Goal: Task Accomplishment & Management: Manage account settings

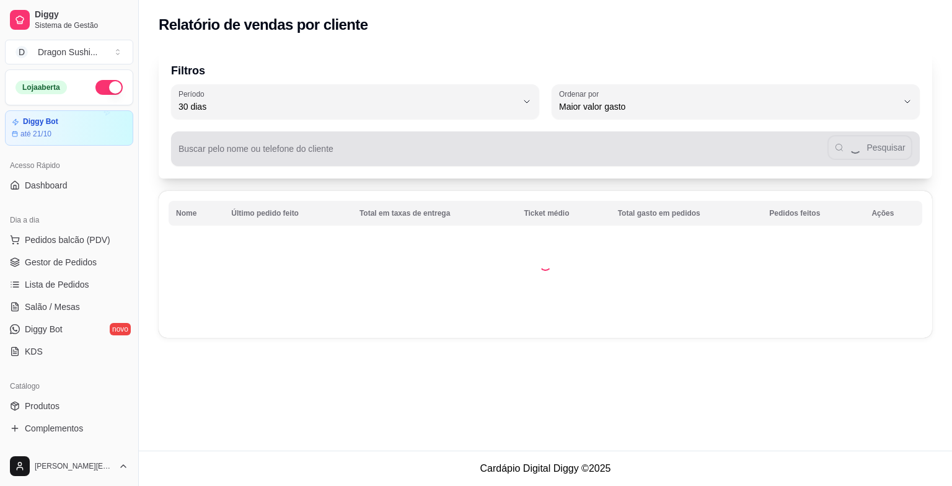
select select "30"
select select "HIGHEST_TOTAL_SPENT_WITH_ORDERS"
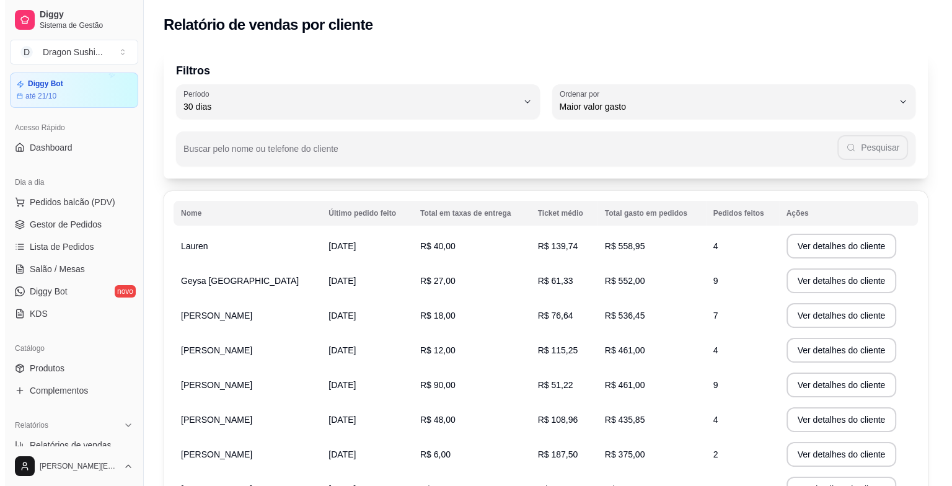
scroll to position [33, 0]
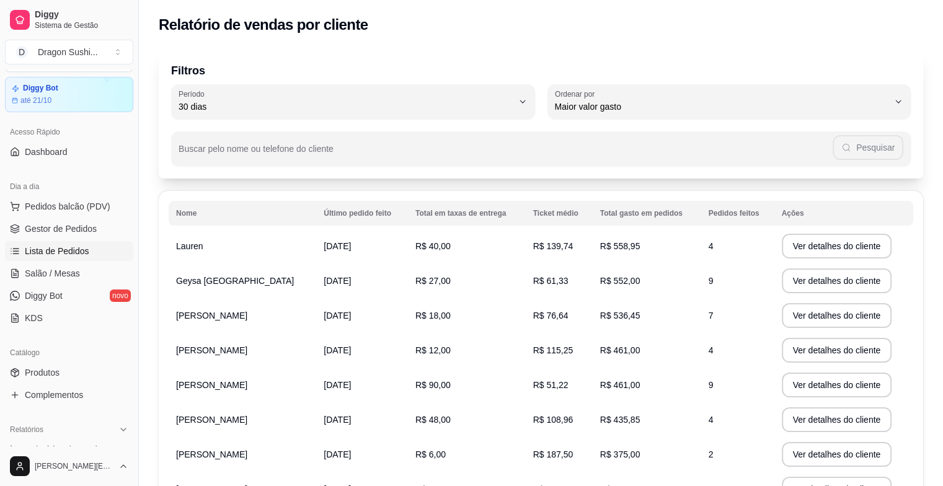
click at [81, 259] on link "Lista de Pedidos" at bounding box center [69, 251] width 128 height 20
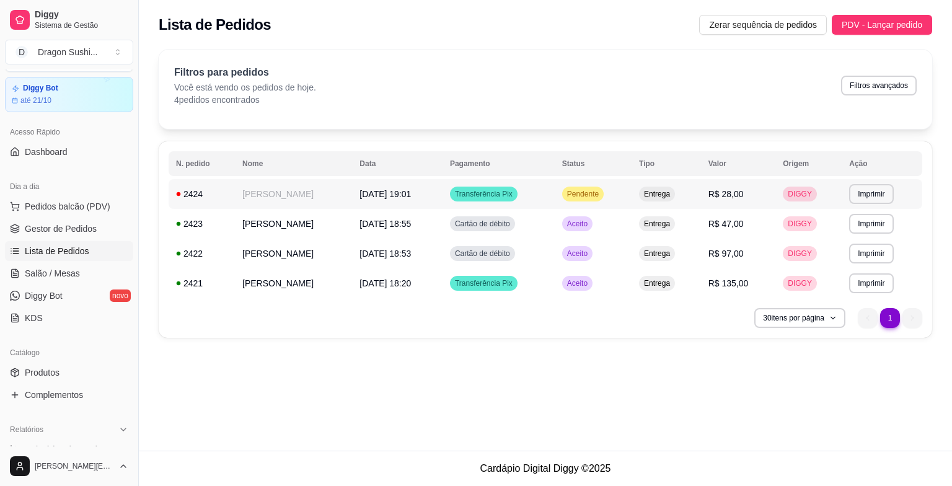
click at [585, 193] on span "Pendente" at bounding box center [583, 194] width 37 height 10
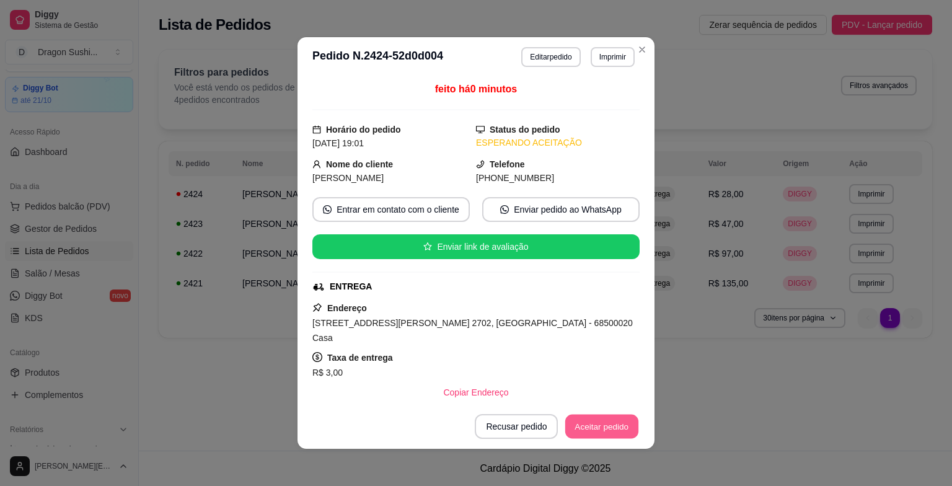
click at [589, 426] on button "Aceitar pedido" at bounding box center [601, 427] width 73 height 24
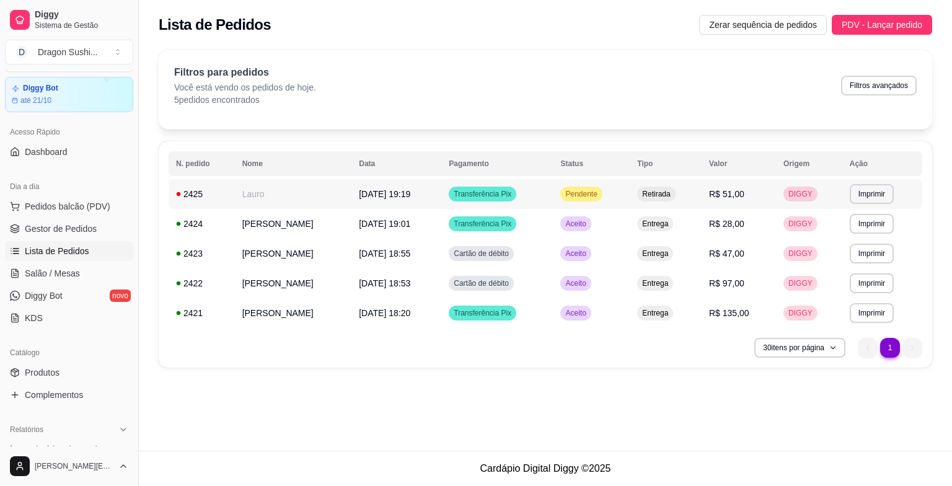
click at [596, 191] on span "Pendente" at bounding box center [581, 194] width 37 height 10
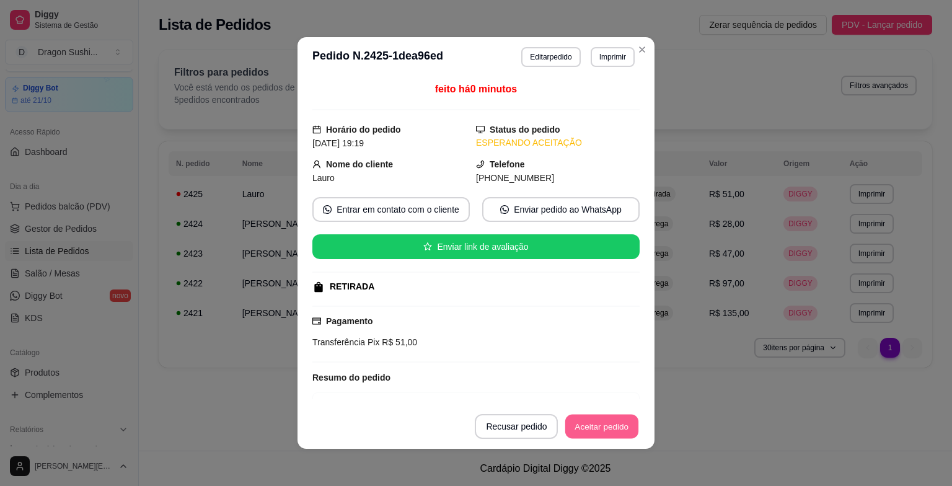
click at [599, 426] on button "Aceitar pedido" at bounding box center [601, 427] width 73 height 24
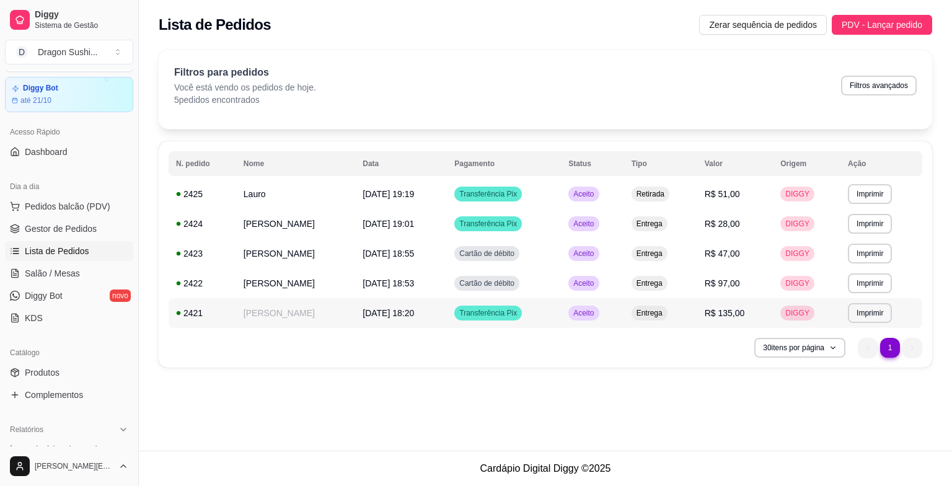
click at [376, 315] on span "[DATE] 18:20" at bounding box center [388, 313] width 51 height 10
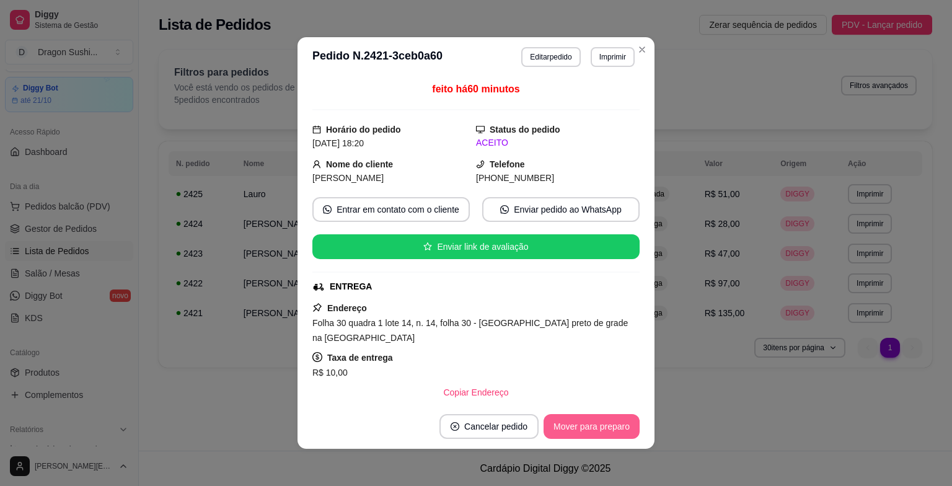
click at [576, 434] on button "Mover para preparo" at bounding box center [592, 426] width 96 height 25
click at [589, 430] on button "Mover para entrega" at bounding box center [591, 426] width 95 height 25
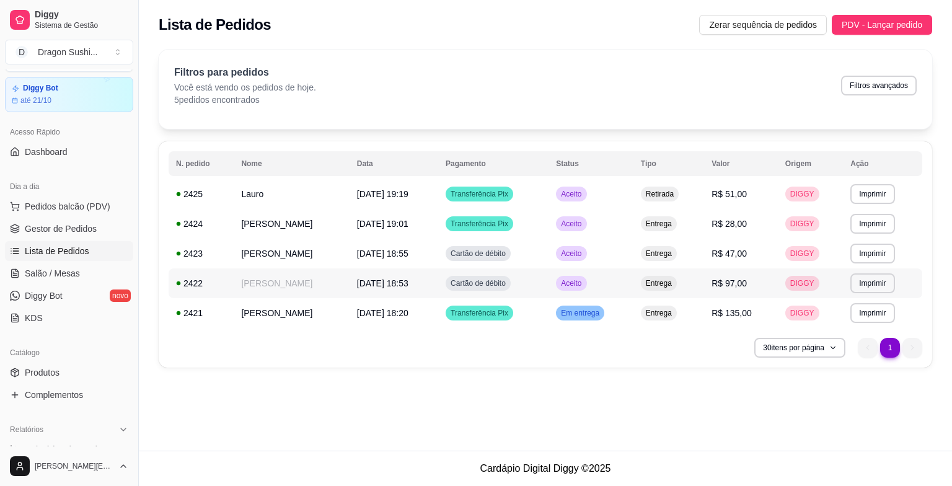
click at [488, 283] on span "Cartão de débito" at bounding box center [478, 283] width 60 height 10
click at [482, 250] on span "Cartão de débito" at bounding box center [478, 254] width 60 height 10
click at [482, 316] on span "Transferência Pix" at bounding box center [479, 313] width 63 height 10
click at [581, 260] on td "Aceito" at bounding box center [590, 254] width 85 height 30
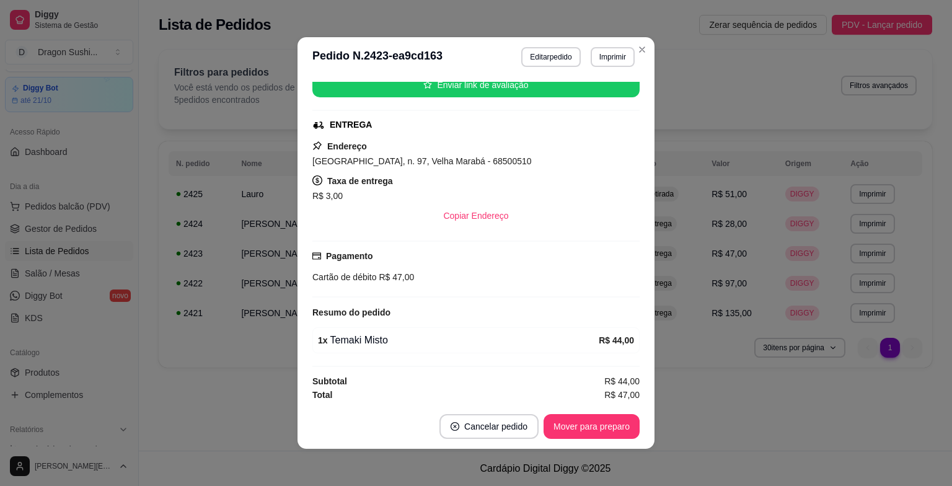
scroll to position [162, 0]
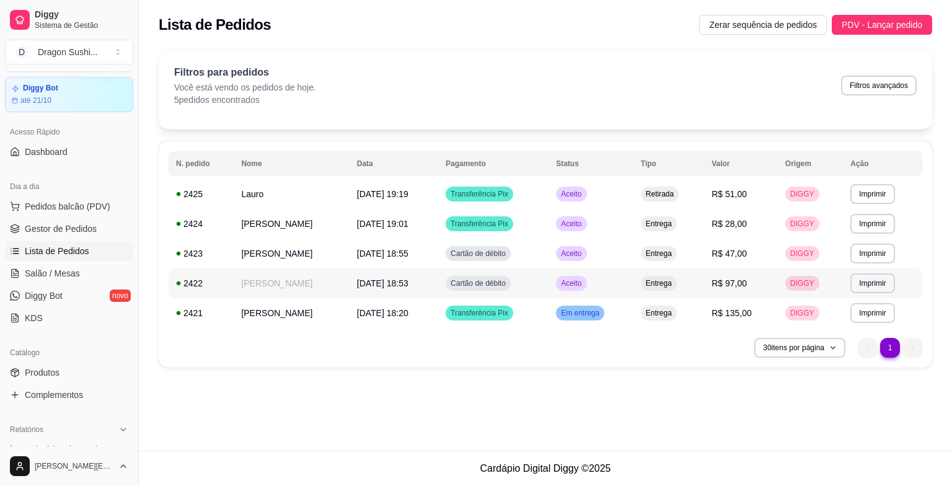
click at [584, 286] on span "Aceito" at bounding box center [570, 283] width 25 height 10
click at [580, 287] on span "Aceito" at bounding box center [570, 283] width 25 height 10
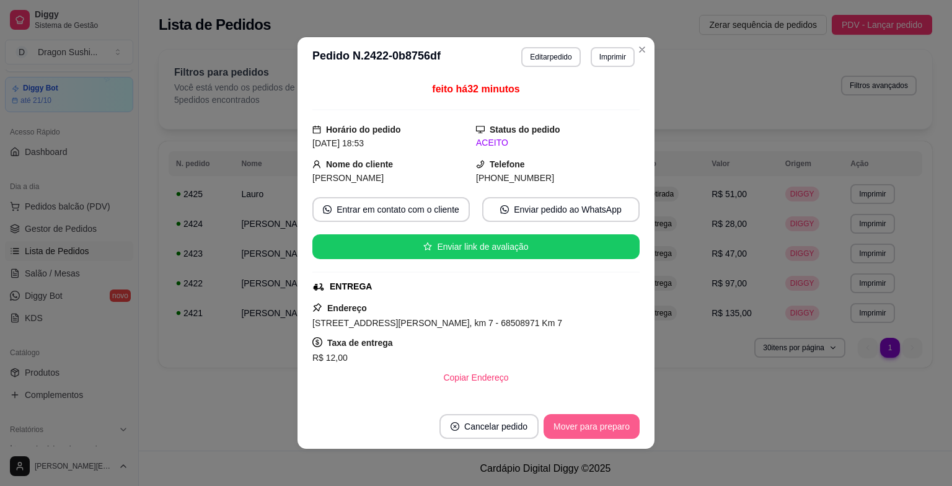
click at [597, 424] on button "Mover para preparo" at bounding box center [592, 426] width 96 height 25
click at [607, 428] on button "Mover para entrega" at bounding box center [591, 426] width 95 height 25
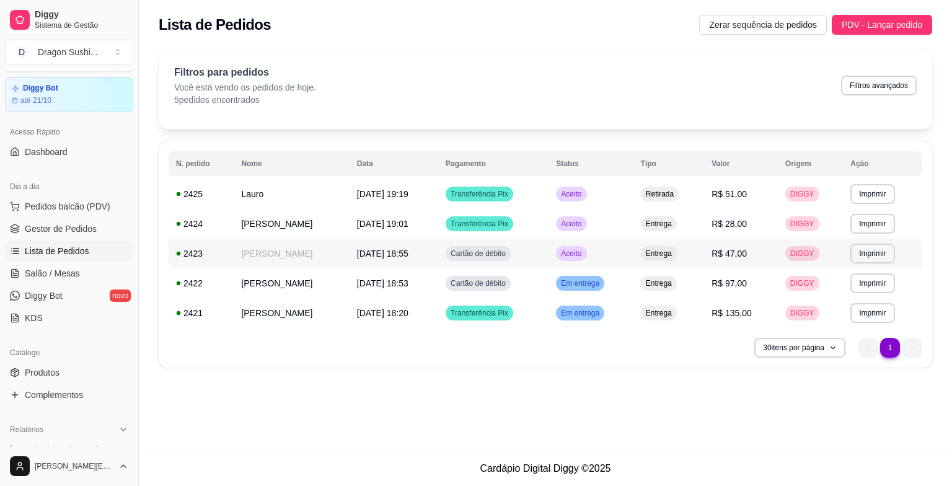
click at [584, 249] on span "Aceito" at bounding box center [570, 254] width 25 height 10
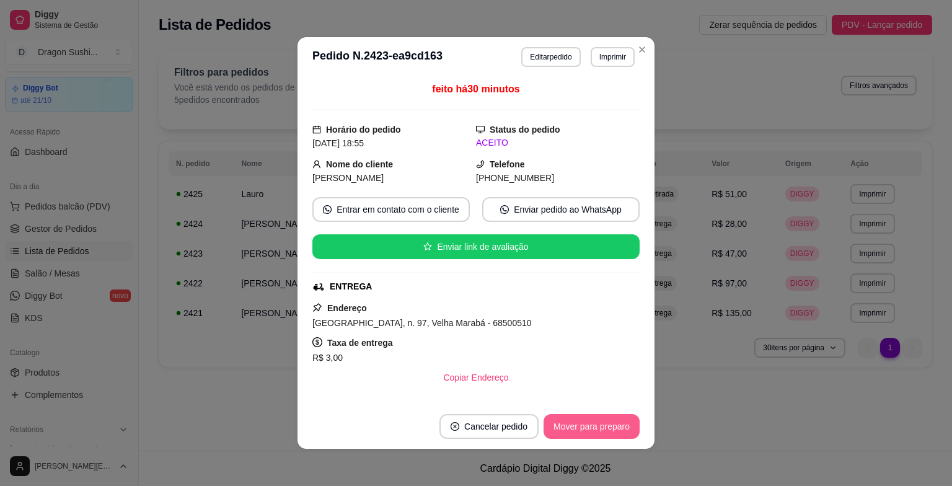
click at [609, 426] on button "Mover para preparo" at bounding box center [592, 426] width 96 height 25
click at [609, 430] on button "Mover para entrega" at bounding box center [591, 426] width 95 height 25
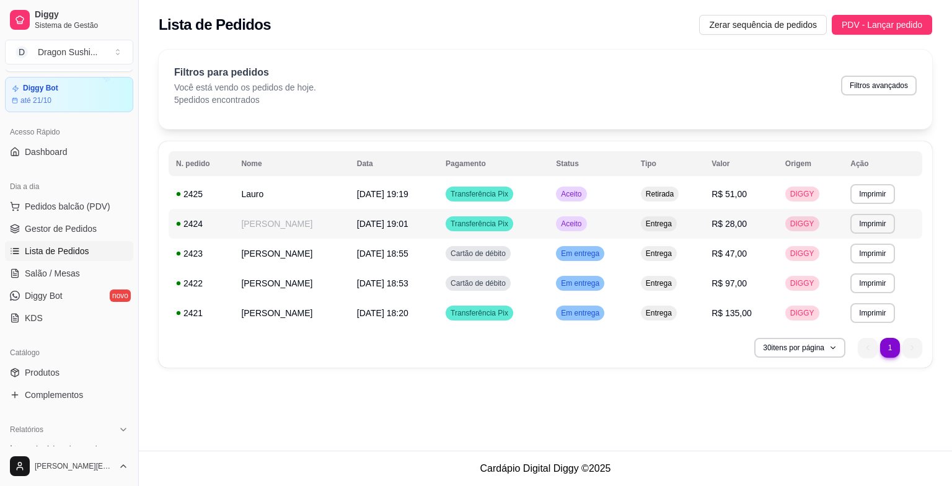
click at [579, 228] on div "Aceito" at bounding box center [571, 223] width 30 height 15
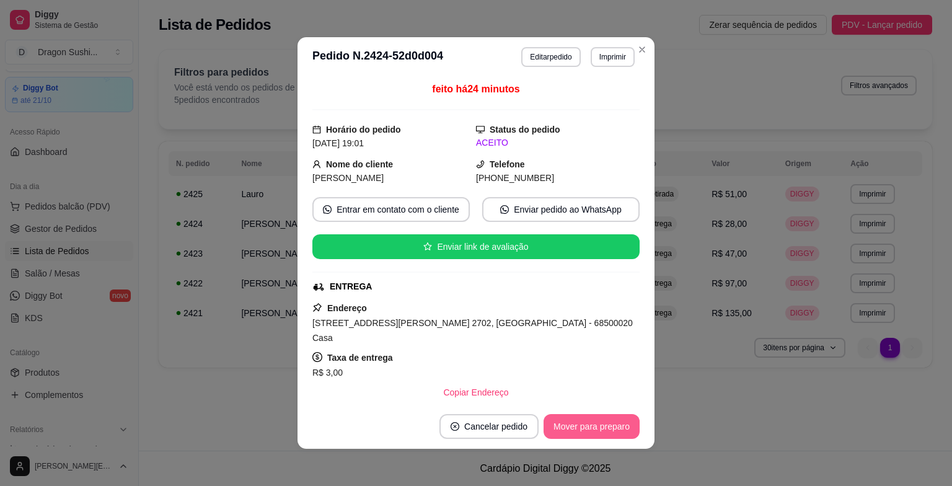
click at [595, 425] on button "Mover para preparo" at bounding box center [592, 426] width 96 height 25
click at [596, 428] on button "Mover para entrega" at bounding box center [591, 427] width 93 height 24
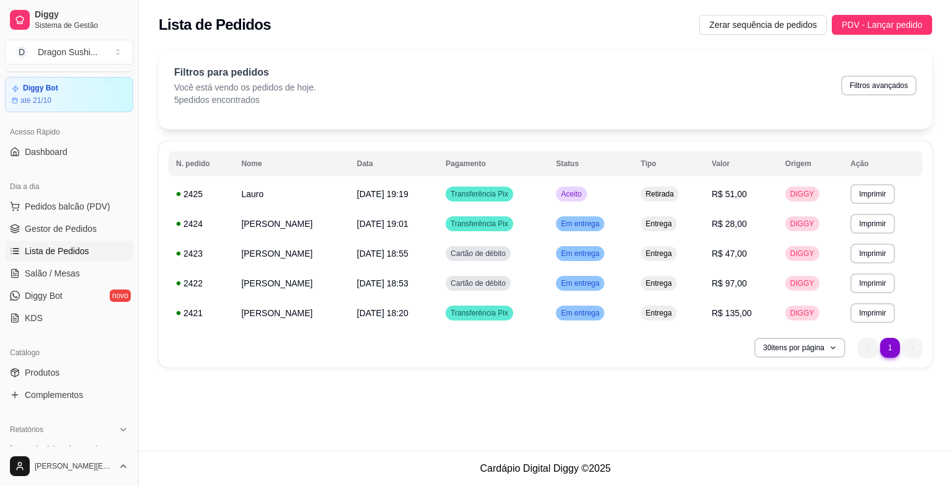
click at [436, 383] on div "**********" at bounding box center [545, 225] width 813 height 451
click at [581, 192] on span "Aceito" at bounding box center [570, 194] width 25 height 10
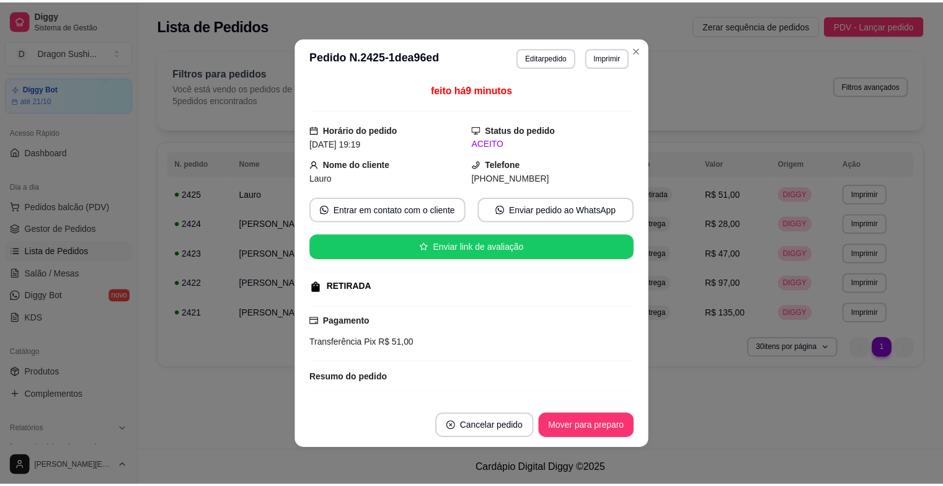
scroll to position [104, 0]
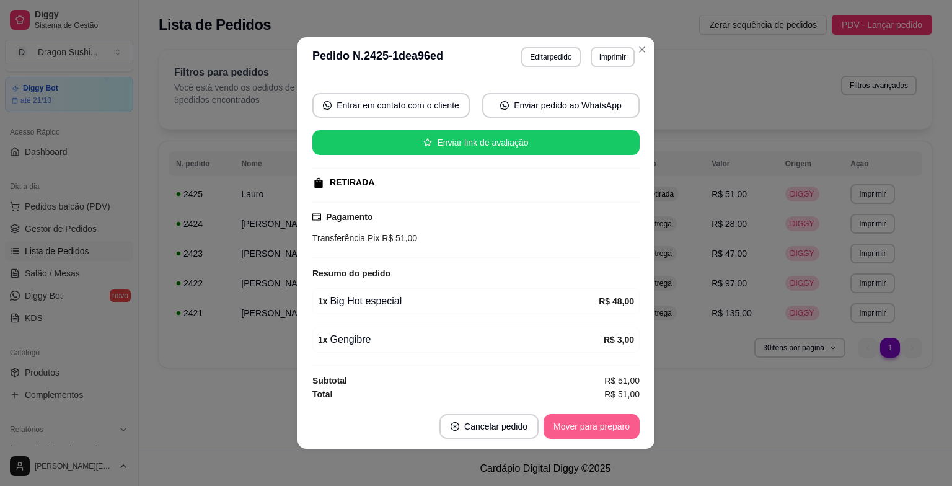
click at [583, 427] on button "Mover para preparo" at bounding box center [592, 426] width 96 height 25
click at [583, 427] on button "Mover para retirada disponível" at bounding box center [571, 426] width 137 height 25
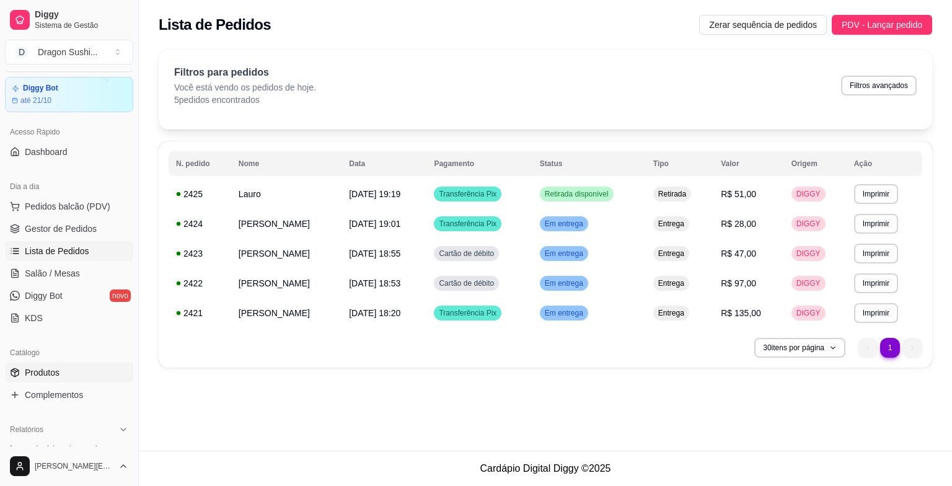
click at [50, 374] on span "Produtos" at bounding box center [42, 372] width 35 height 12
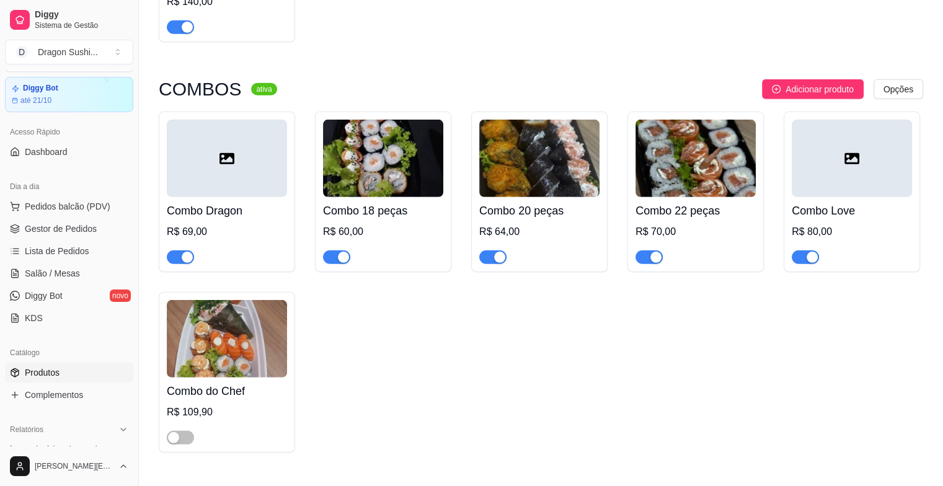
scroll to position [3595, 0]
click at [74, 250] on span "Lista de Pedidos" at bounding box center [57, 251] width 64 height 12
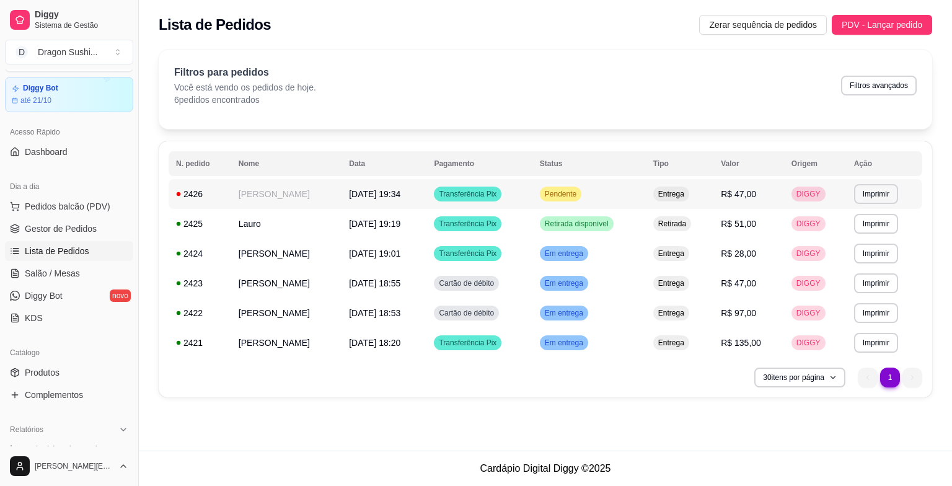
click at [568, 199] on div "Pendente" at bounding box center [561, 194] width 42 height 15
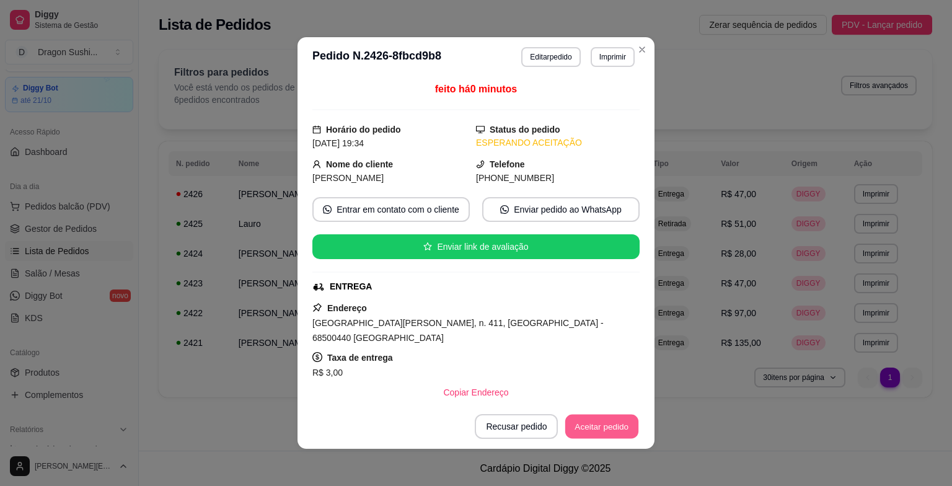
click at [590, 436] on button "Aceitar pedido" at bounding box center [601, 427] width 73 height 24
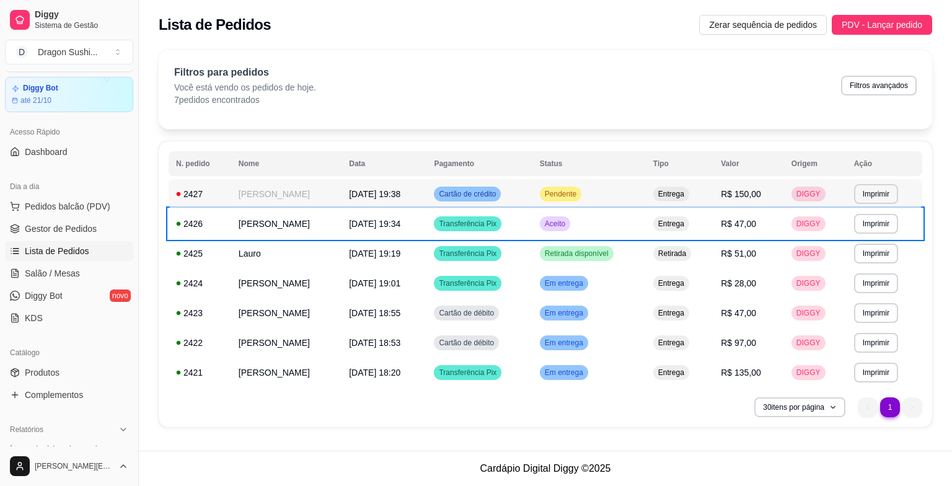
click at [579, 189] on span "Pendente" at bounding box center [560, 194] width 37 height 10
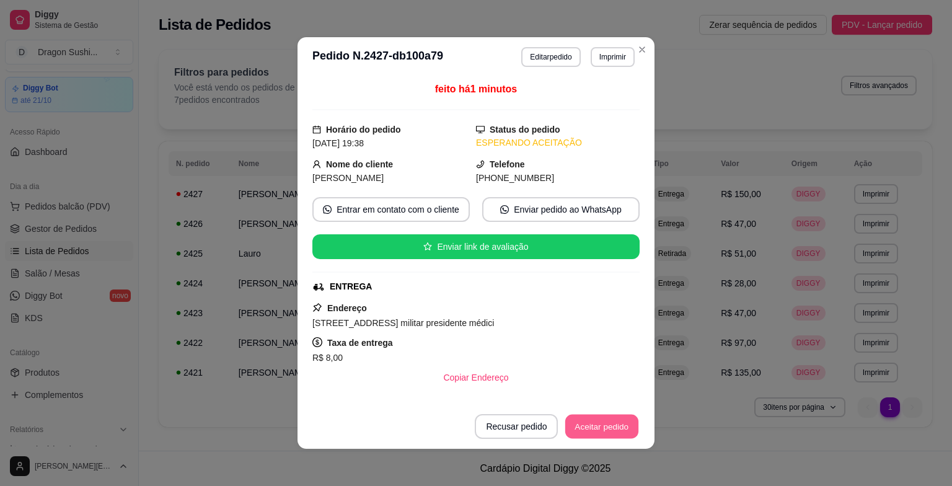
click at [602, 424] on button "Aceitar pedido" at bounding box center [601, 427] width 73 height 24
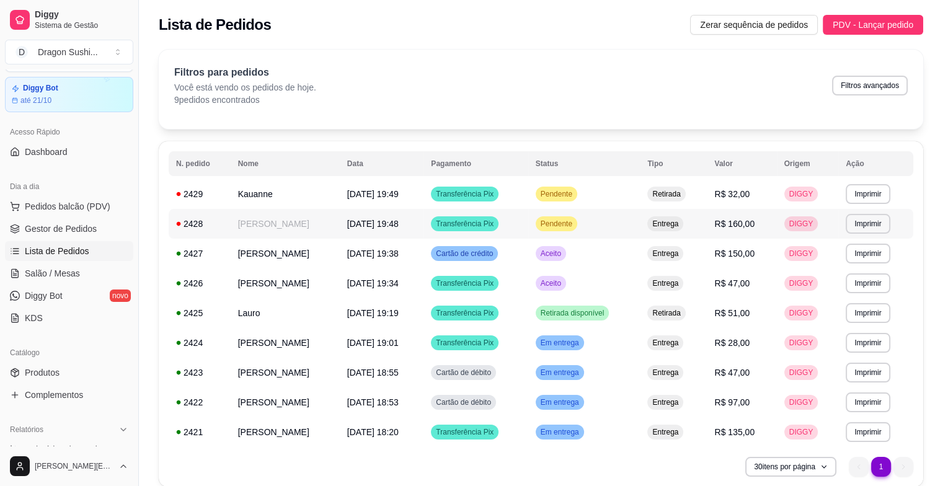
click at [575, 226] on span "Pendente" at bounding box center [556, 224] width 37 height 10
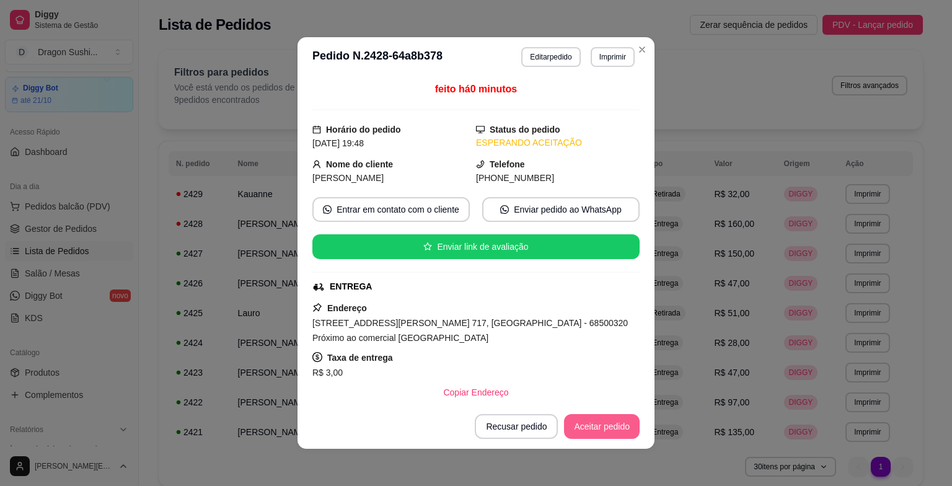
click at [597, 435] on button "Aceitar pedido" at bounding box center [602, 426] width 76 height 25
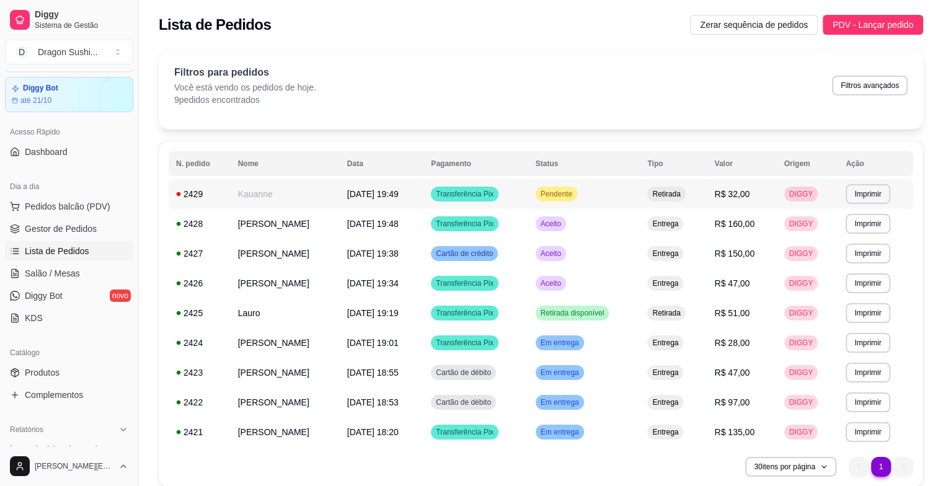
click at [570, 187] on div "Pendente" at bounding box center [556, 194] width 42 height 15
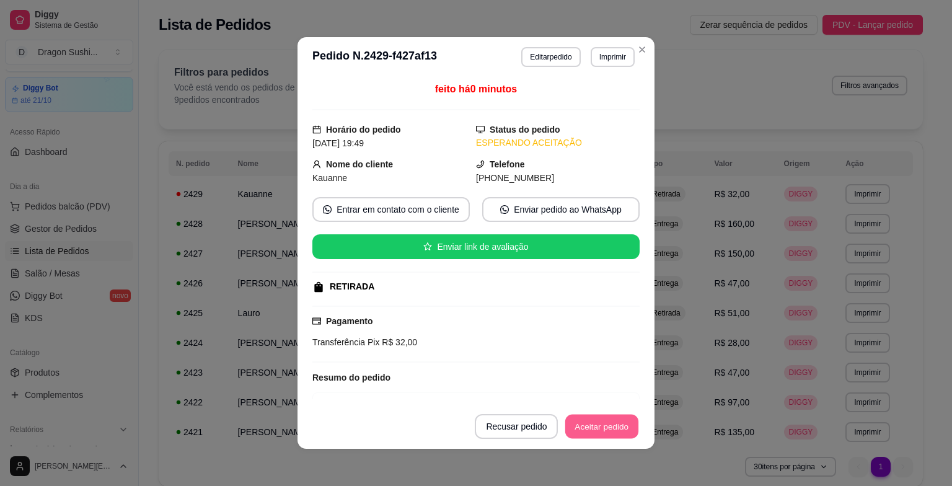
click at [612, 429] on button "Aceitar pedido" at bounding box center [601, 427] width 73 height 24
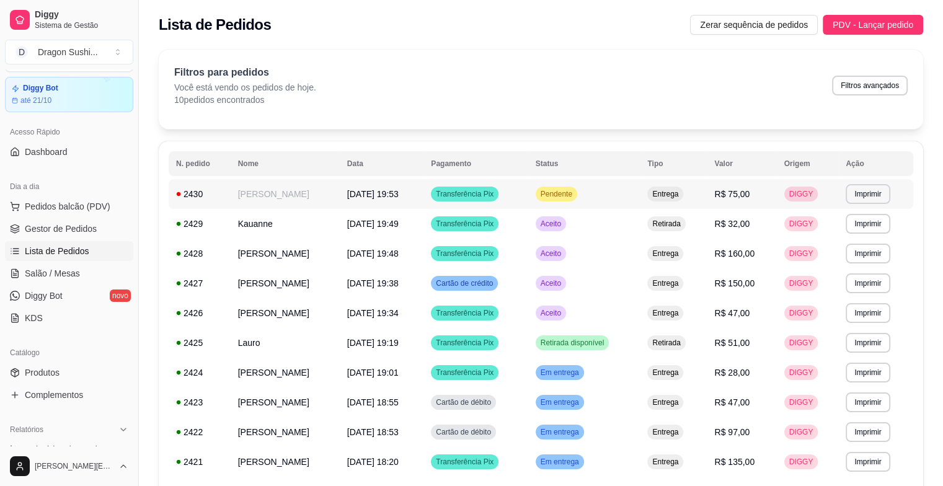
click at [557, 200] on div "Pendente" at bounding box center [556, 194] width 42 height 15
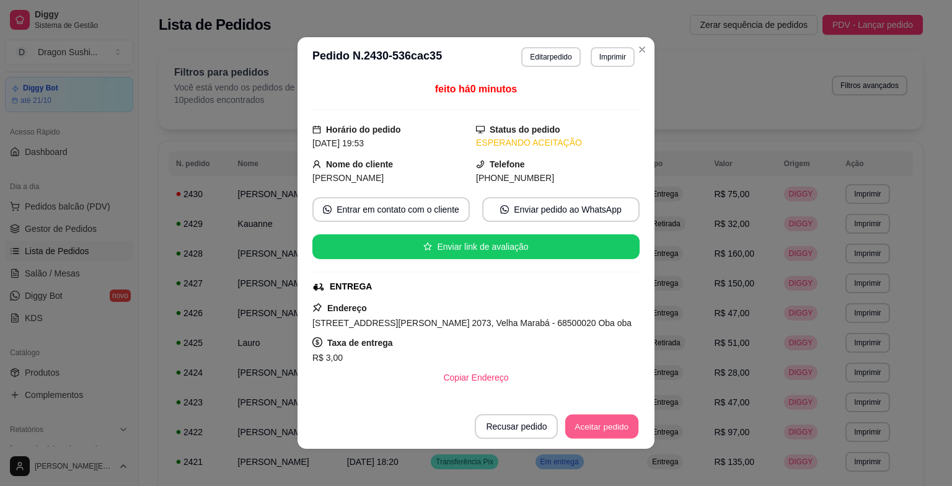
click at [585, 428] on button "Aceitar pedido" at bounding box center [601, 427] width 73 height 24
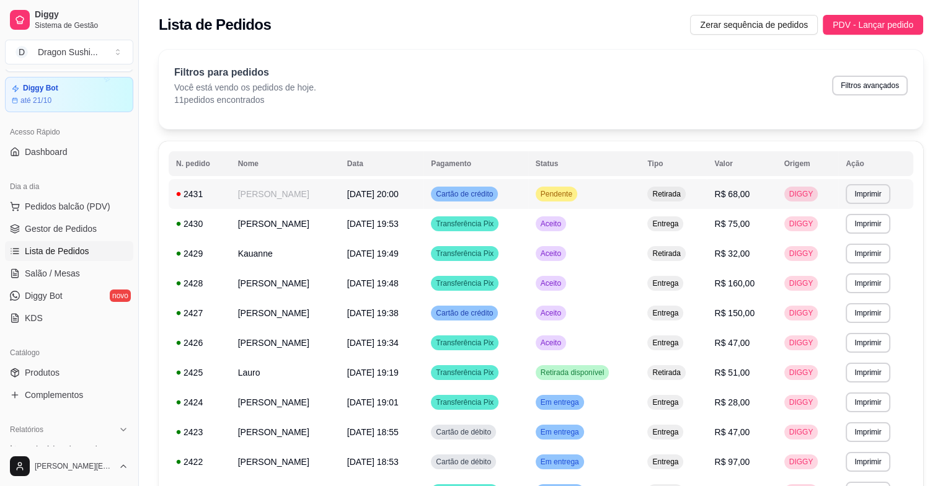
click at [577, 196] on div "Pendente" at bounding box center [556, 194] width 42 height 15
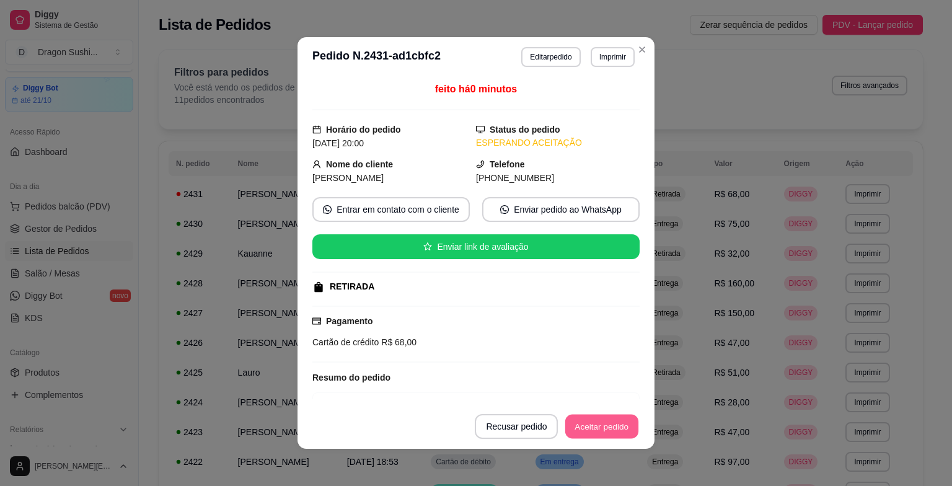
click at [621, 428] on button "Aceitar pedido" at bounding box center [601, 427] width 73 height 24
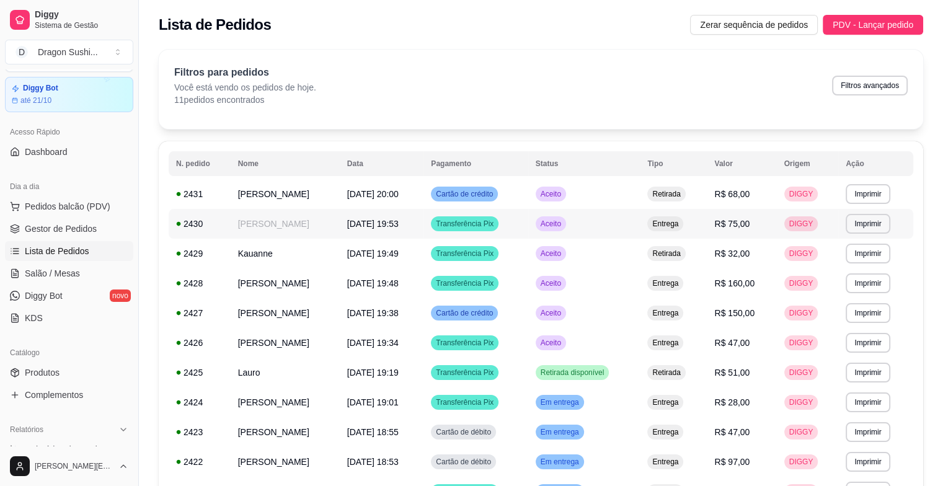
click at [471, 234] on td "Transferência Pix" at bounding box center [475, 224] width 104 height 30
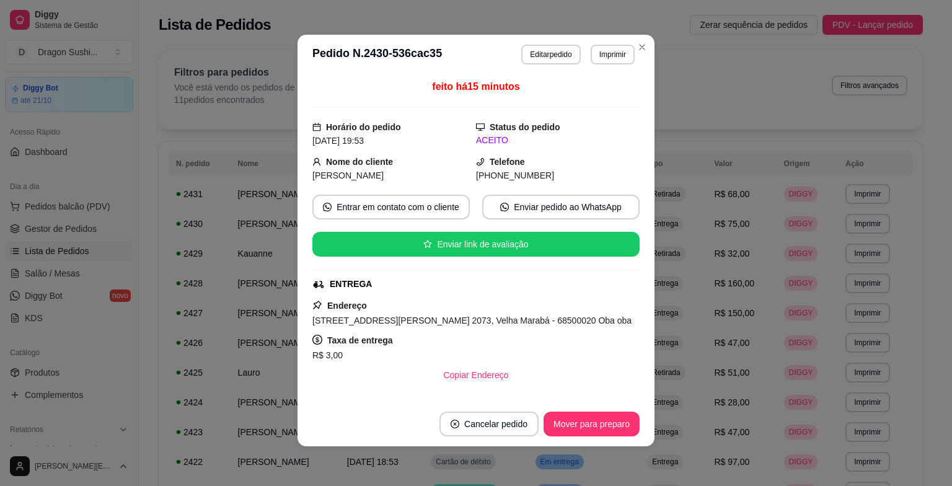
scroll to position [201, 0]
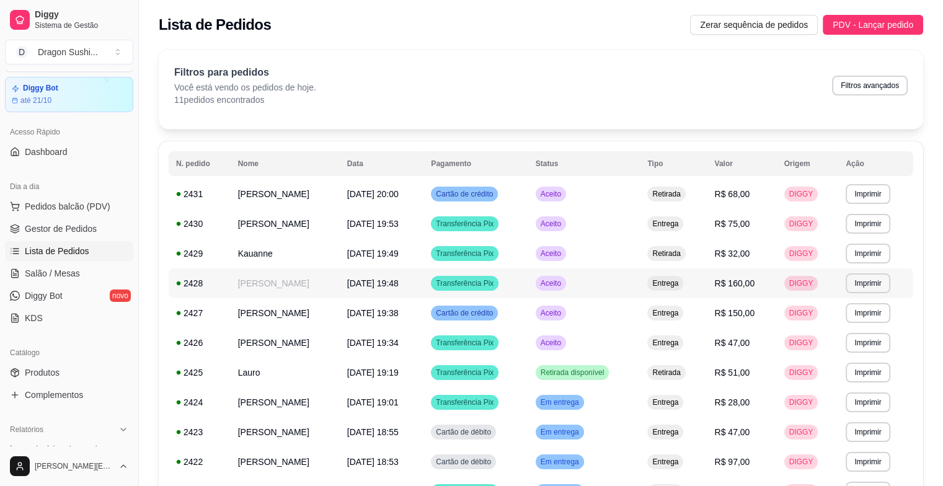
click at [287, 284] on td "[PERSON_NAME]" at bounding box center [285, 283] width 109 height 30
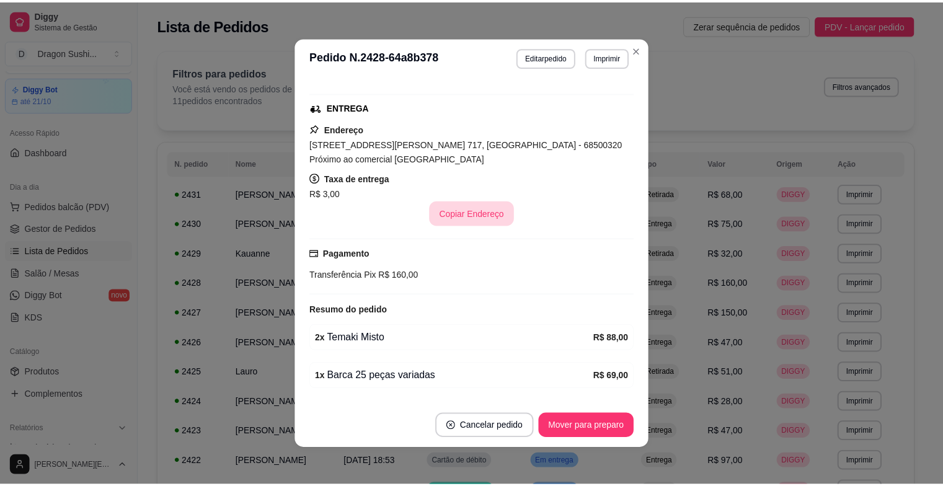
scroll to position [216, 0]
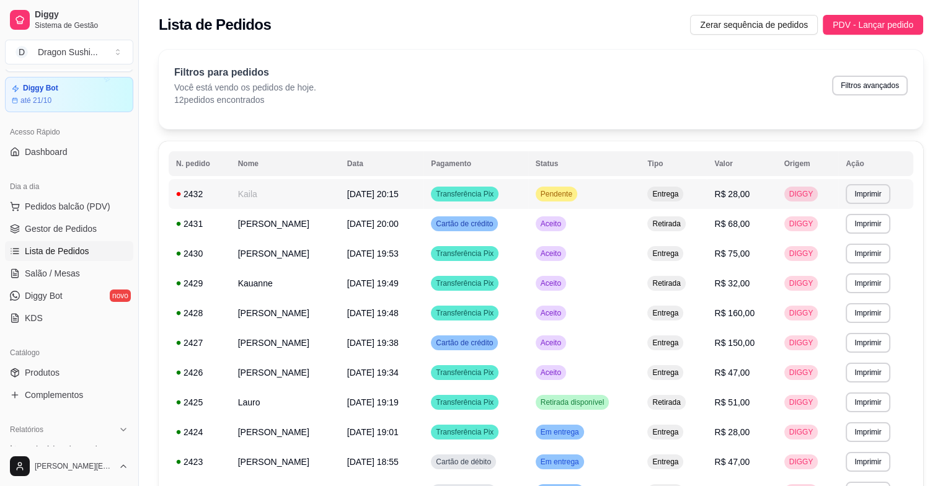
click at [568, 188] on div "Pendente" at bounding box center [556, 194] width 42 height 15
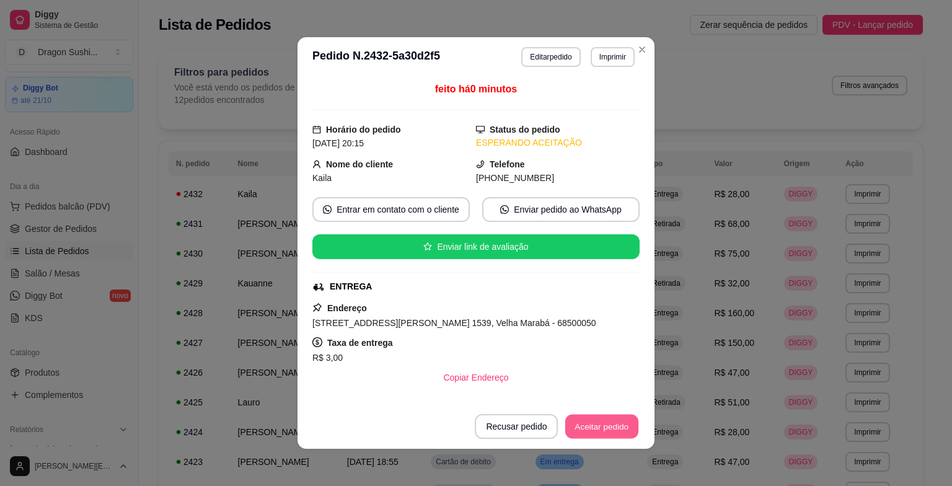
click at [606, 436] on button "Aceitar pedido" at bounding box center [601, 427] width 73 height 24
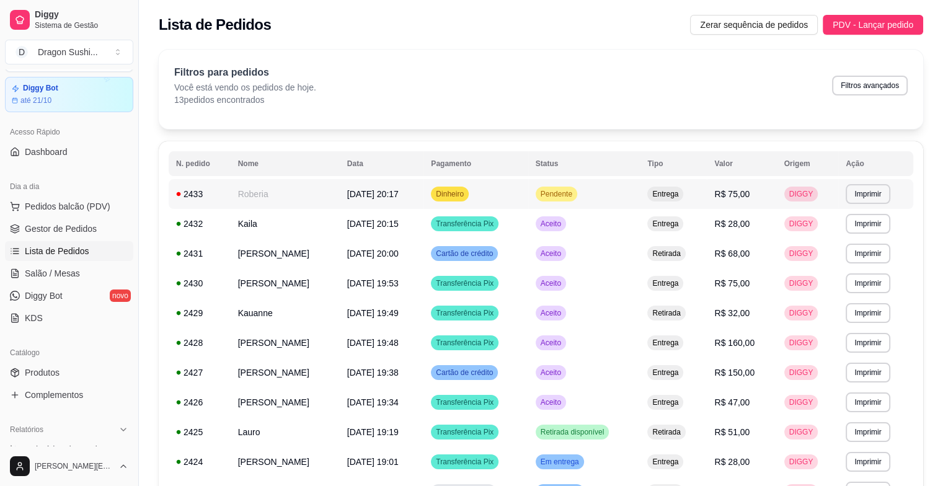
click at [571, 201] on td "Pendente" at bounding box center [584, 194] width 112 height 30
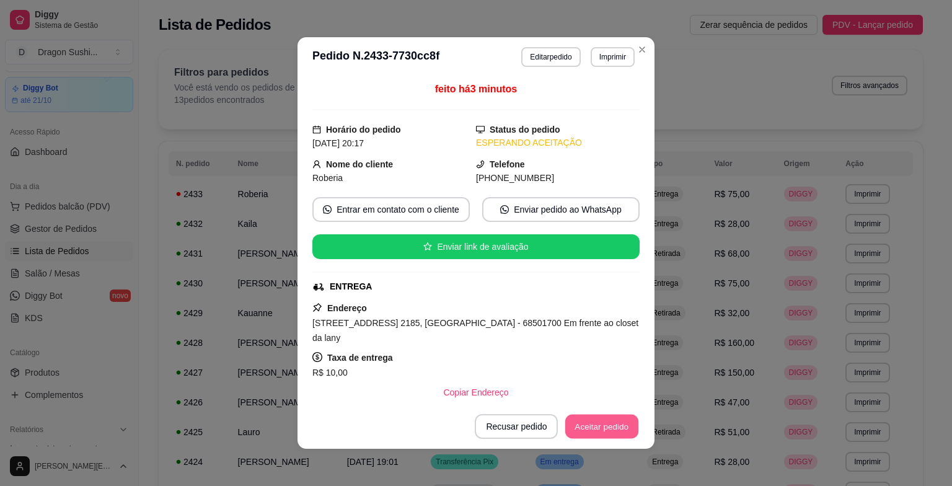
click at [613, 423] on button "Aceitar pedido" at bounding box center [601, 427] width 73 height 24
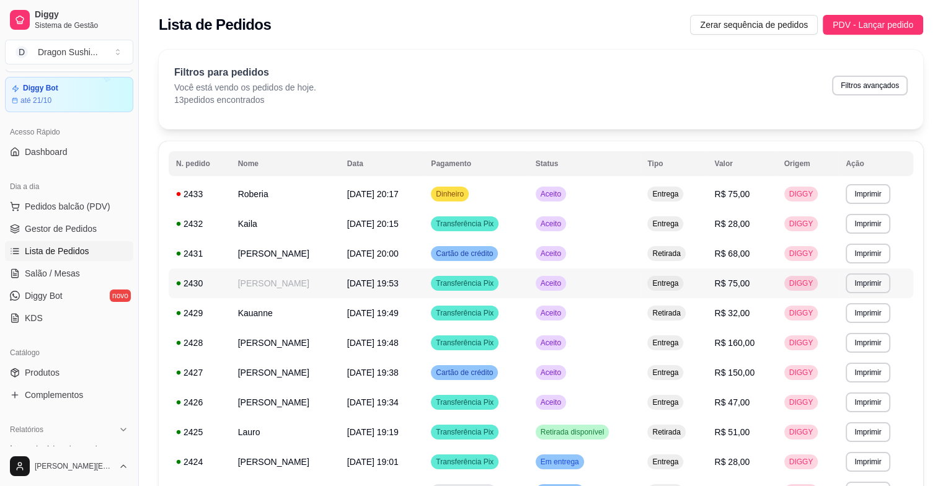
click at [356, 278] on span "[DATE] 19:53" at bounding box center [372, 283] width 51 height 10
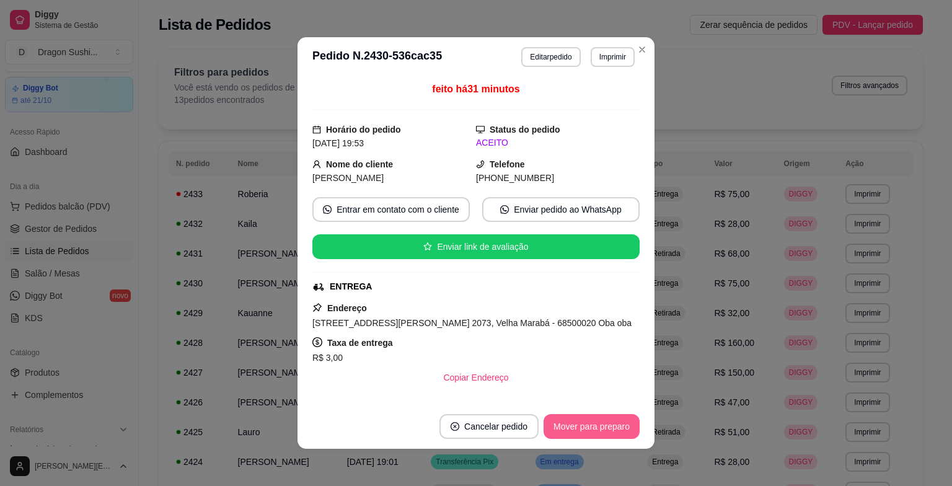
click at [569, 436] on button "Mover para preparo" at bounding box center [592, 426] width 96 height 25
click at [569, 434] on button "Mover para entrega" at bounding box center [591, 427] width 93 height 24
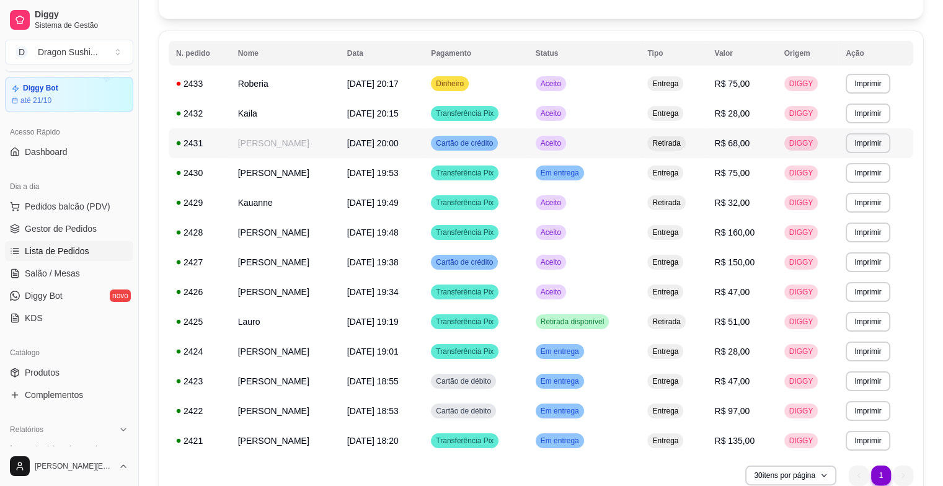
scroll to position [124, 0]
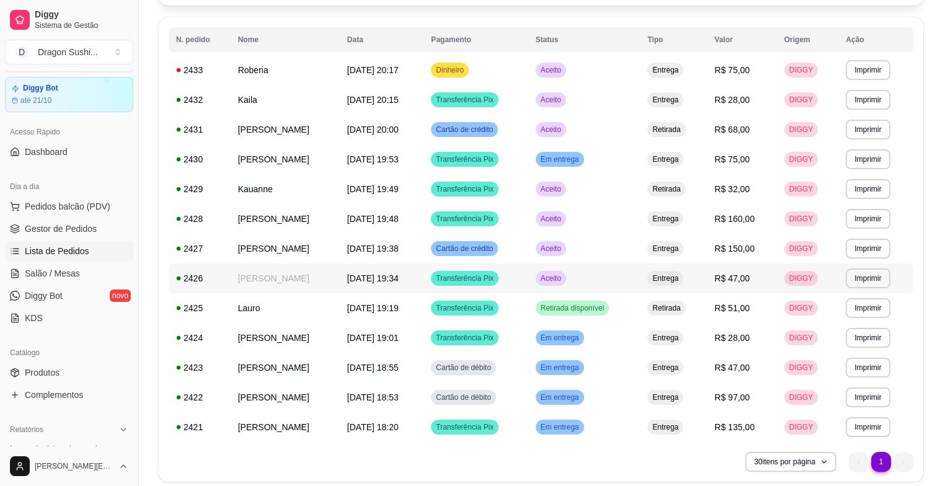
click at [288, 278] on td "[PERSON_NAME]" at bounding box center [285, 278] width 109 height 30
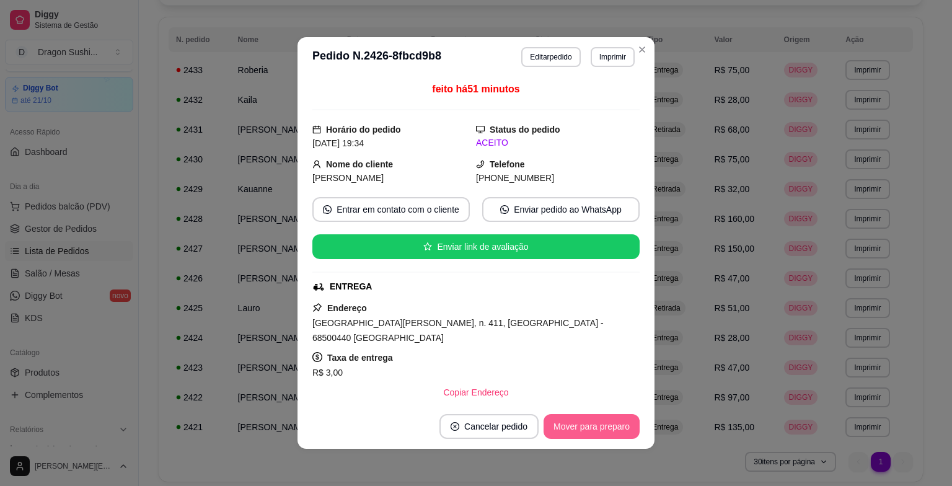
click at [563, 431] on button "Mover para preparo" at bounding box center [592, 426] width 96 height 25
click at [563, 431] on button "Mover para entrega" at bounding box center [591, 426] width 95 height 25
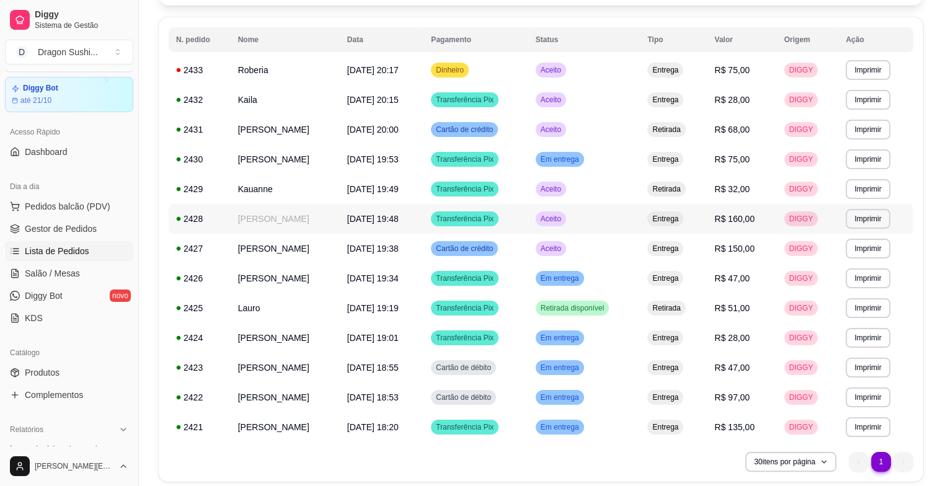
click at [455, 225] on div "Transferência Pix" at bounding box center [465, 218] width 68 height 15
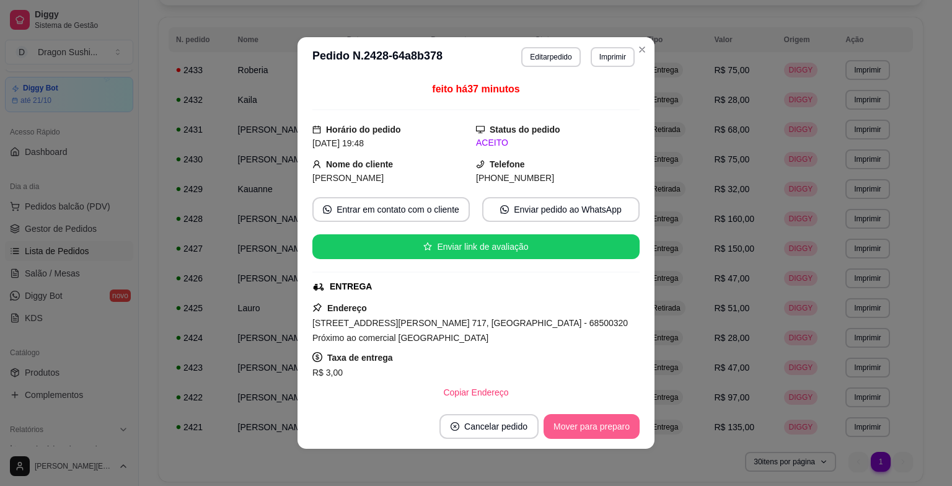
click at [584, 438] on button "Mover para preparo" at bounding box center [592, 426] width 96 height 25
click at [588, 429] on button "Mover para entrega" at bounding box center [591, 426] width 95 height 25
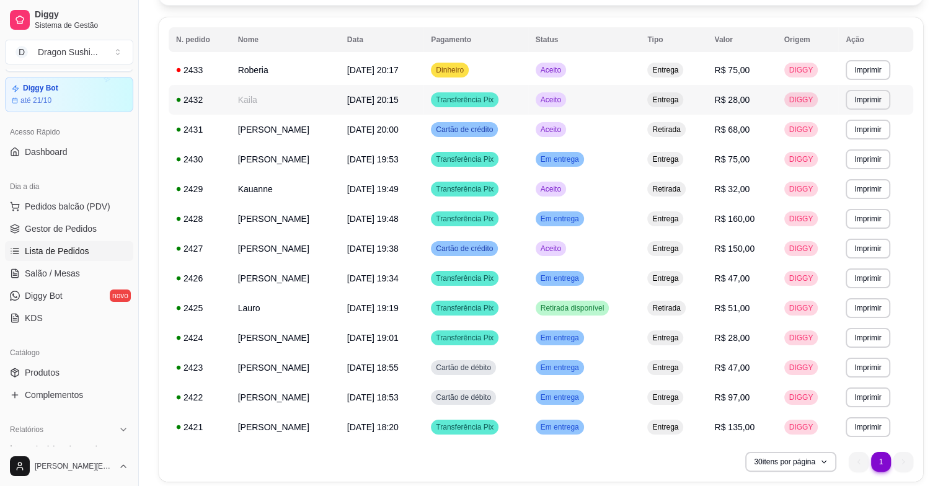
click at [563, 95] on span "Aceito" at bounding box center [550, 100] width 25 height 10
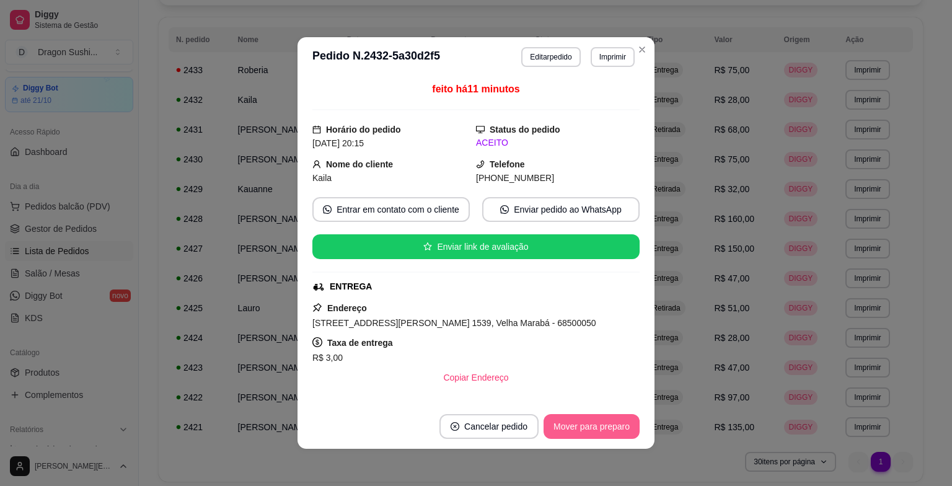
click at [583, 425] on button "Mover para preparo" at bounding box center [592, 426] width 96 height 25
click at [584, 429] on button "Mover para entrega" at bounding box center [591, 426] width 95 height 25
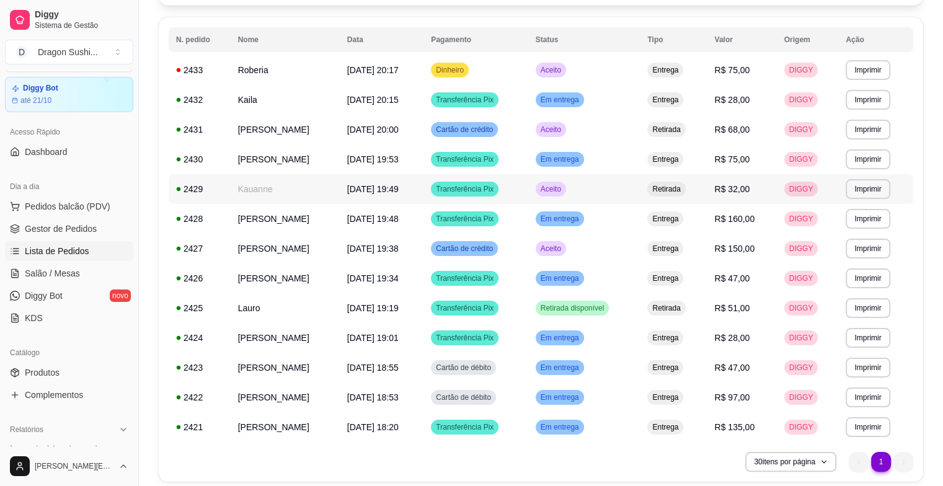
click at [475, 196] on td "Transferência Pix" at bounding box center [475, 189] width 104 height 30
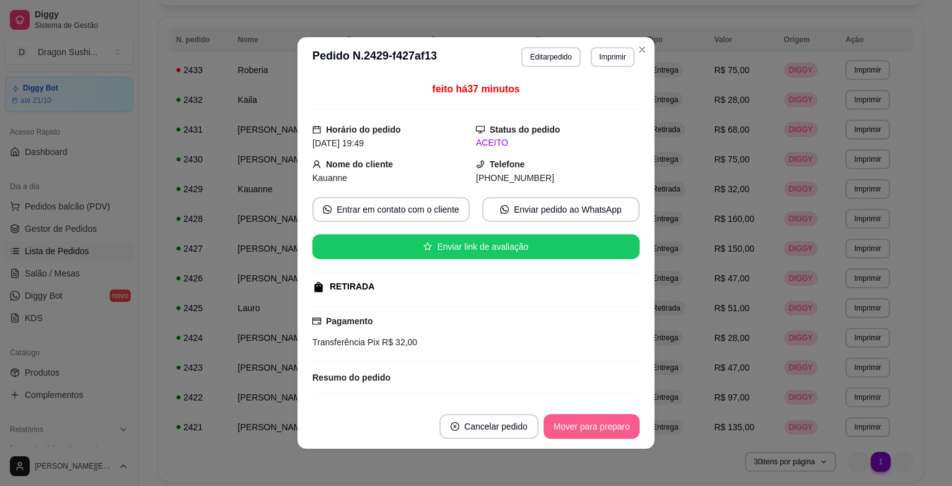
click at [588, 429] on button "Mover para preparo" at bounding box center [592, 426] width 96 height 25
click at [588, 429] on button "Mover para retirada disponível" at bounding box center [571, 426] width 137 height 25
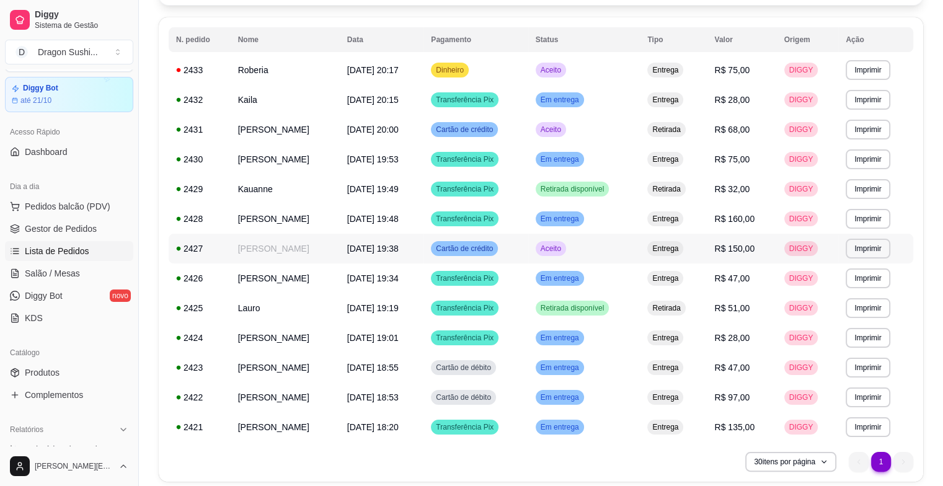
click at [366, 255] on td "[DATE] 19:38" at bounding box center [382, 249] width 84 height 30
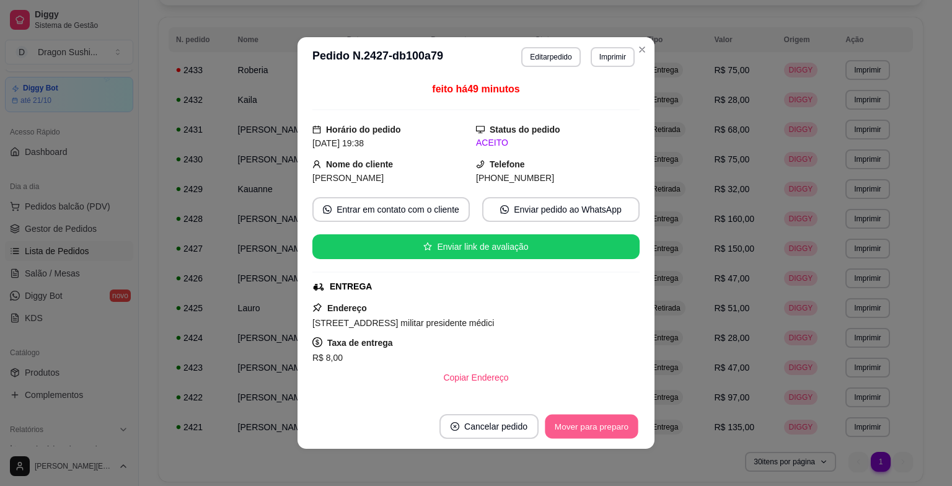
click at [600, 429] on button "Mover para preparo" at bounding box center [591, 427] width 93 height 24
click at [600, 429] on button "Mover para entrega" at bounding box center [591, 426] width 95 height 25
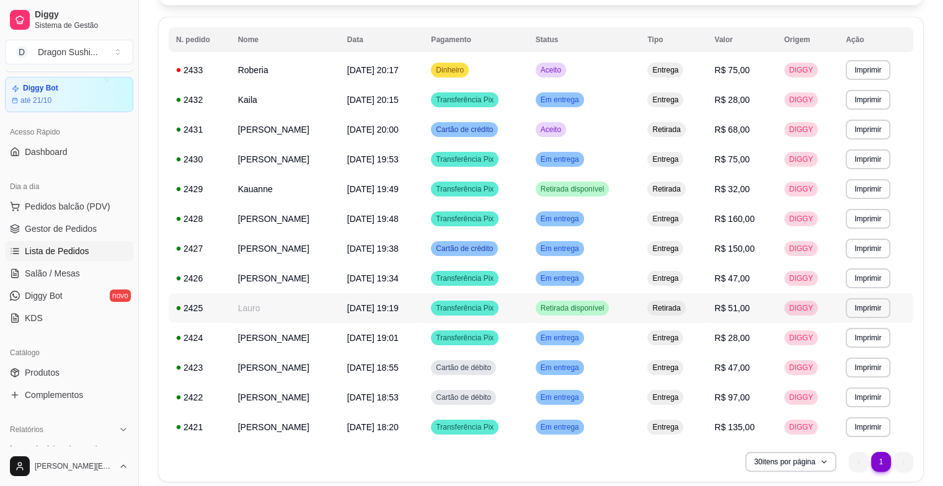
click at [595, 315] on div "Retirada disponível" at bounding box center [572, 308] width 74 height 15
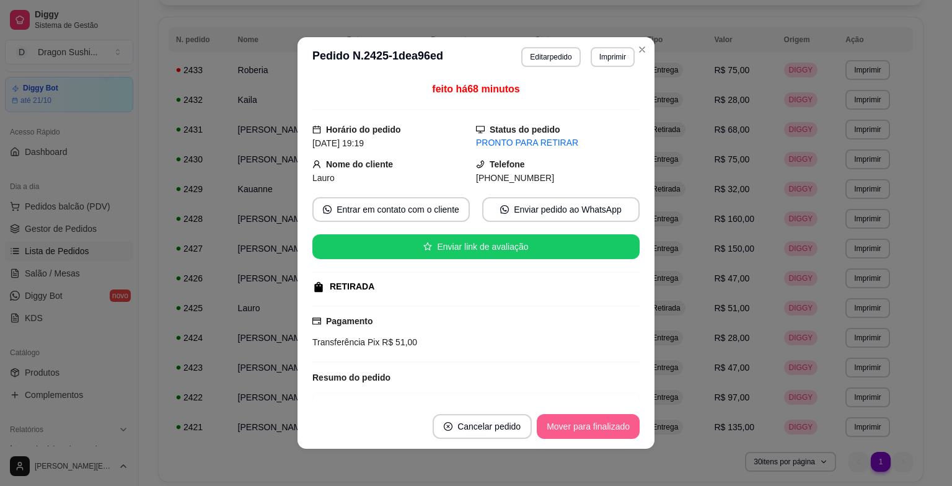
click at [605, 433] on button "Mover para finalizado" at bounding box center [588, 426] width 103 height 25
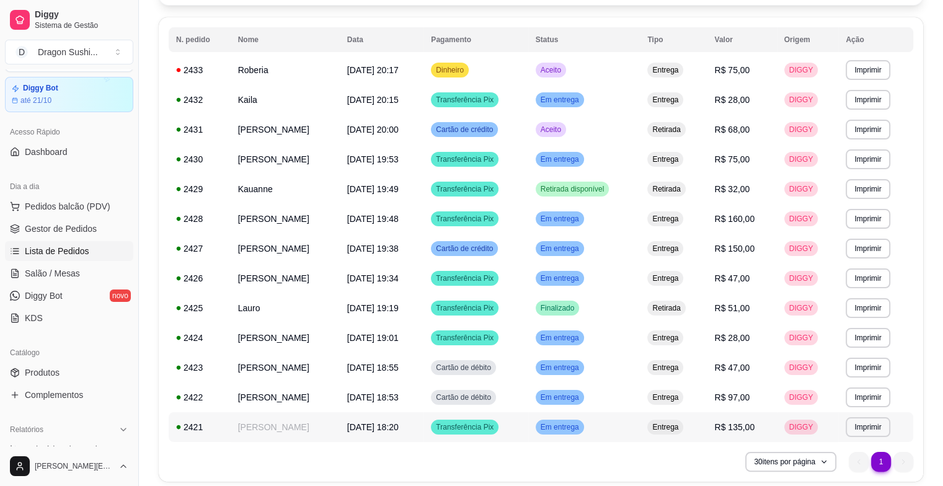
click at [599, 420] on td "Em entrega" at bounding box center [584, 427] width 112 height 30
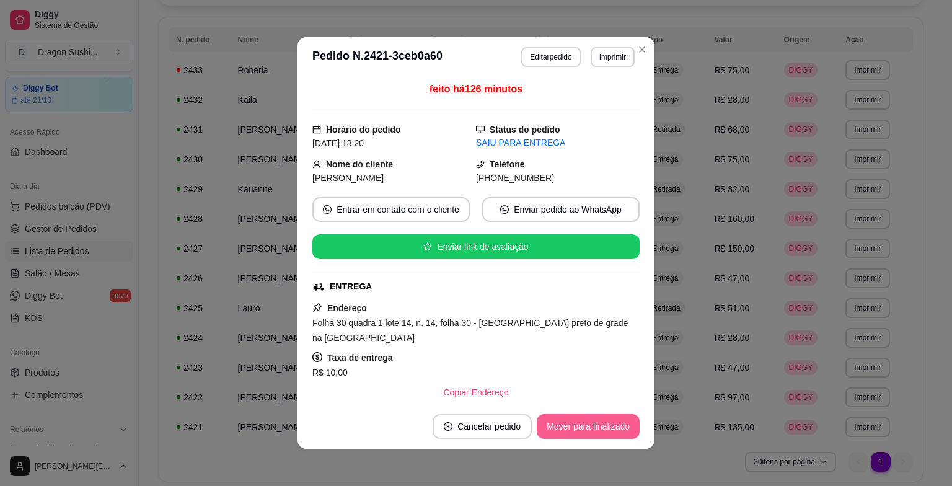
click at [590, 427] on button "Mover para finalizado" at bounding box center [588, 426] width 103 height 25
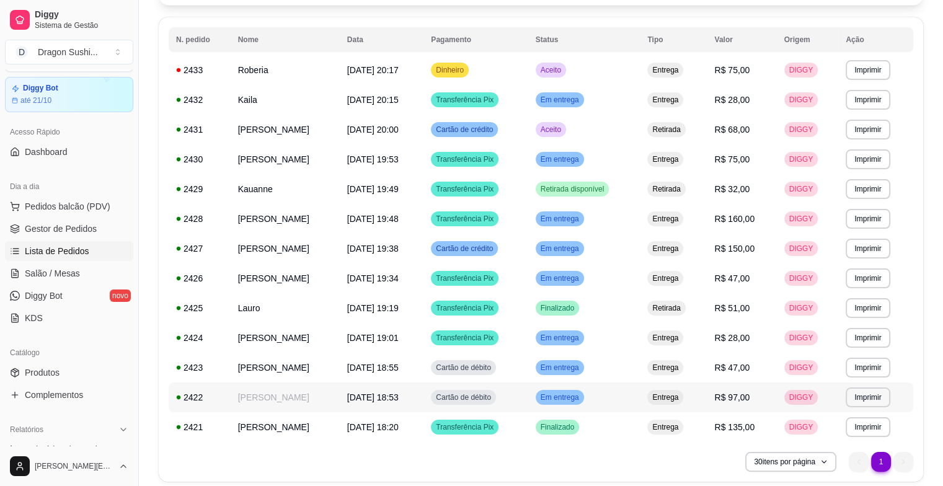
click at [579, 400] on span "Em entrega" at bounding box center [559, 397] width 43 height 10
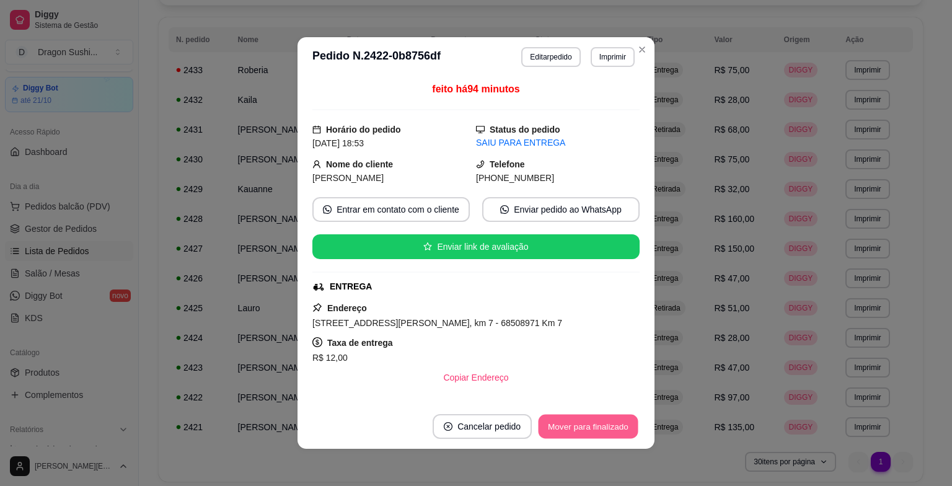
click at [580, 419] on button "Mover para finalizado" at bounding box center [589, 427] width 100 height 24
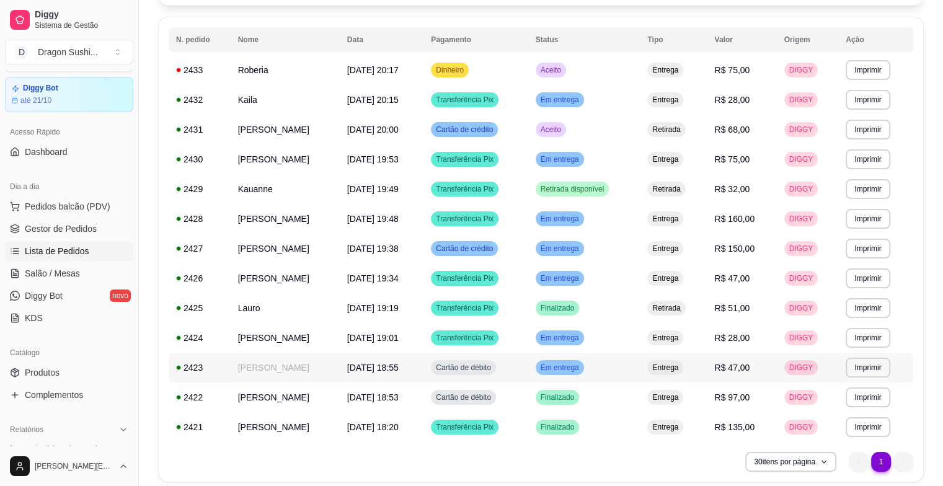
click at [581, 369] on span "Em entrega" at bounding box center [559, 368] width 43 height 10
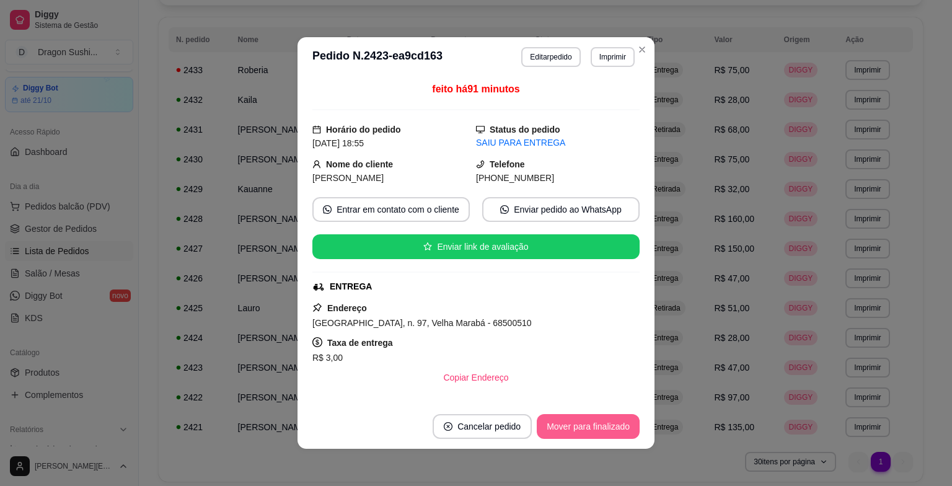
click at [585, 426] on button "Mover para finalizado" at bounding box center [588, 426] width 103 height 25
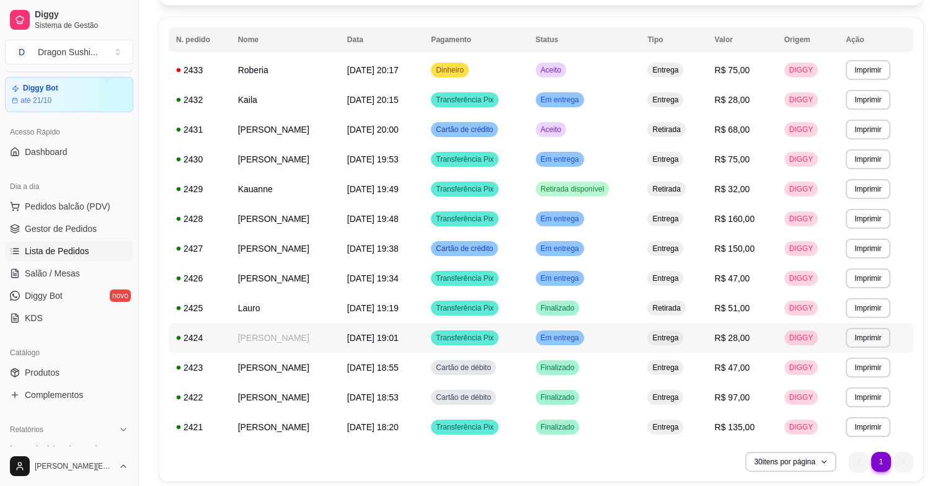
click at [576, 340] on span "Em entrega" at bounding box center [559, 338] width 43 height 10
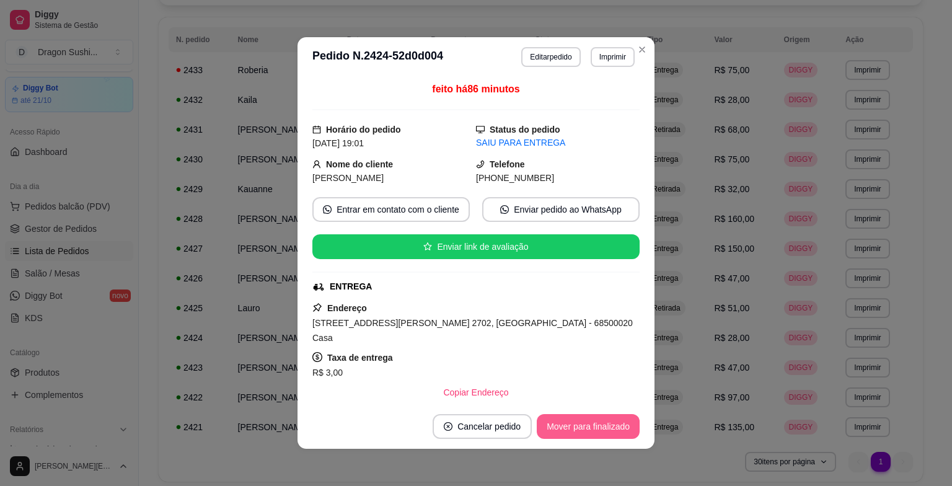
click at [600, 429] on button "Mover para finalizado" at bounding box center [588, 426] width 103 height 25
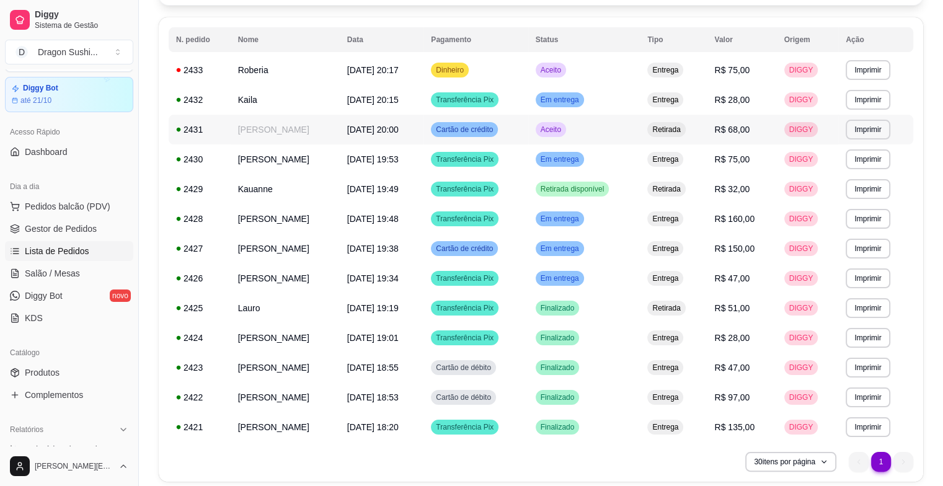
click at [271, 130] on td "[PERSON_NAME]" at bounding box center [285, 130] width 109 height 30
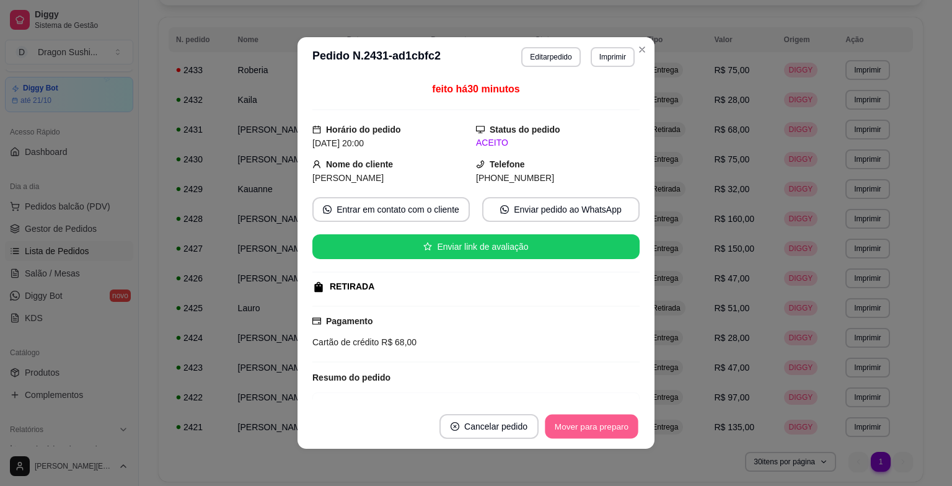
click at [592, 427] on button "Mover para preparo" at bounding box center [591, 427] width 93 height 24
click at [586, 434] on button "Mover para retirada disponível" at bounding box center [570, 427] width 133 height 24
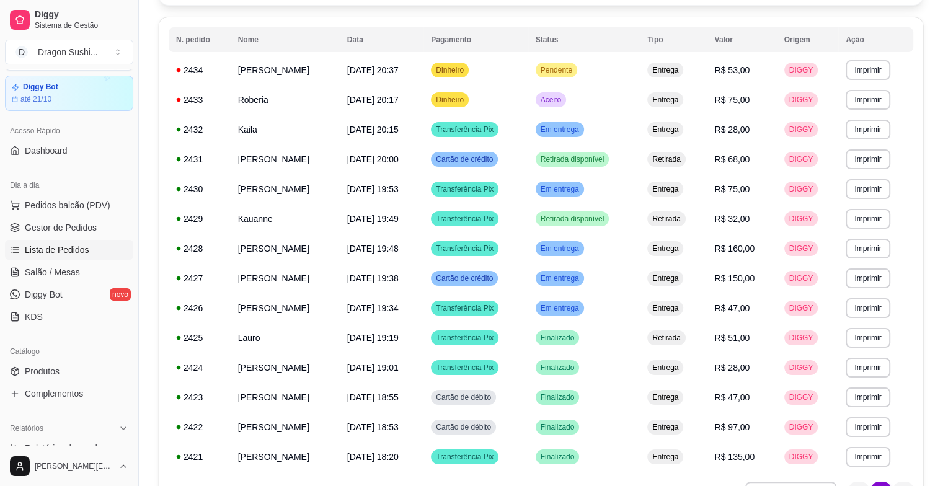
scroll to position [0, 0]
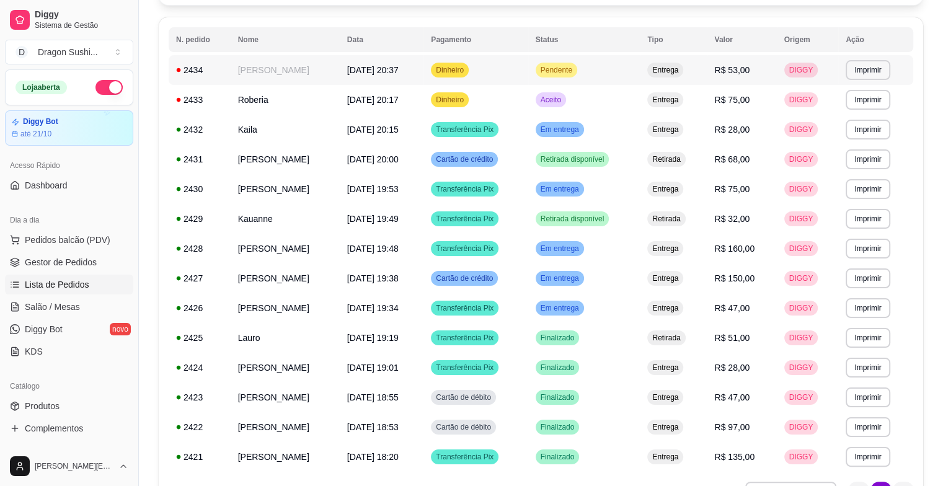
click at [565, 75] on div "Pendente" at bounding box center [556, 70] width 42 height 15
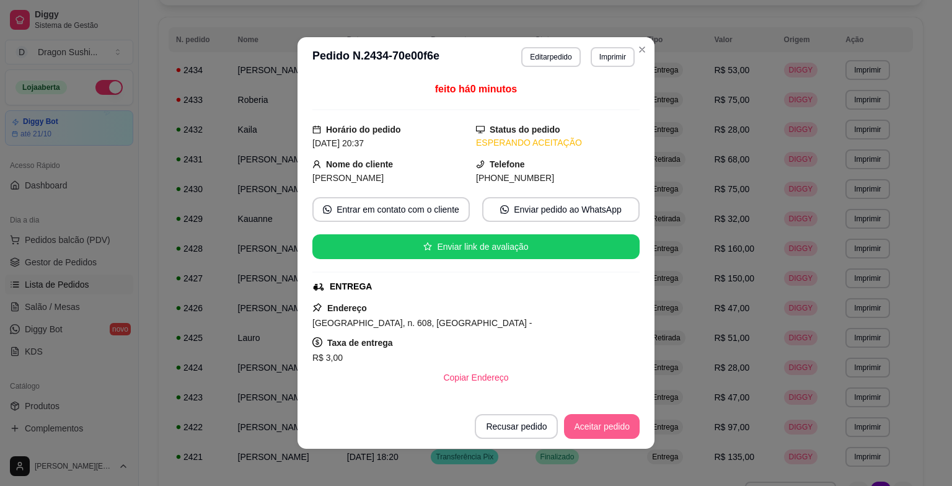
click at [616, 424] on button "Aceitar pedido" at bounding box center [602, 426] width 76 height 25
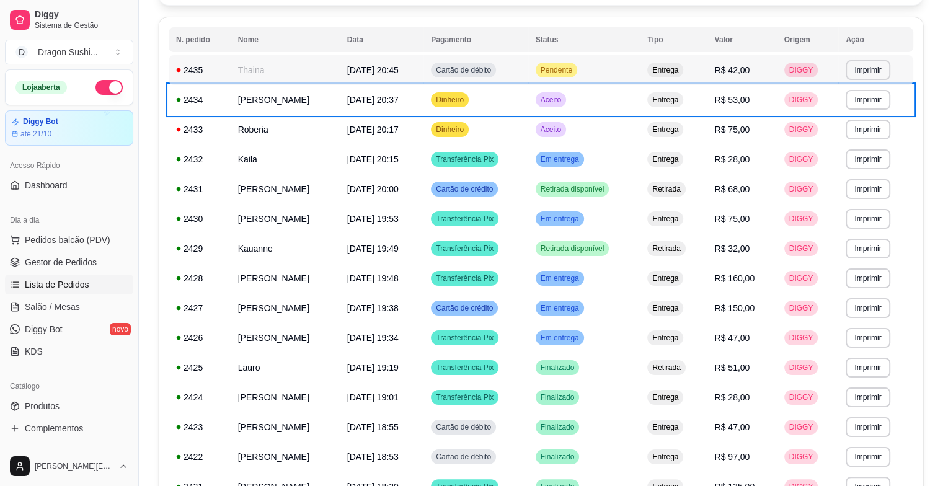
click at [570, 70] on span "Pendente" at bounding box center [556, 70] width 37 height 10
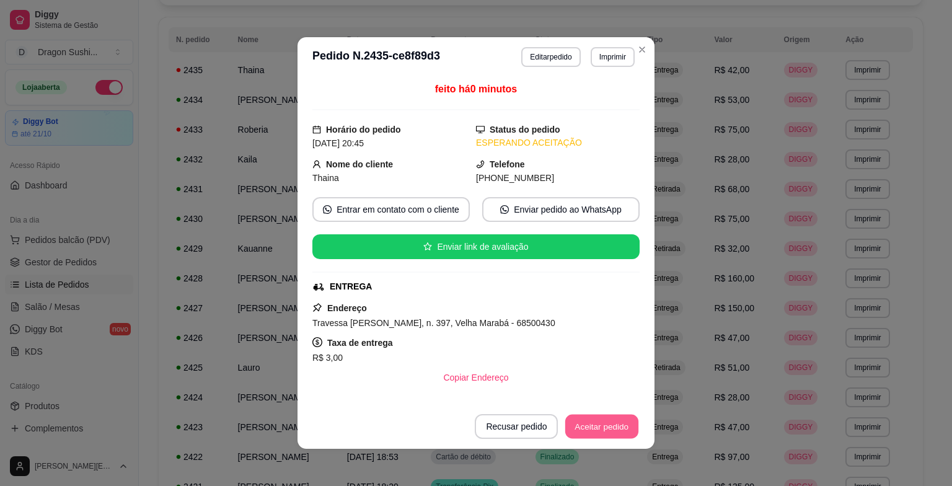
click at [607, 423] on button "Aceitar pedido" at bounding box center [601, 427] width 73 height 24
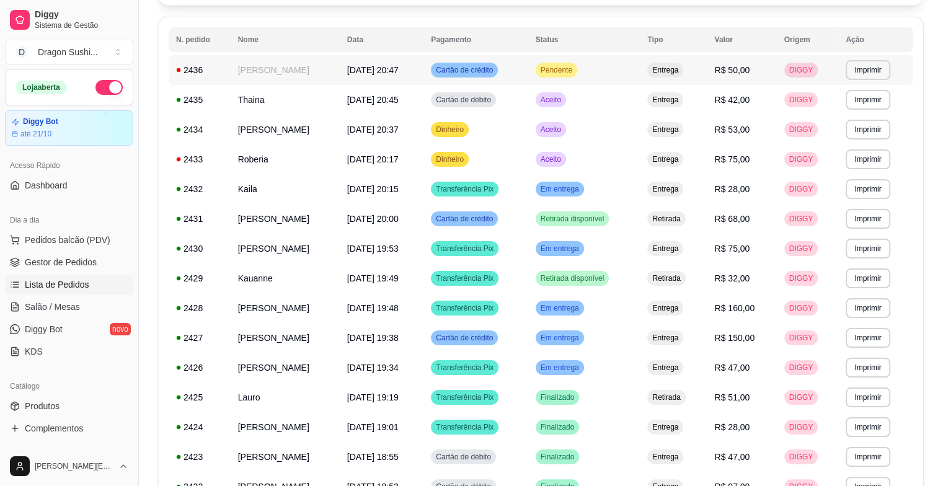
click at [564, 78] on td "Pendente" at bounding box center [584, 70] width 112 height 30
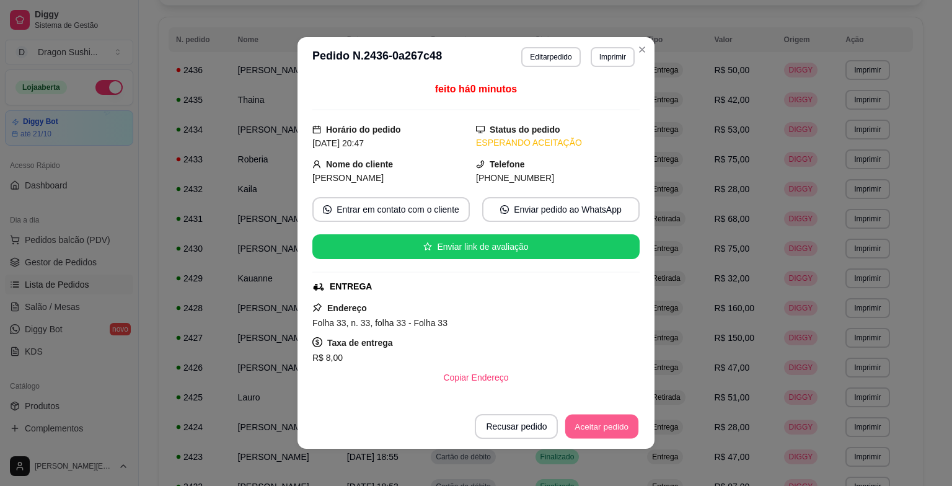
click at [588, 433] on button "Aceitar pedido" at bounding box center [601, 427] width 73 height 24
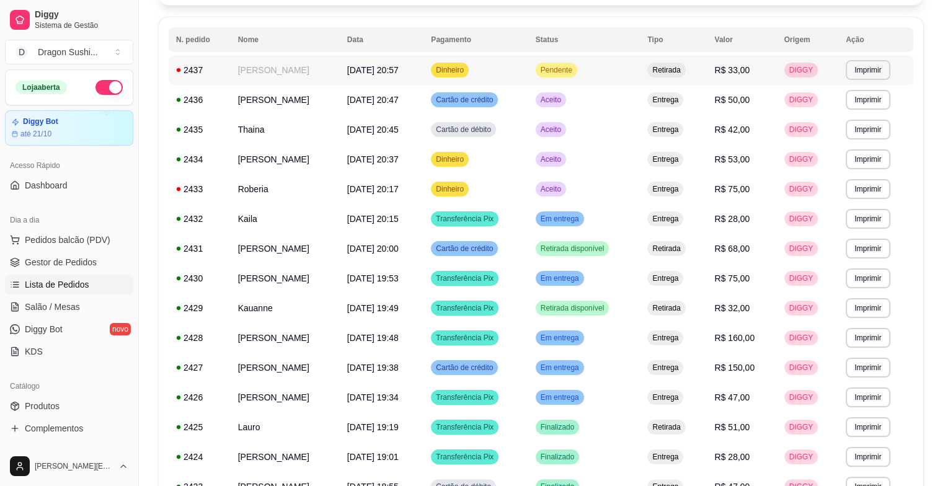
click at [565, 71] on span "Pendente" at bounding box center [556, 70] width 37 height 10
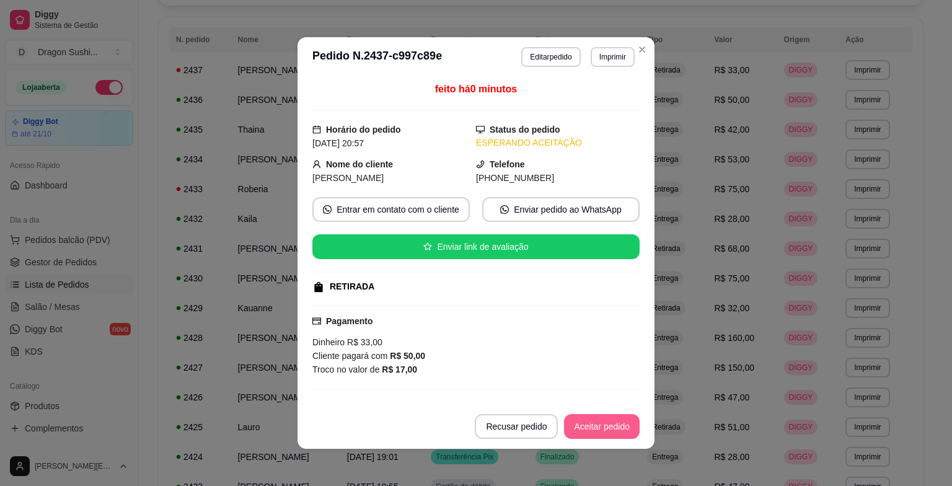
click at [585, 428] on button "Aceitar pedido" at bounding box center [602, 426] width 76 height 25
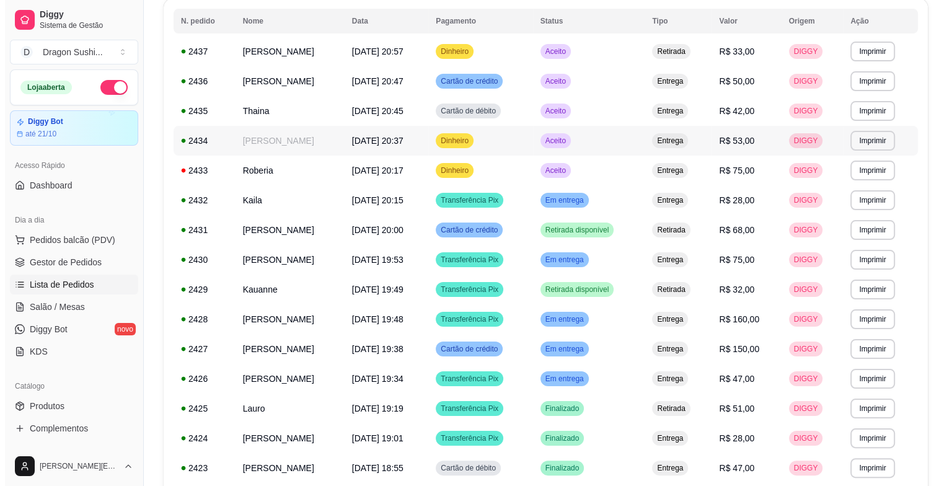
scroll to position [124, 0]
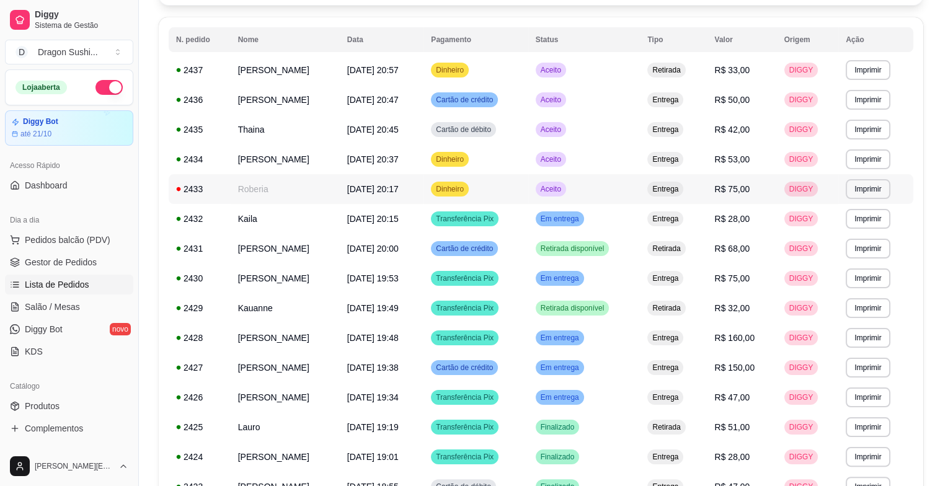
click at [284, 187] on td "Roberia" at bounding box center [285, 189] width 109 height 30
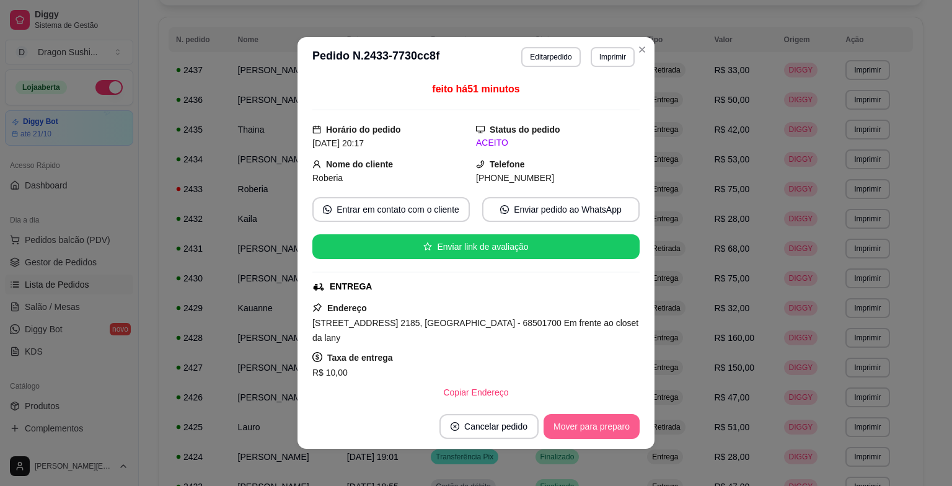
click at [583, 421] on button "Mover para preparo" at bounding box center [592, 426] width 96 height 25
click at [583, 429] on button "Mover para entrega" at bounding box center [591, 427] width 93 height 24
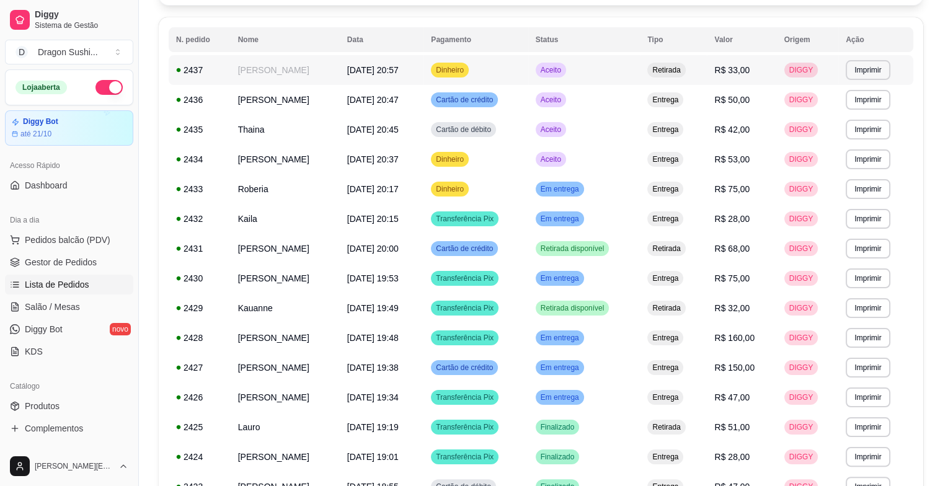
click at [340, 79] on td "[DATE] 20:57" at bounding box center [382, 70] width 84 height 30
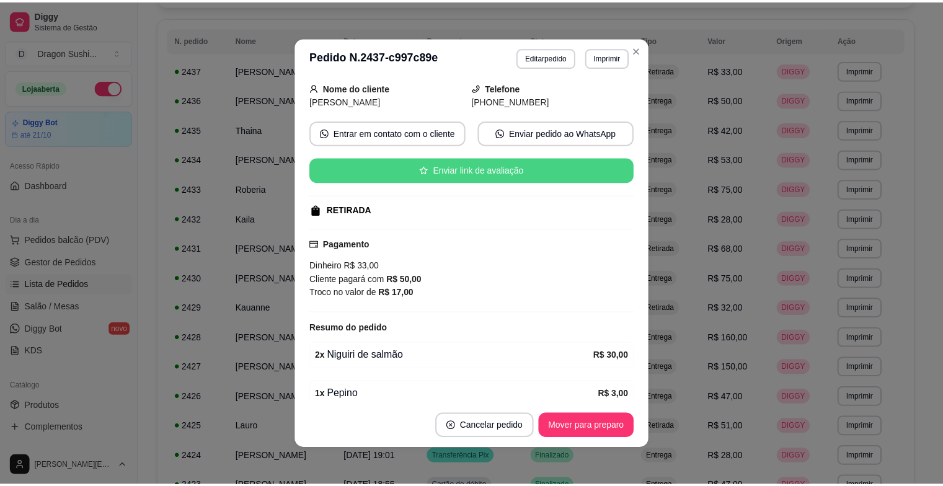
scroll to position [131, 0]
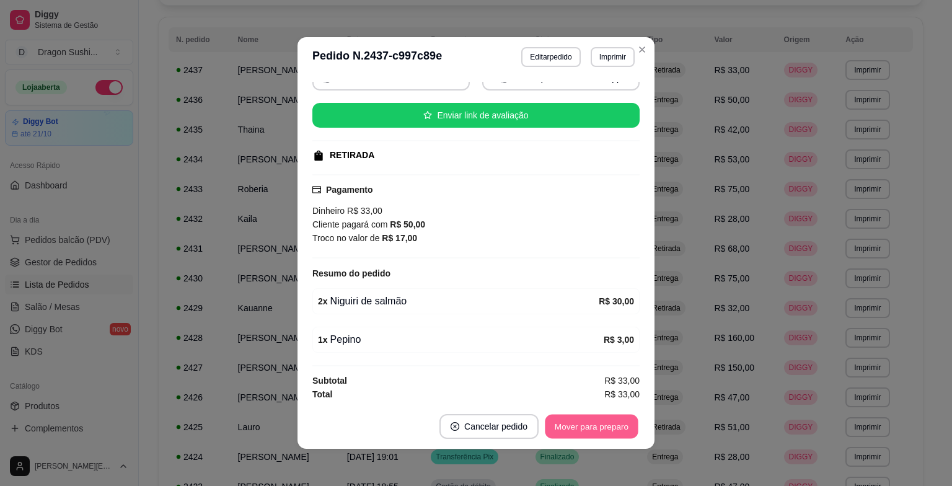
click at [573, 423] on button "Mover para preparo" at bounding box center [591, 427] width 93 height 24
click at [573, 423] on button "Mover para retirada disponível" at bounding box center [571, 426] width 137 height 25
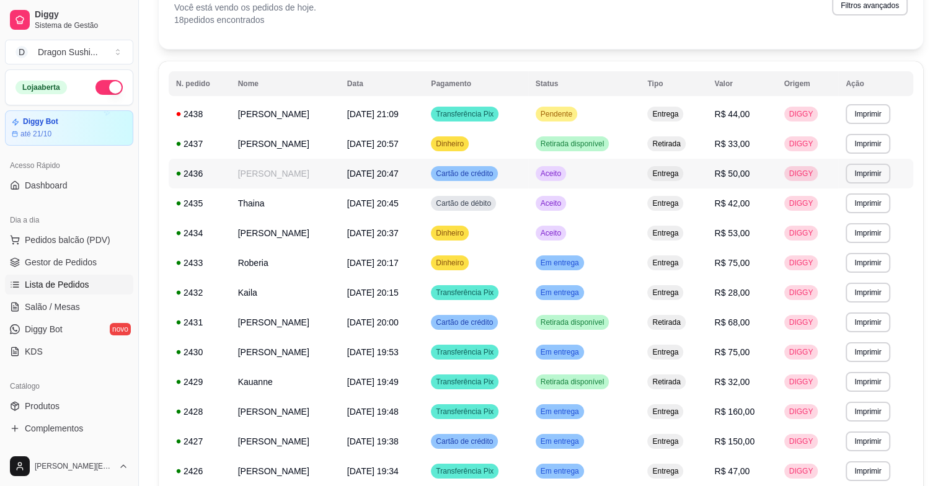
scroll to position [0, 0]
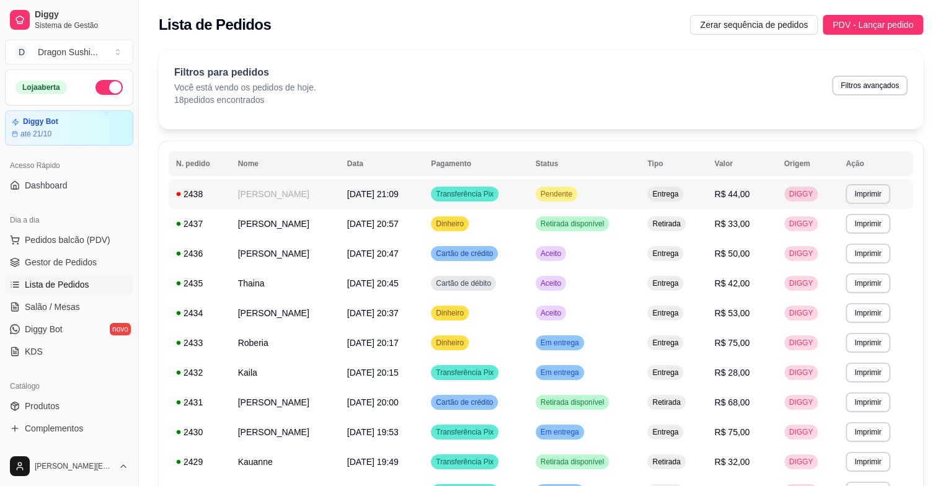
click at [571, 197] on span "Pendente" at bounding box center [556, 194] width 37 height 10
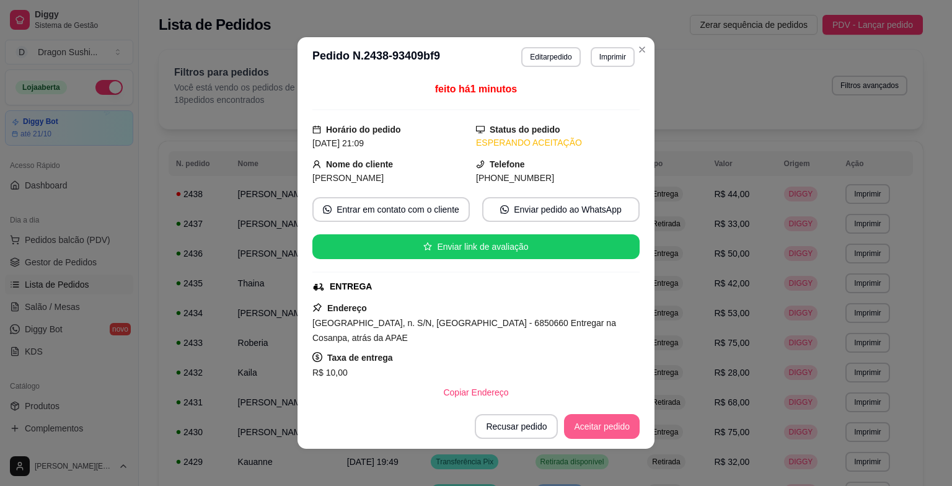
click at [611, 431] on button "Aceitar pedido" at bounding box center [602, 426] width 76 height 25
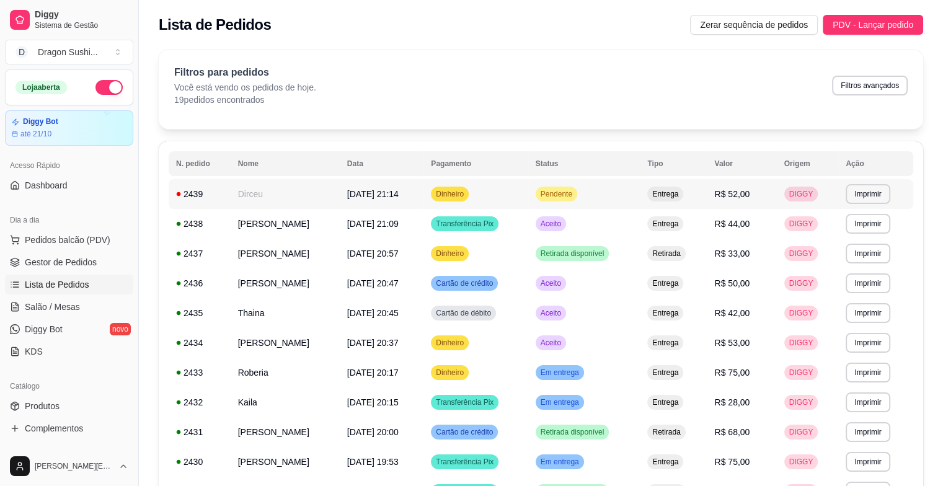
click at [573, 198] on div "Pendente" at bounding box center [556, 194] width 42 height 15
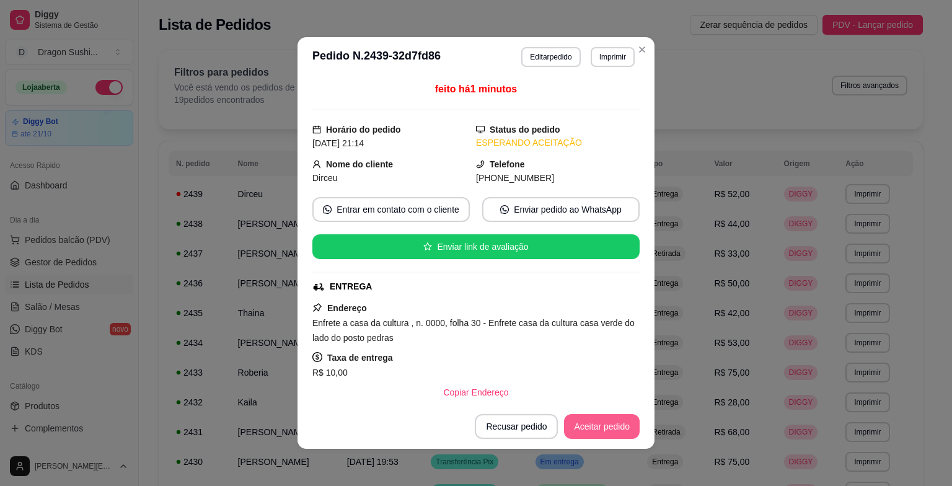
click at [595, 434] on button "Aceitar pedido" at bounding box center [602, 426] width 76 height 25
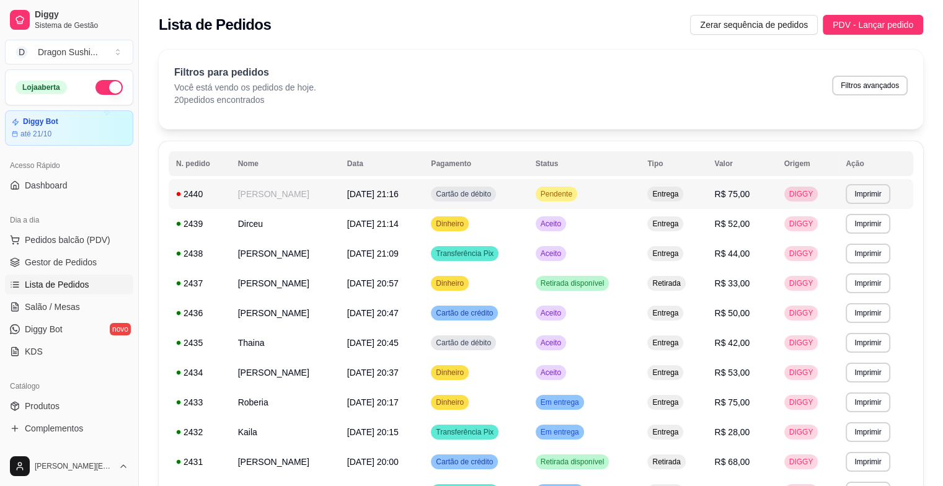
click at [575, 196] on span "Pendente" at bounding box center [556, 194] width 37 height 10
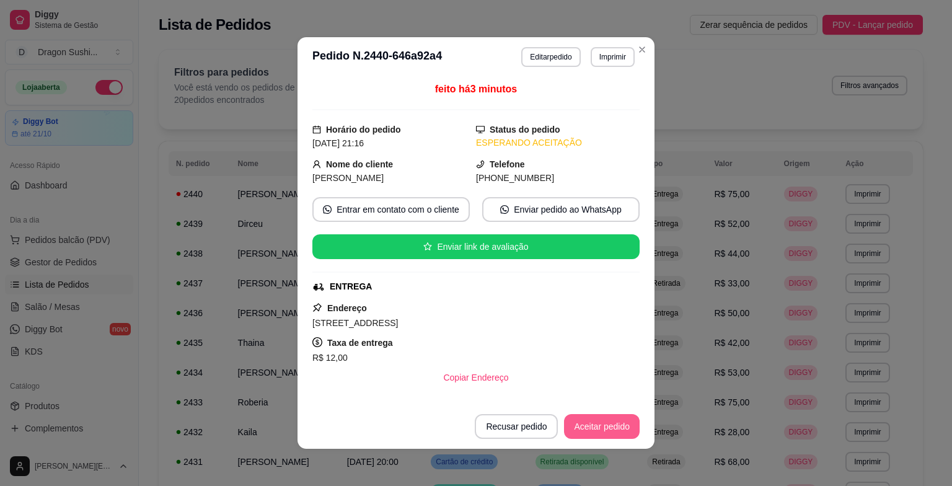
click at [612, 435] on button "Aceitar pedido" at bounding box center [602, 426] width 76 height 25
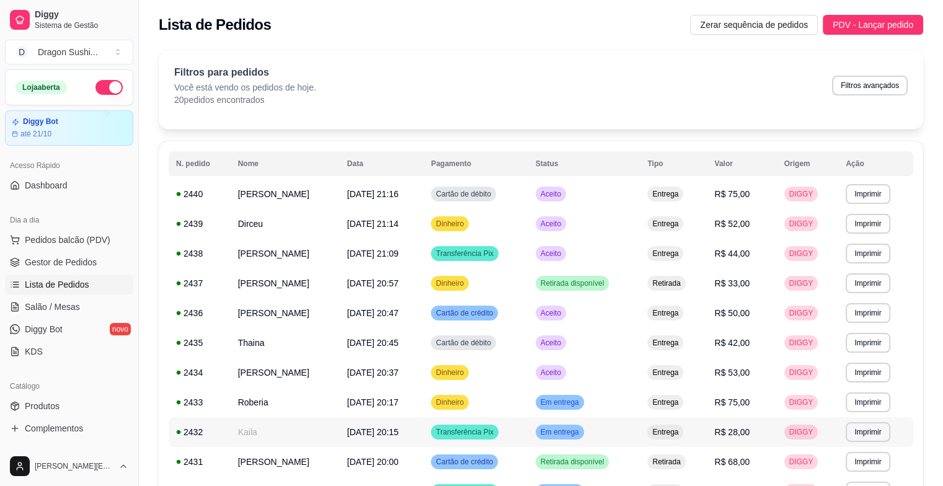
click at [553, 436] on span "Em entrega" at bounding box center [559, 432] width 43 height 10
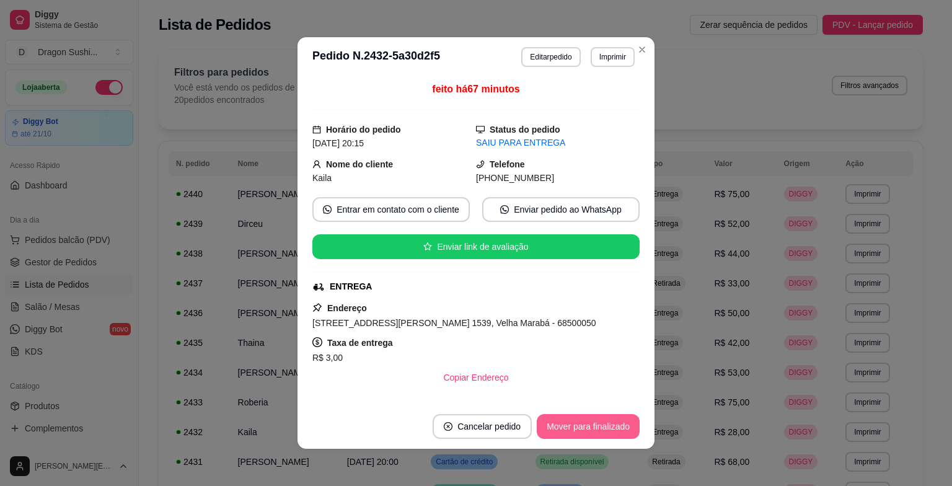
click at [586, 422] on button "Mover para finalizado" at bounding box center [588, 426] width 103 height 25
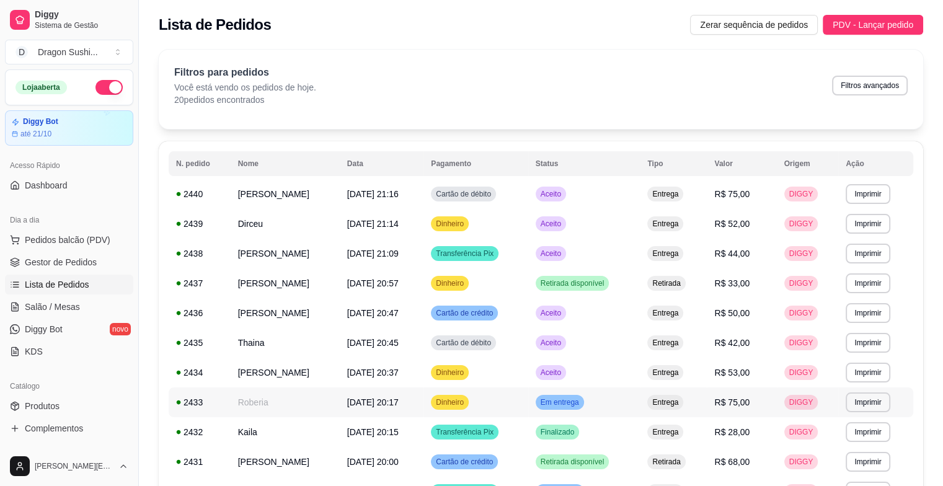
click at [579, 407] on span "Em entrega" at bounding box center [559, 402] width 43 height 10
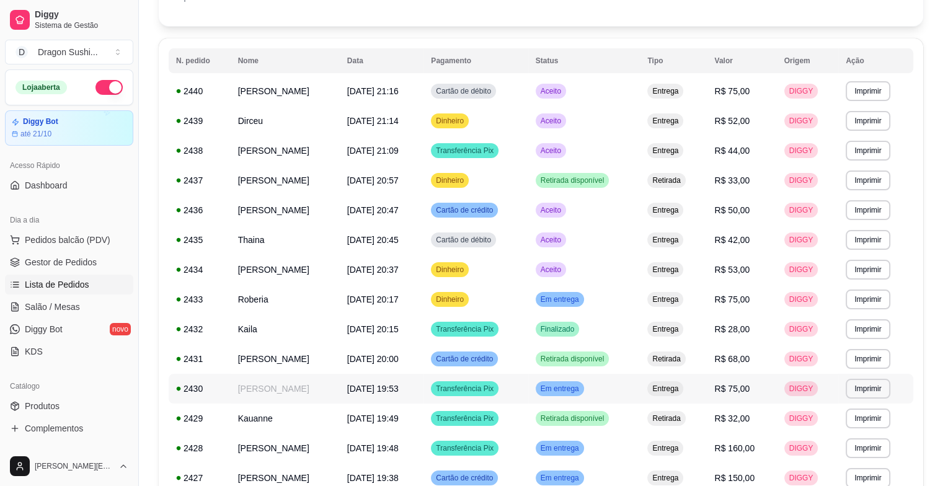
scroll to position [124, 0]
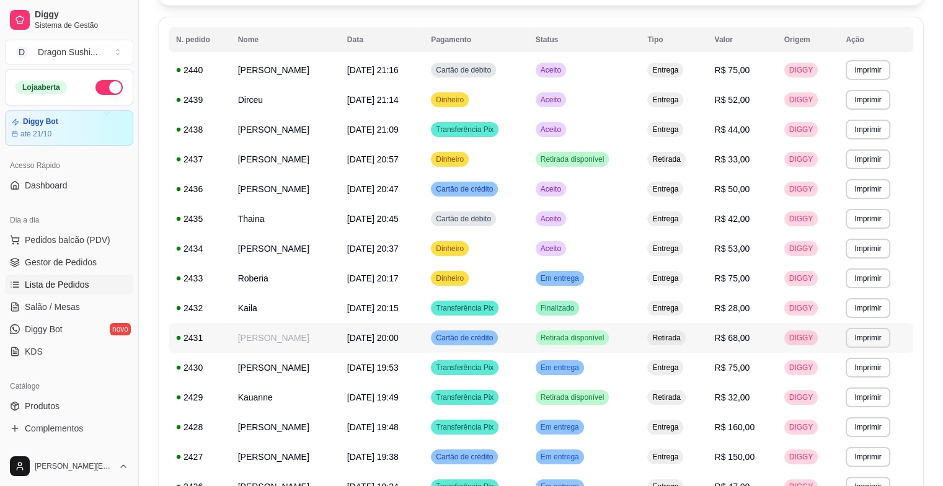
click at [584, 342] on div "Retirada disponível" at bounding box center [572, 337] width 74 height 15
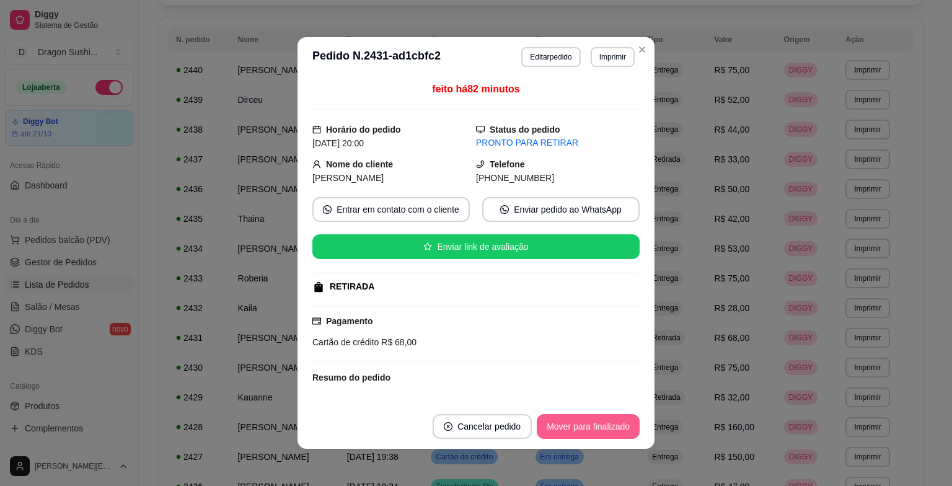
click at [583, 426] on button "Mover para finalizado" at bounding box center [588, 426] width 103 height 25
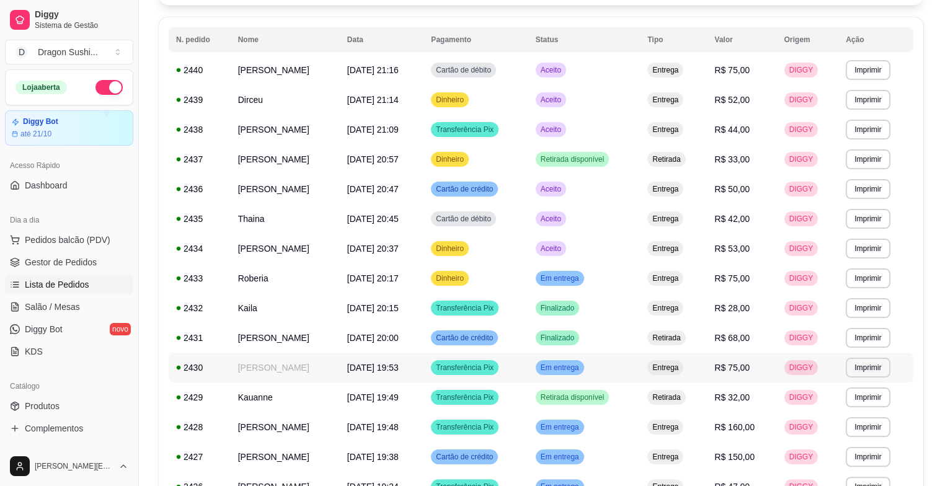
click at [575, 368] on span "Em entrega" at bounding box center [559, 368] width 43 height 10
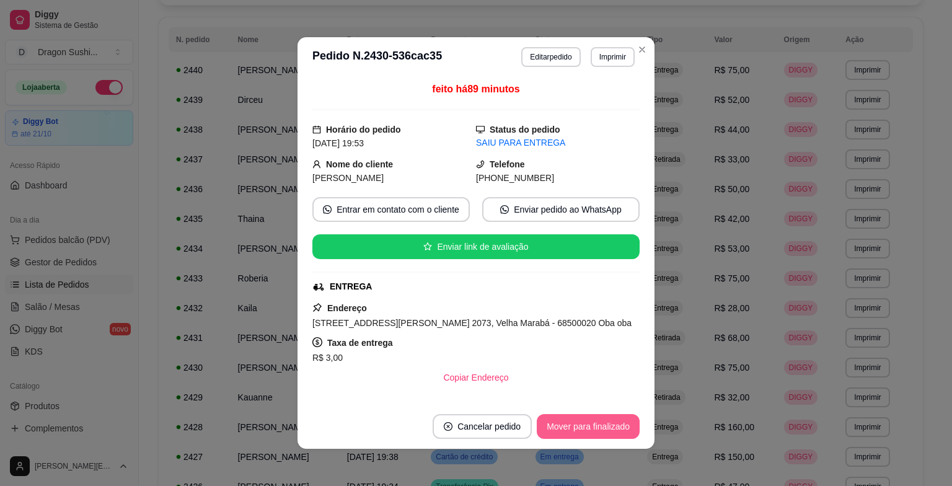
click at [584, 426] on button "Mover para finalizado" at bounding box center [588, 426] width 103 height 25
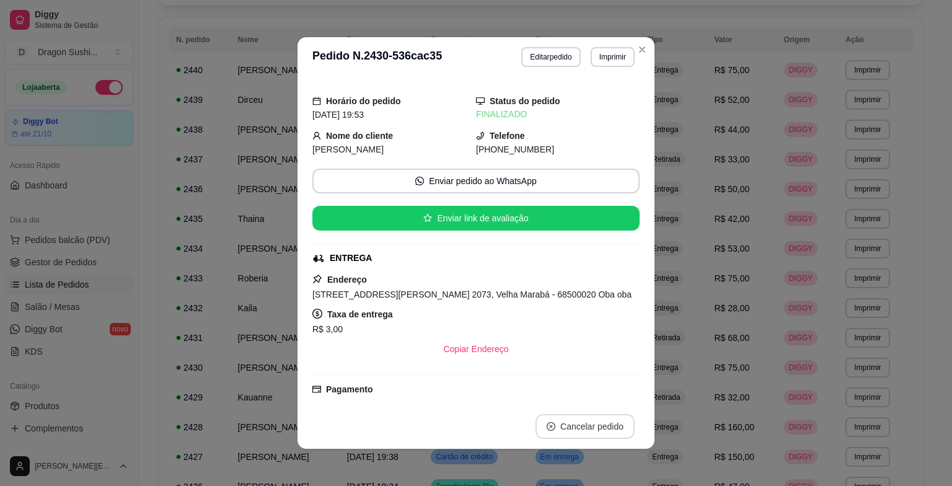
click at [584, 426] on button "Cancelar pedido" at bounding box center [584, 426] width 99 height 25
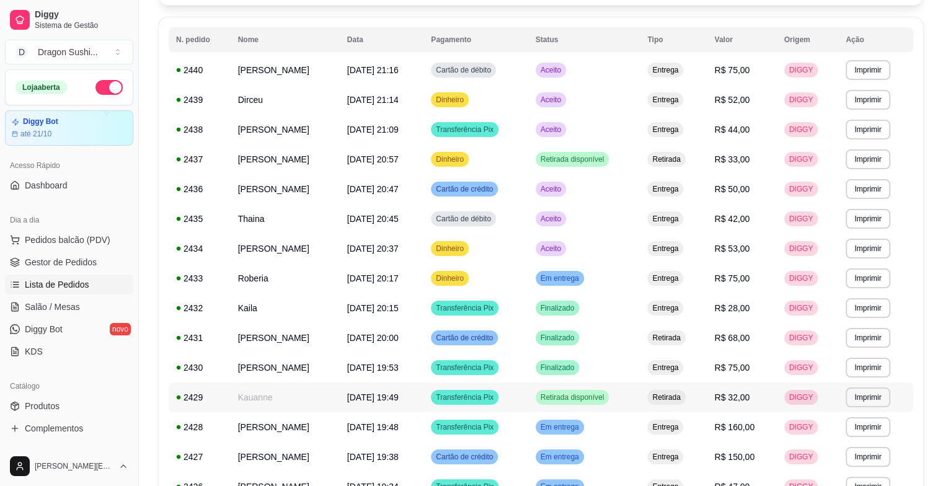
click at [585, 403] on div "Retirada disponível" at bounding box center [572, 397] width 74 height 15
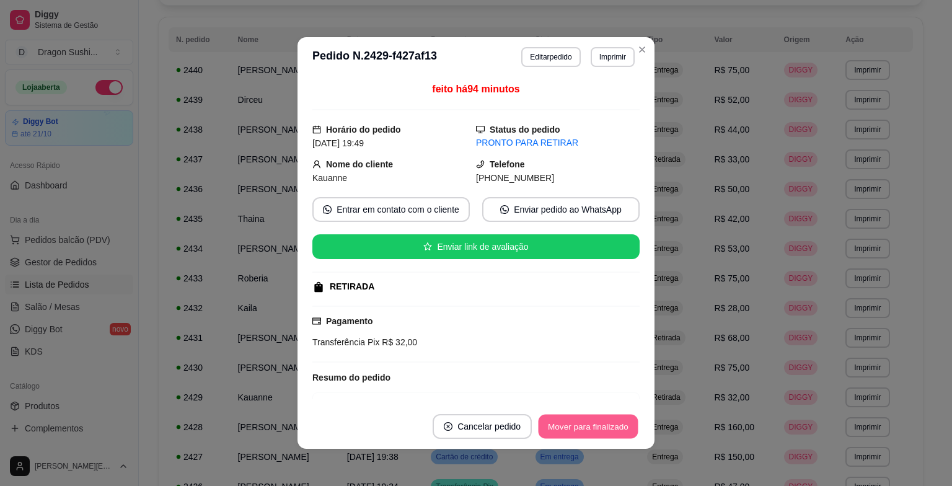
click at [583, 425] on button "Mover para finalizado" at bounding box center [589, 427] width 100 height 24
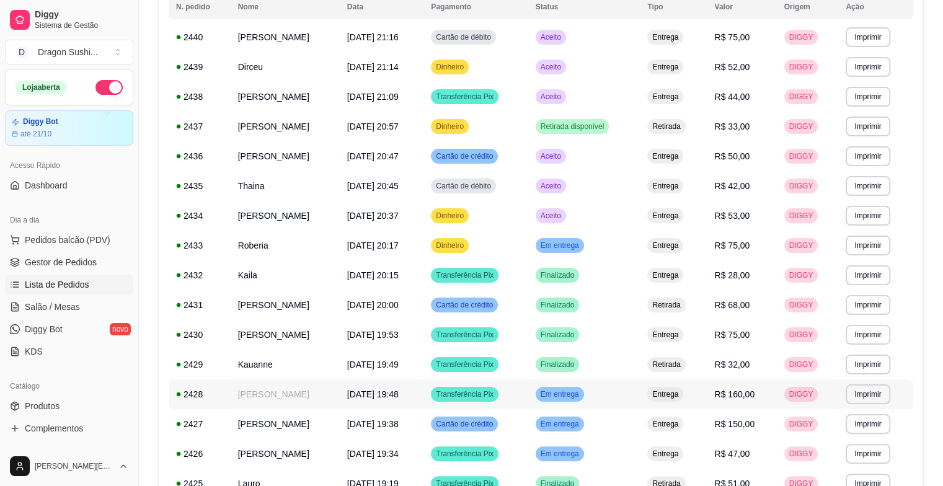
scroll to position [186, 0]
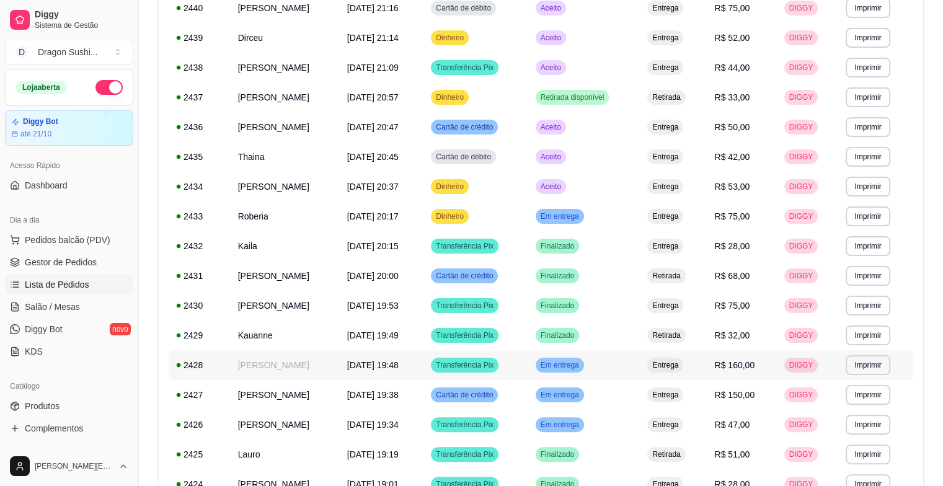
click at [577, 374] on td "Em entrega" at bounding box center [584, 365] width 112 height 30
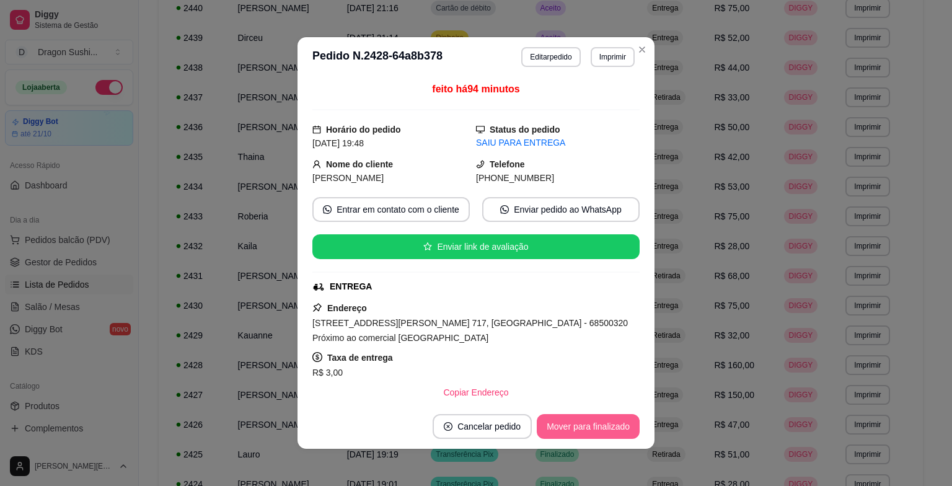
click at [578, 426] on button "Mover para finalizado" at bounding box center [588, 426] width 103 height 25
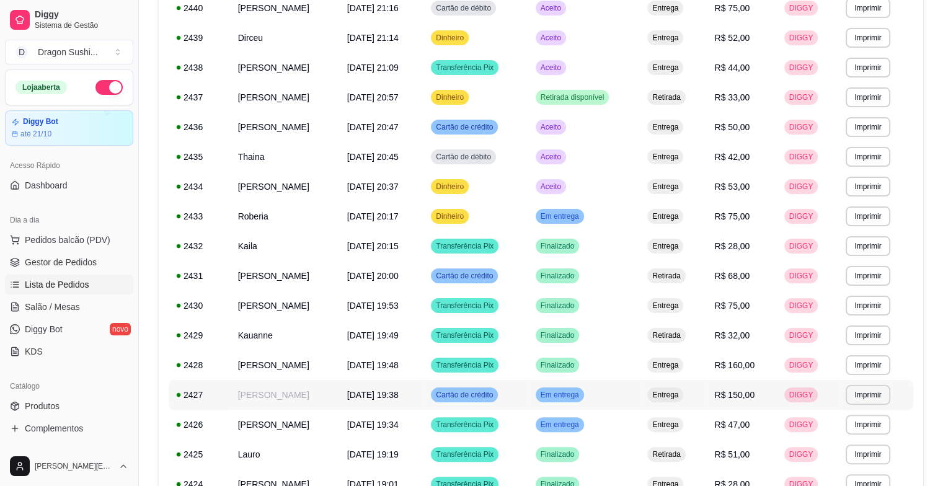
click at [581, 397] on span "Em entrega" at bounding box center [559, 395] width 43 height 10
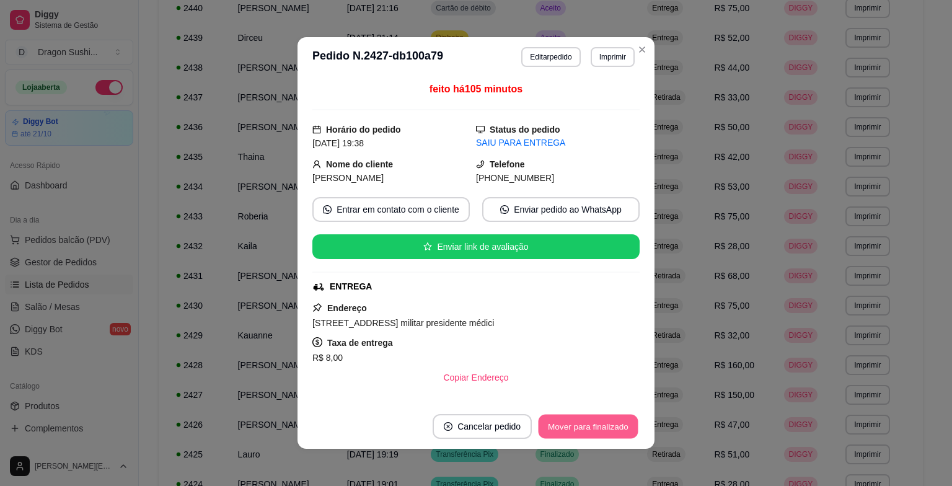
click at [604, 424] on button "Mover para finalizado" at bounding box center [589, 427] width 100 height 24
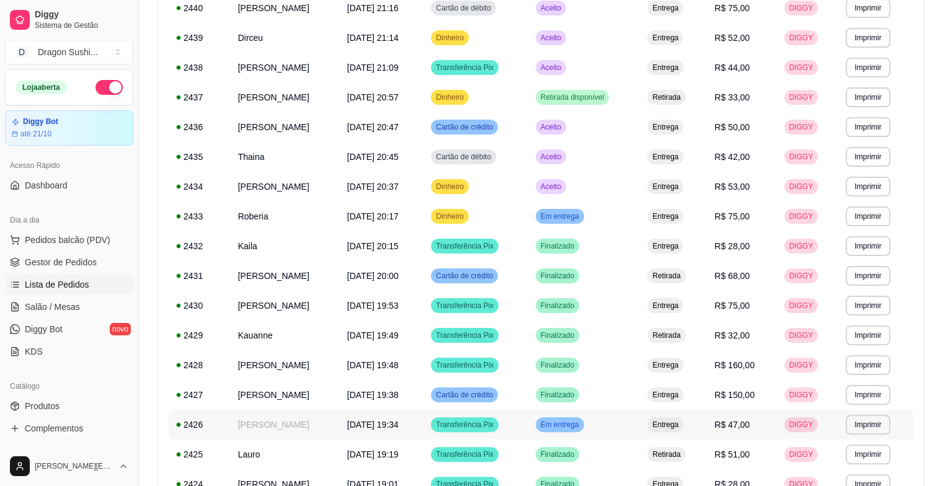
click at [576, 424] on span "Em entrega" at bounding box center [559, 425] width 43 height 10
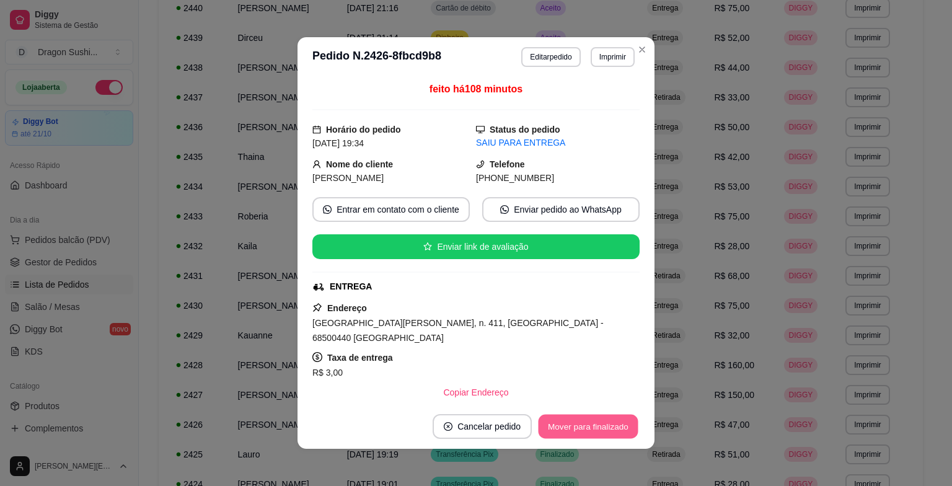
click at [581, 426] on button "Mover para finalizado" at bounding box center [589, 427] width 100 height 24
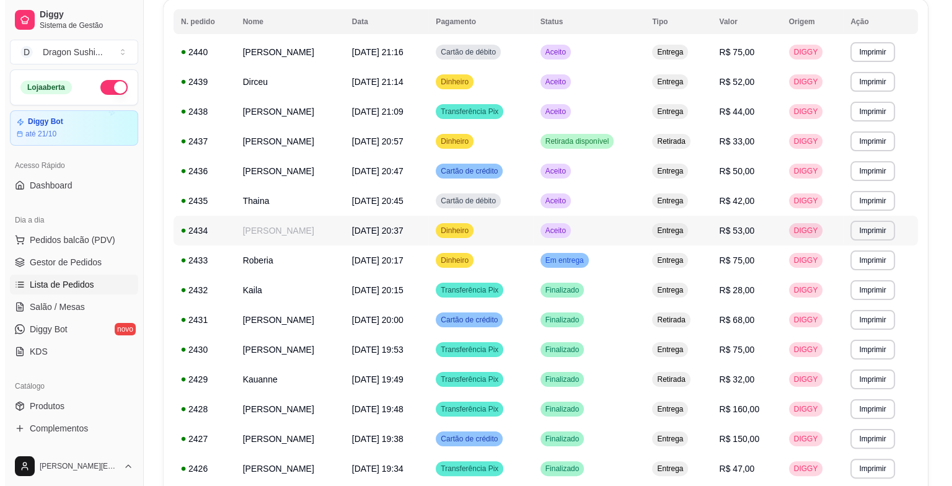
scroll to position [68, 0]
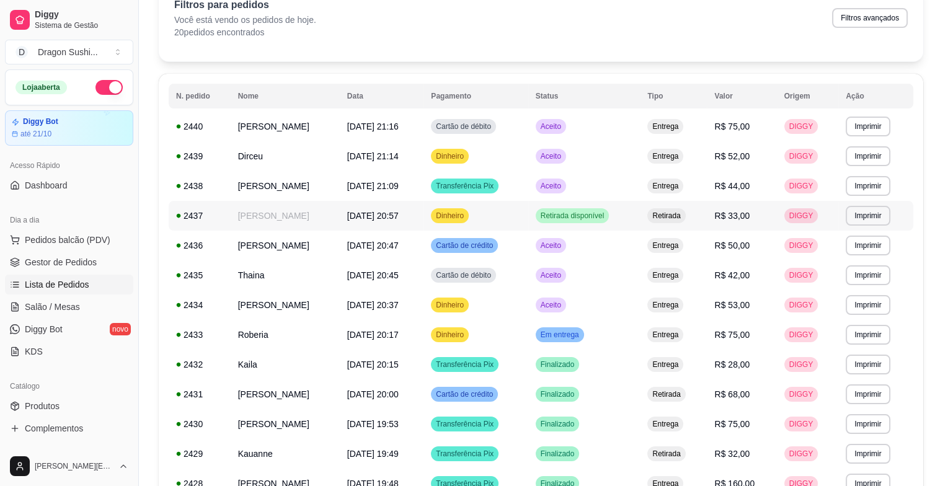
click at [566, 216] on span "Retirada disponível" at bounding box center [572, 216] width 69 height 10
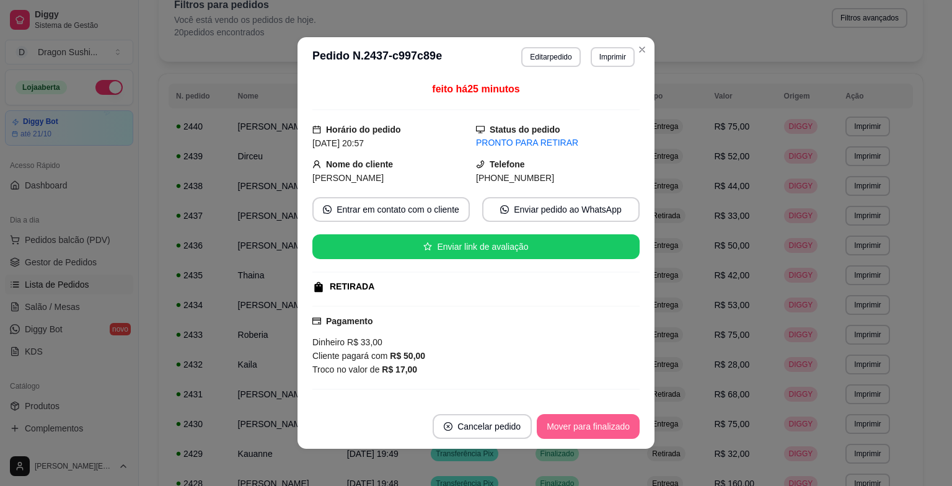
click at [588, 434] on button "Mover para finalizado" at bounding box center [588, 426] width 103 height 25
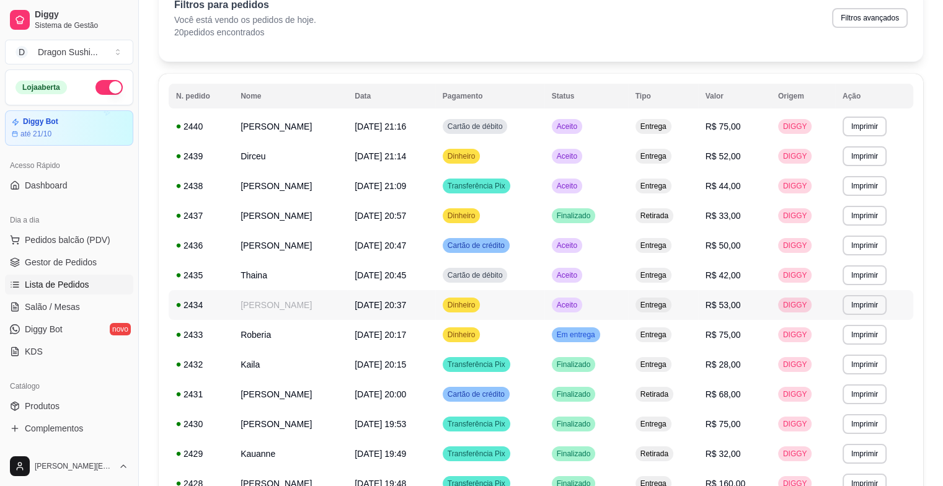
click at [476, 310] on div "Dinheiro" at bounding box center [462, 304] width 38 height 15
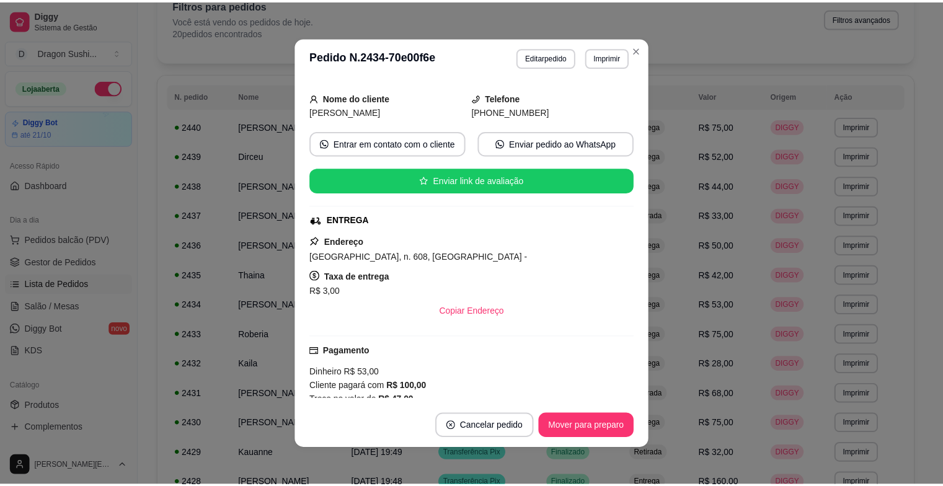
scroll to position [186, 0]
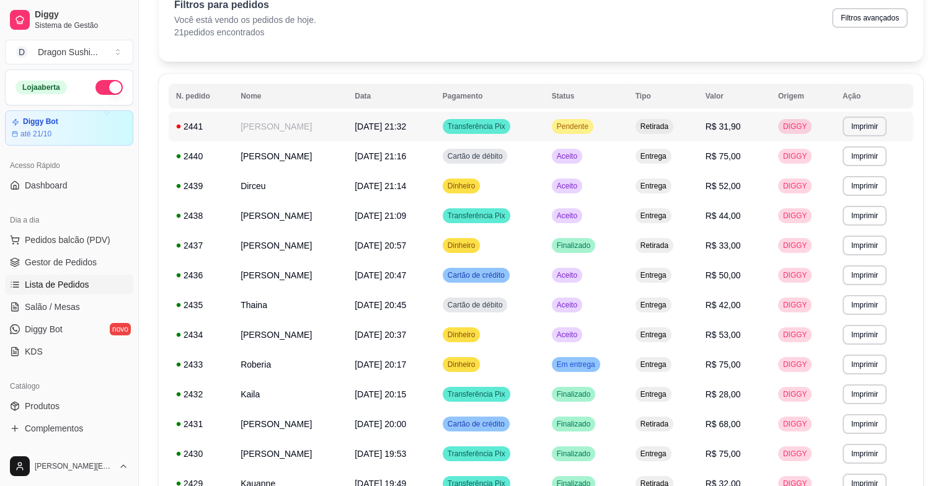
click at [576, 126] on span "Pendente" at bounding box center [572, 126] width 37 height 10
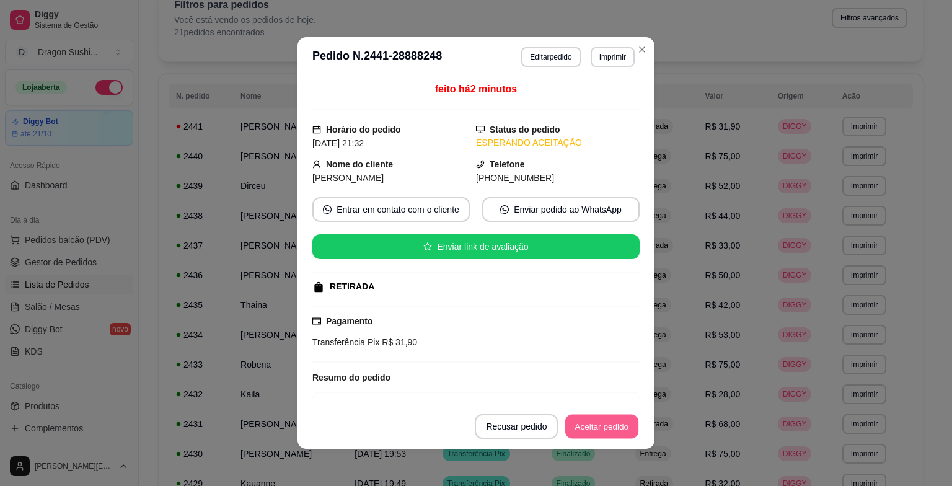
click at [601, 433] on button "Aceitar pedido" at bounding box center [601, 427] width 73 height 24
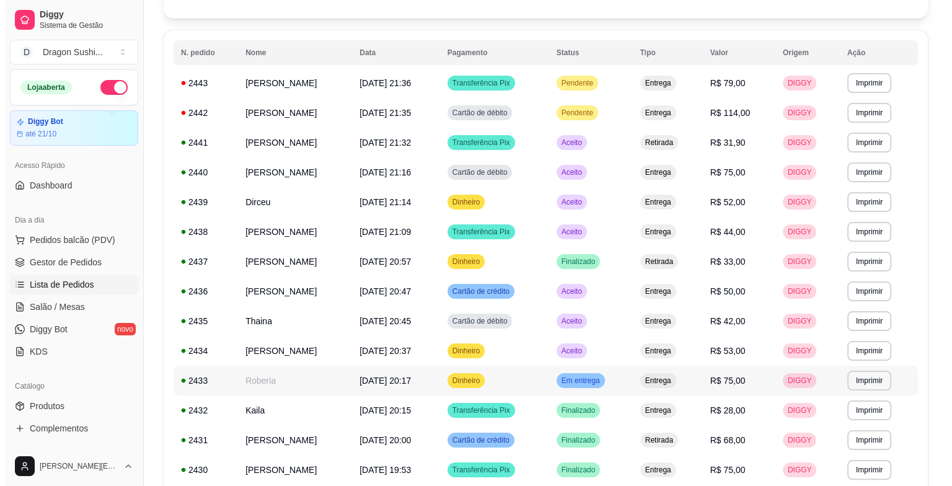
scroll to position [130, 0]
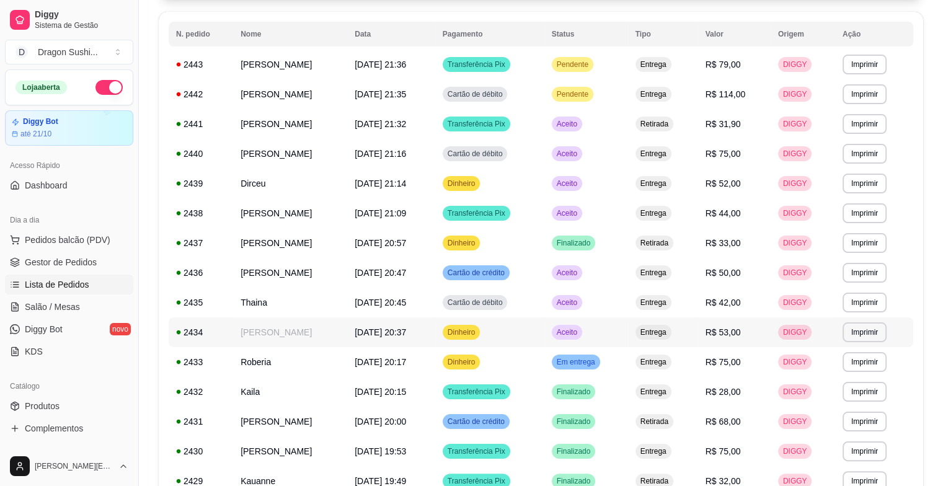
click at [478, 336] on span "Dinheiro" at bounding box center [461, 332] width 33 height 10
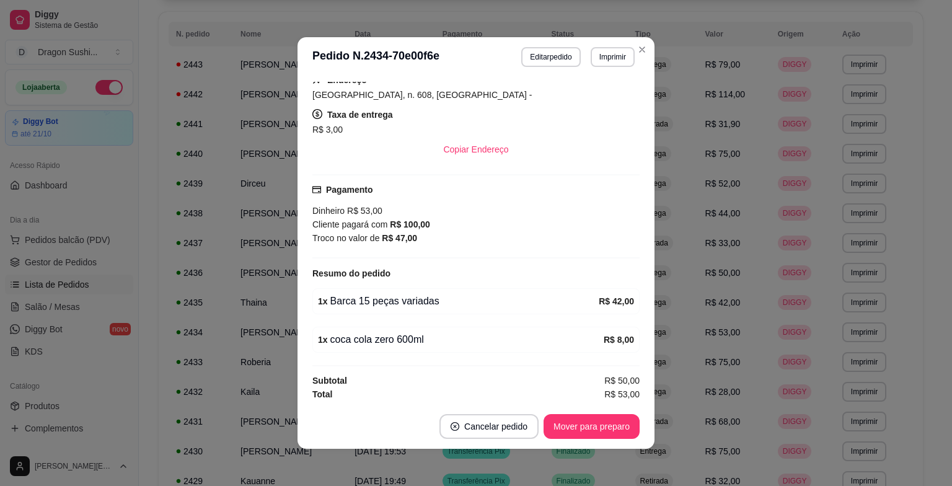
scroll to position [0, 0]
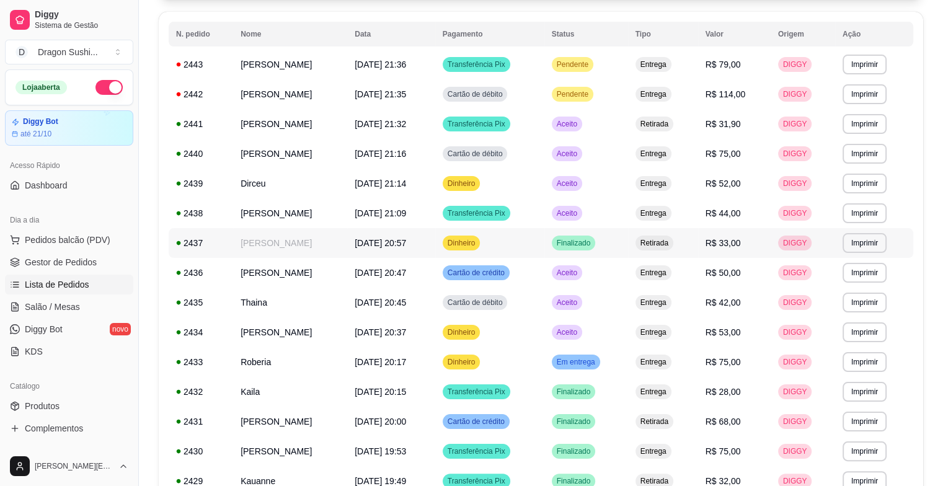
click at [347, 242] on td "[DATE] 20:57" at bounding box center [391, 243] width 88 height 30
click at [454, 332] on td "Dinheiro" at bounding box center [489, 332] width 109 height 30
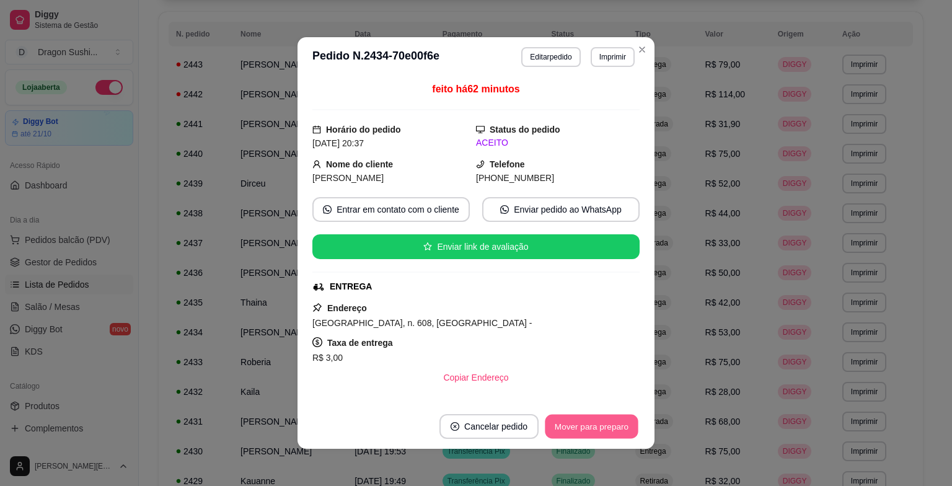
click at [588, 433] on button "Mover para preparo" at bounding box center [591, 427] width 93 height 24
click at [588, 433] on button "Mover para entrega" at bounding box center [591, 426] width 95 height 25
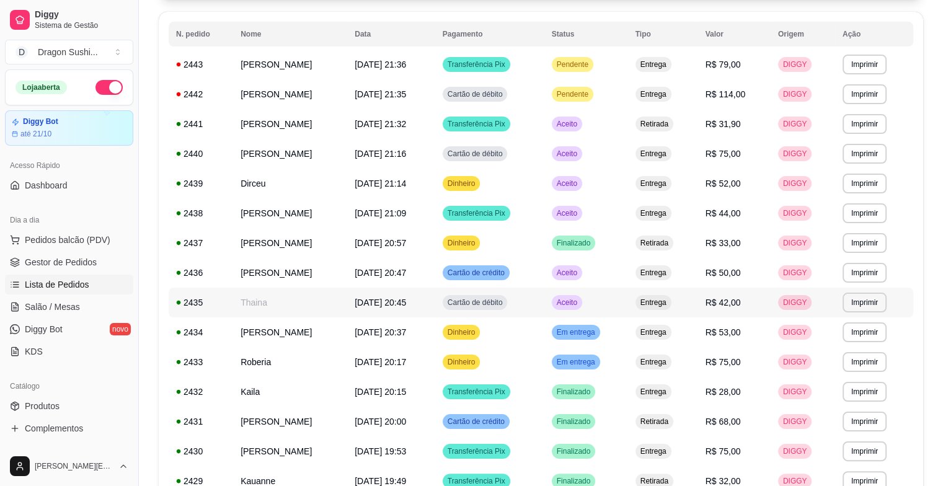
click at [493, 312] on td "Cartão de débito" at bounding box center [489, 303] width 109 height 30
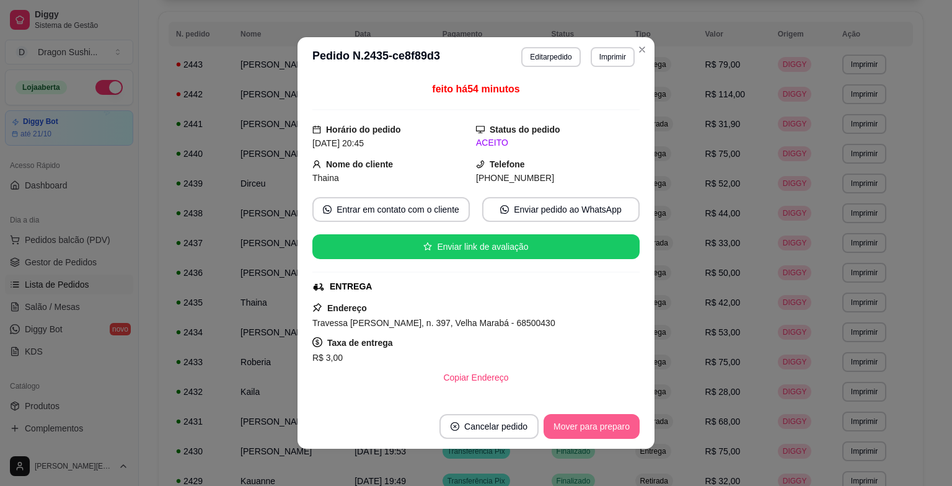
click at [563, 431] on button "Mover para preparo" at bounding box center [592, 426] width 96 height 25
click at [565, 431] on button "Mover para entrega" at bounding box center [591, 426] width 95 height 25
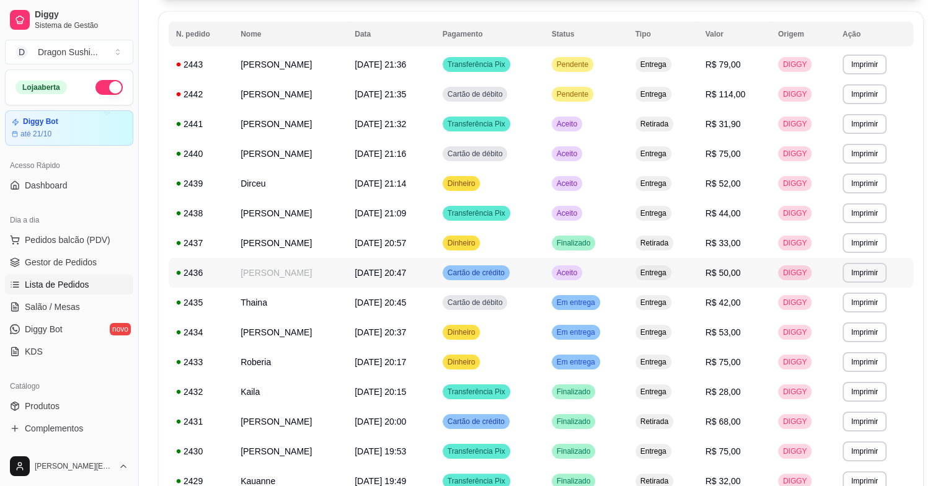
click at [579, 275] on span "Aceito" at bounding box center [566, 273] width 25 height 10
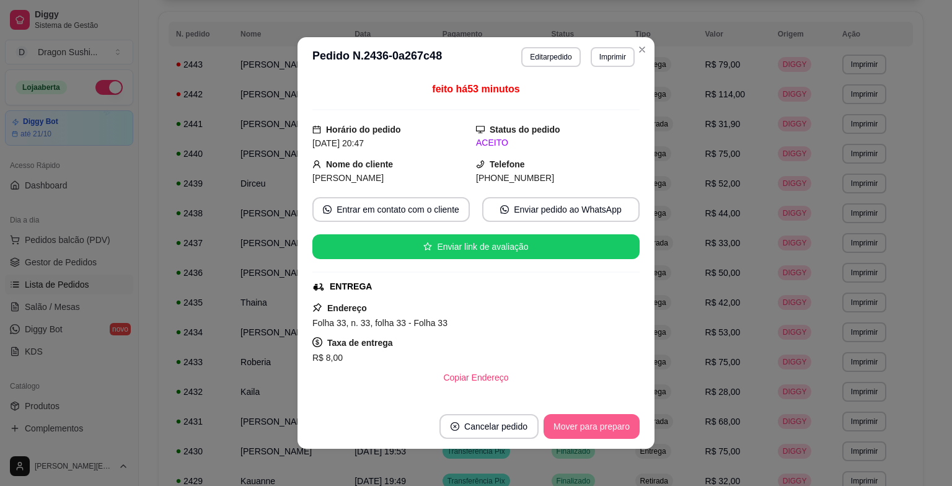
click at [594, 438] on button "Mover para preparo" at bounding box center [592, 426] width 96 height 25
click at [602, 426] on button "Mover para entrega" at bounding box center [591, 427] width 93 height 24
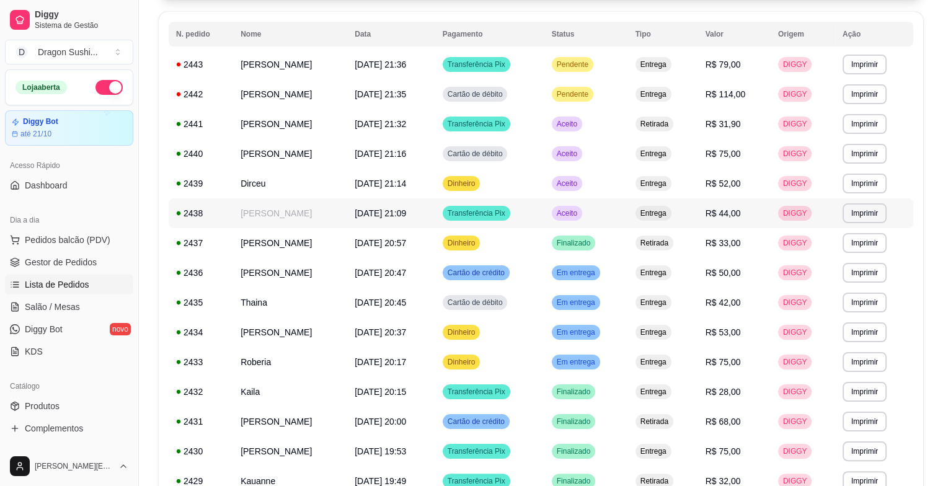
click at [583, 221] on td "Aceito" at bounding box center [586, 213] width 84 height 30
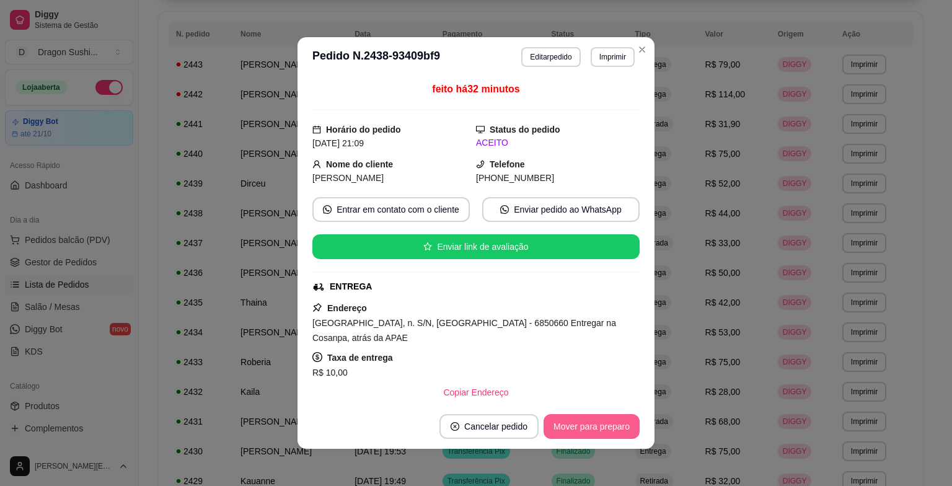
click at [588, 421] on button "Mover para preparo" at bounding box center [592, 426] width 96 height 25
click at [602, 426] on button "Mover para entrega" at bounding box center [591, 426] width 95 height 25
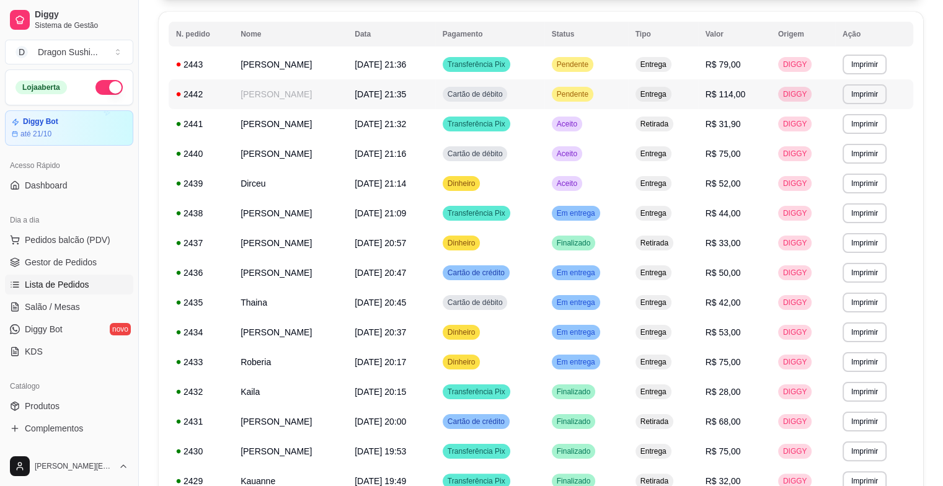
click at [591, 98] on span "Pendente" at bounding box center [572, 94] width 37 height 10
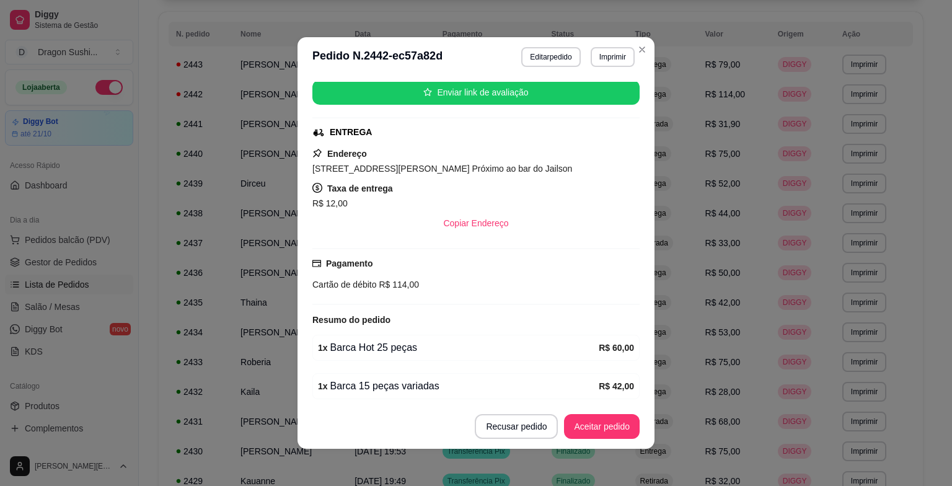
scroll to position [201, 0]
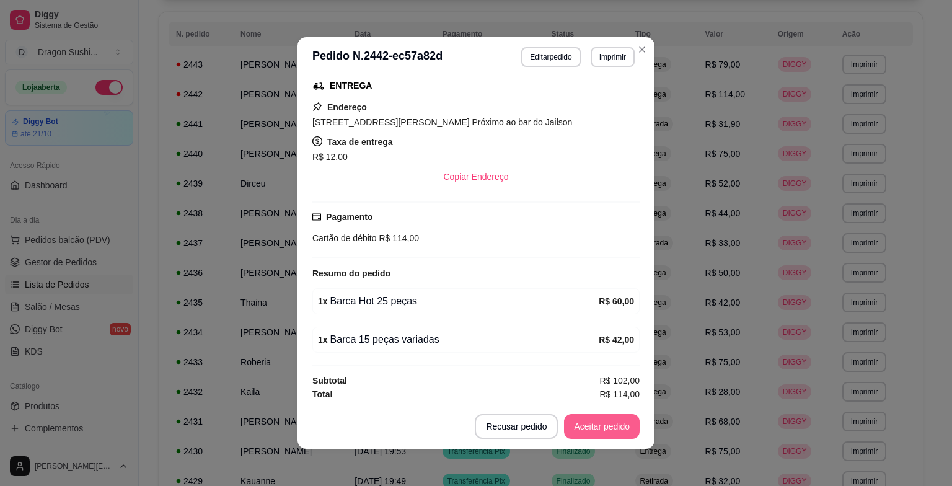
click at [605, 421] on button "Aceitar pedido" at bounding box center [602, 426] width 76 height 25
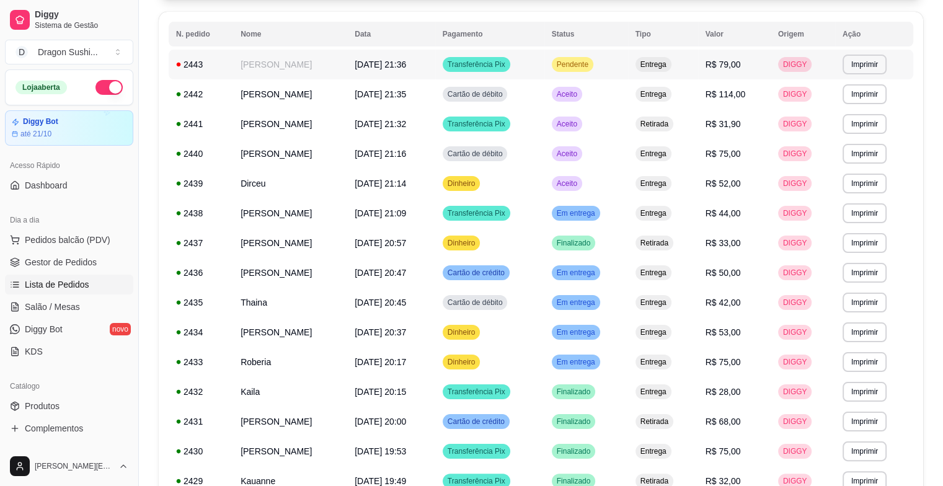
click at [589, 72] on td "Pendente" at bounding box center [586, 65] width 84 height 30
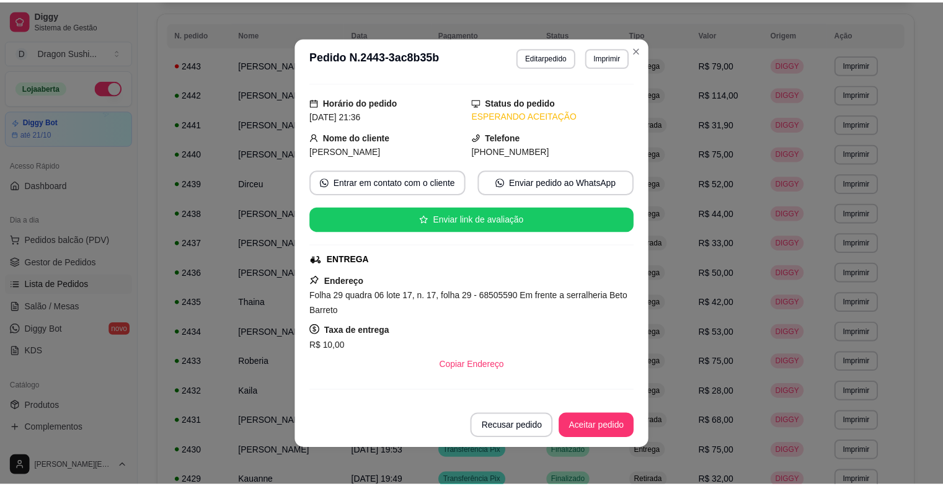
scroll to position [0, 0]
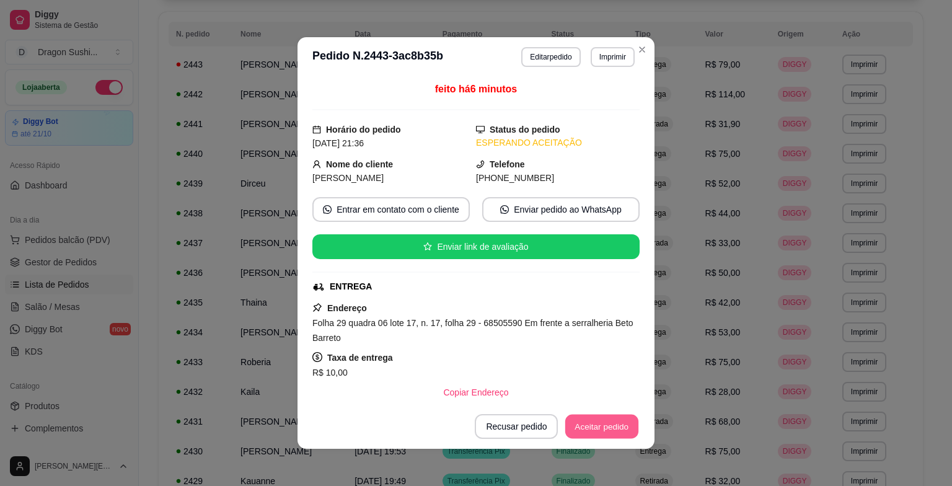
click at [586, 431] on button "Aceitar pedido" at bounding box center [601, 427] width 73 height 24
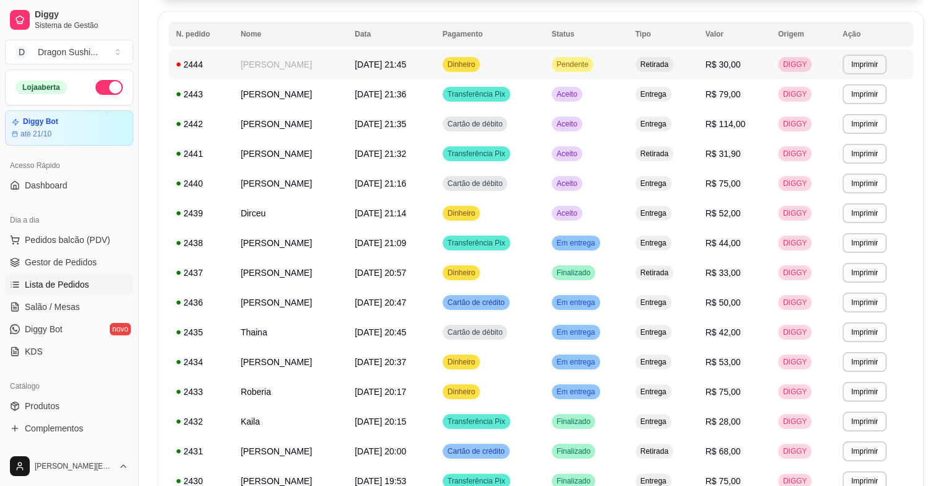
click at [591, 66] on span "Pendente" at bounding box center [572, 64] width 37 height 10
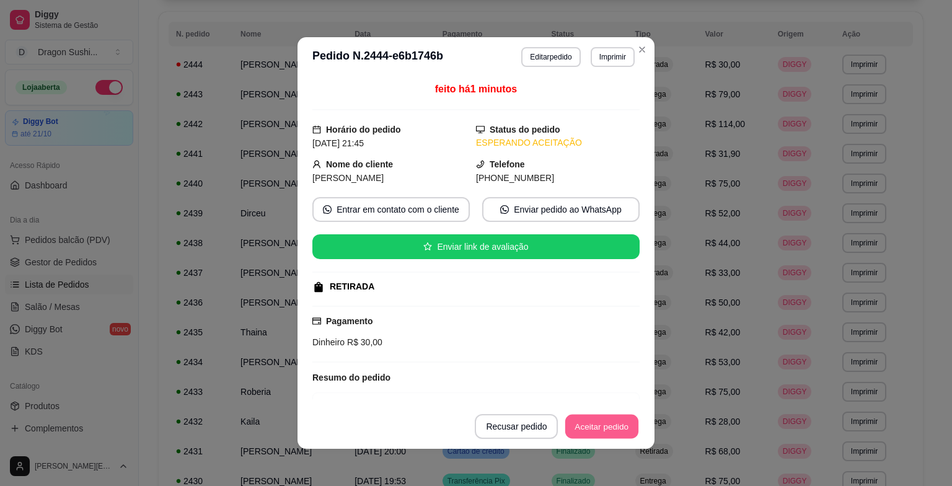
click at [606, 422] on button "Aceitar pedido" at bounding box center [601, 427] width 73 height 24
click at [610, 429] on button "Mover para preparo" at bounding box center [591, 427] width 93 height 24
click at [595, 415] on button "Mover para retirada disponível" at bounding box center [571, 426] width 137 height 25
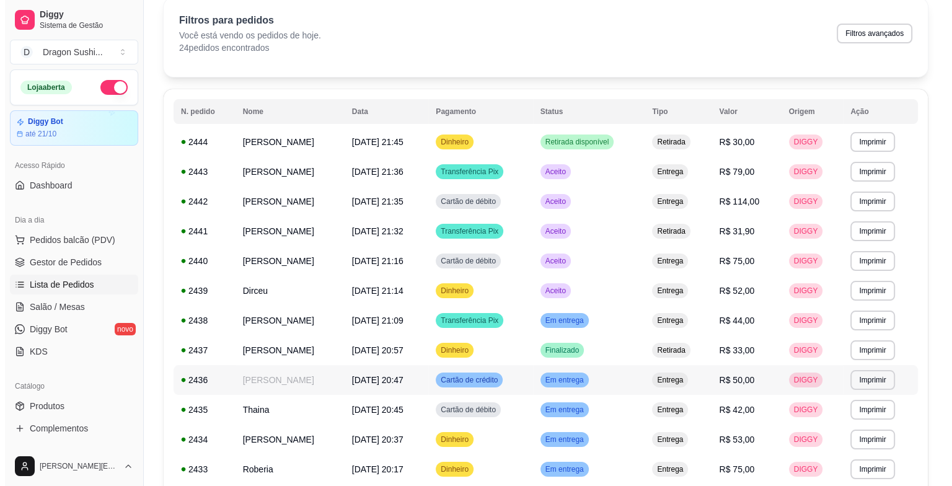
scroll to position [6, 0]
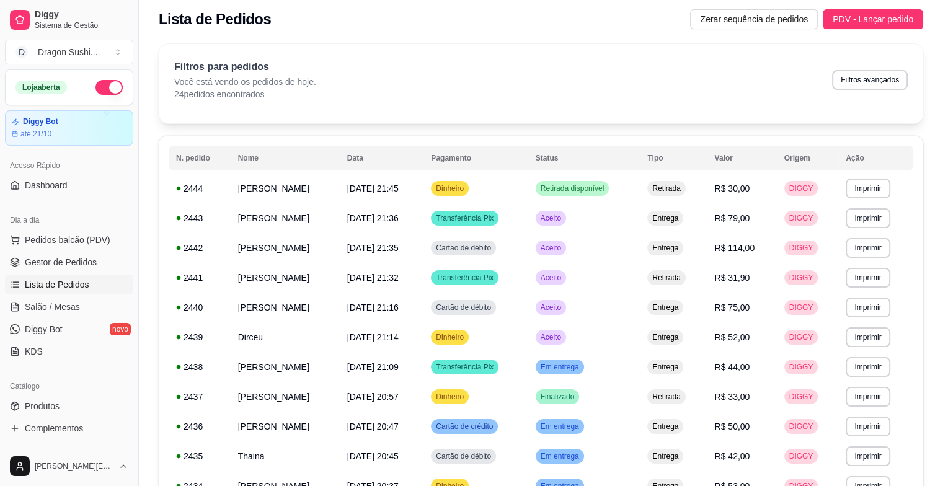
click at [104, 84] on button "button" at bounding box center [108, 87] width 27 height 15
click at [398, 275] on span "[DATE] 21:32" at bounding box center [372, 278] width 51 height 10
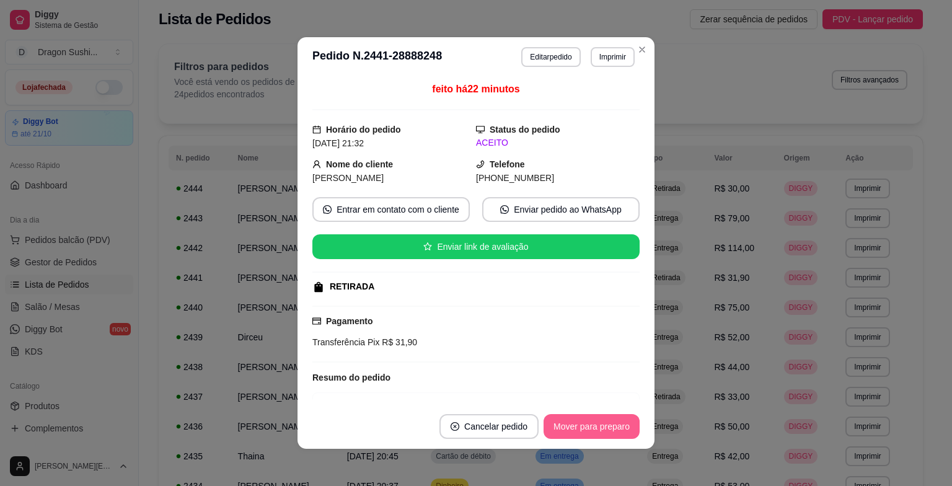
click at [561, 433] on button "Mover para preparo" at bounding box center [592, 426] width 96 height 25
click at [561, 433] on button "Mover para retirada disponível" at bounding box center [571, 426] width 137 height 25
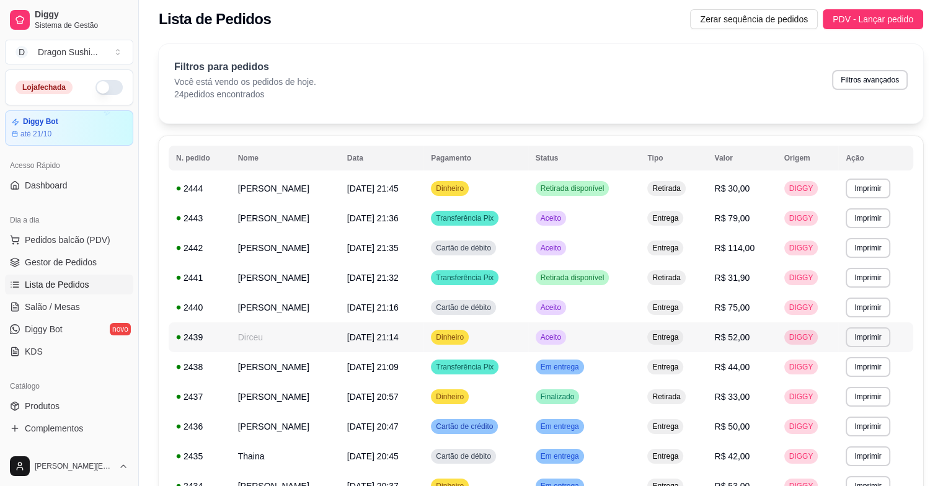
click at [398, 332] on span "[DATE] 21:14" at bounding box center [372, 337] width 51 height 10
click at [496, 279] on span "Transferência Pix" at bounding box center [464, 278] width 63 height 10
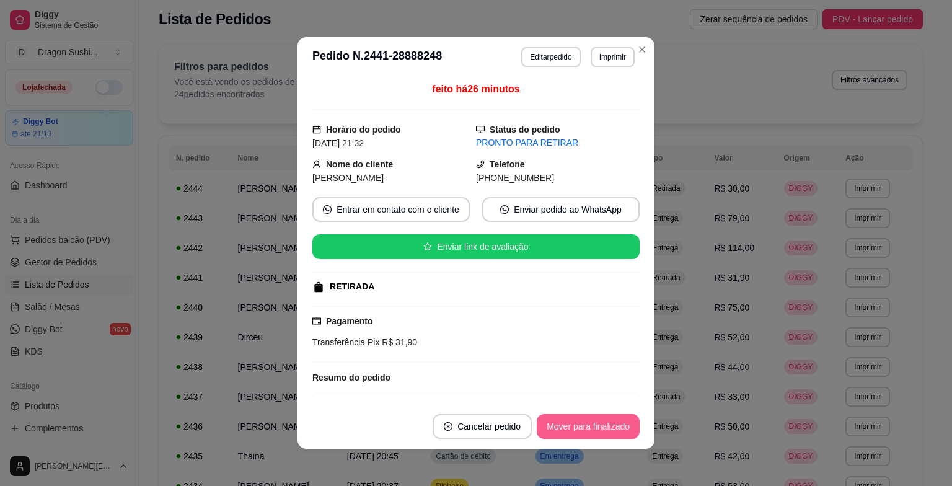
click at [579, 428] on button "Mover para finalizado" at bounding box center [588, 426] width 103 height 25
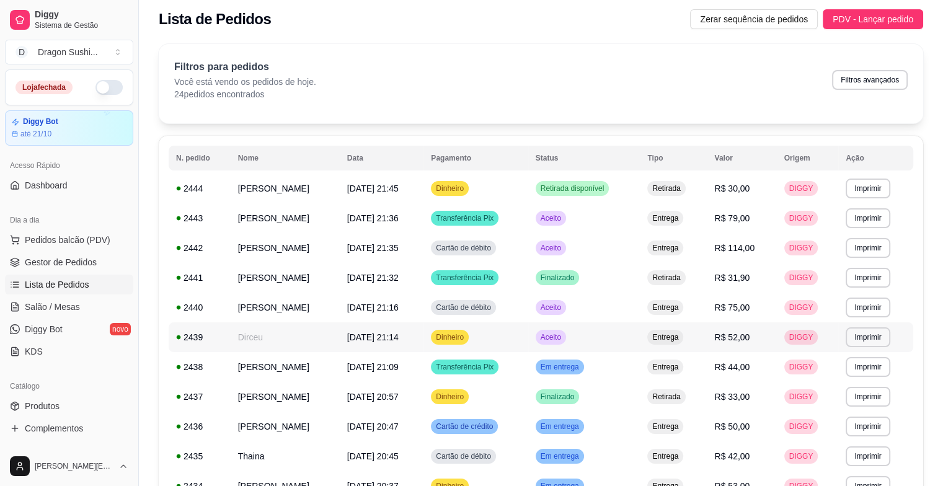
click at [570, 345] on td "Aceito" at bounding box center [584, 337] width 112 height 30
click at [587, 295] on td "Aceito" at bounding box center [584, 308] width 112 height 30
click at [563, 250] on span "Aceito" at bounding box center [550, 248] width 25 height 10
click at [600, 222] on td "Aceito" at bounding box center [584, 218] width 112 height 30
click at [92, 234] on span "Pedidos balcão (PDV)" at bounding box center [68, 240] width 86 height 12
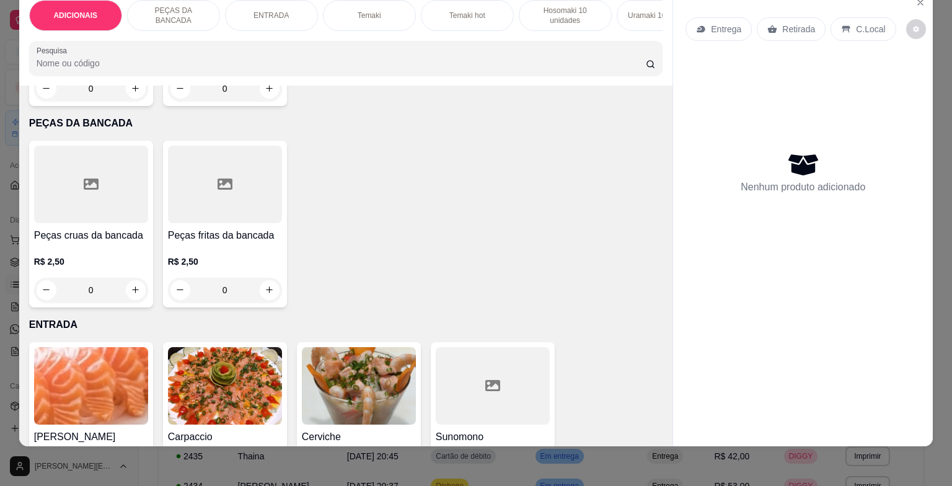
scroll to position [434, 0]
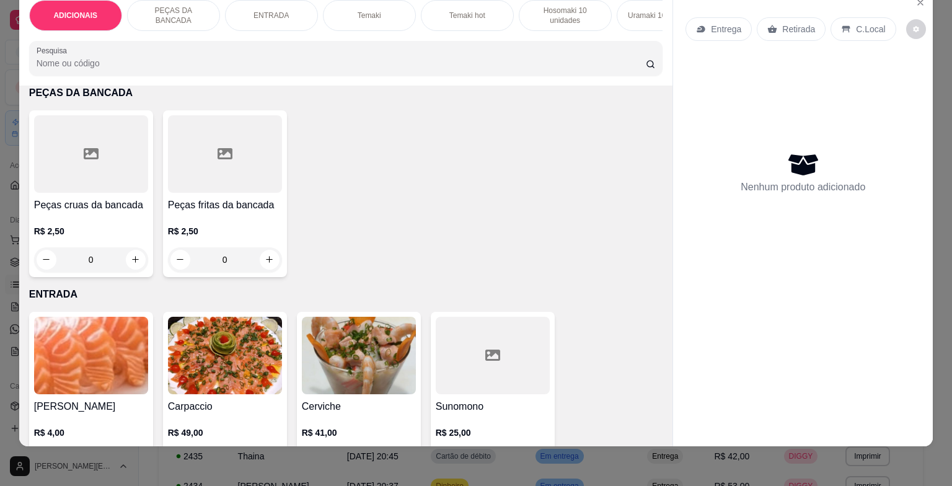
click at [231, 263] on input "0" at bounding box center [224, 259] width 69 height 25
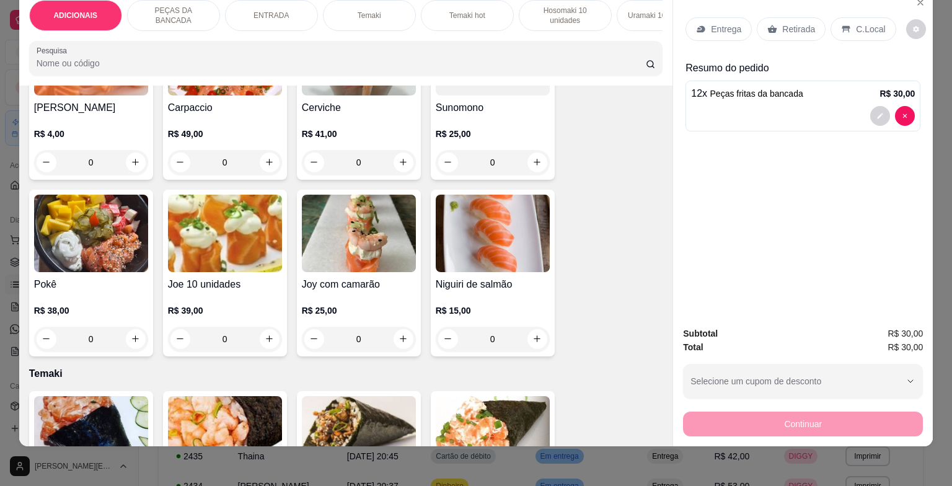
scroll to position [744, 0]
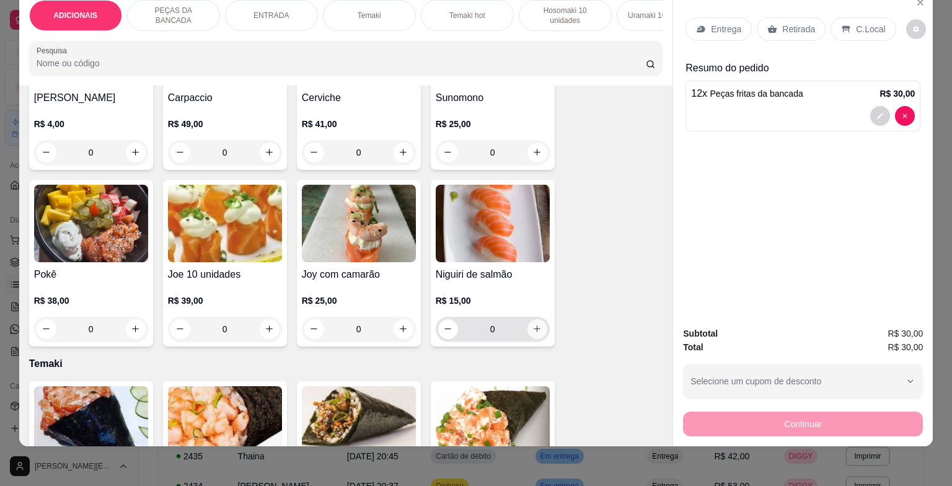
type input "12"
click at [532, 324] on icon "increase-product-quantity" at bounding box center [536, 328] width 9 height 9
type input "1"
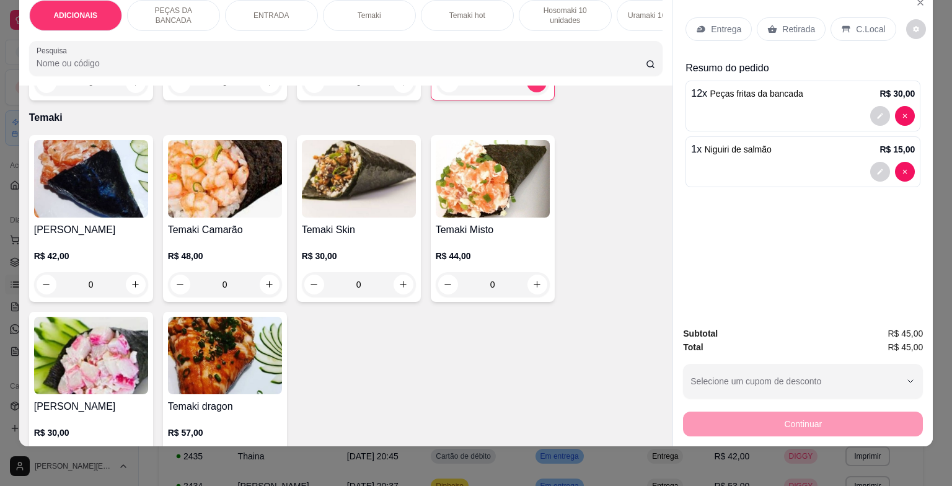
scroll to position [992, 0]
click at [536, 275] on div "0" at bounding box center [493, 283] width 114 height 25
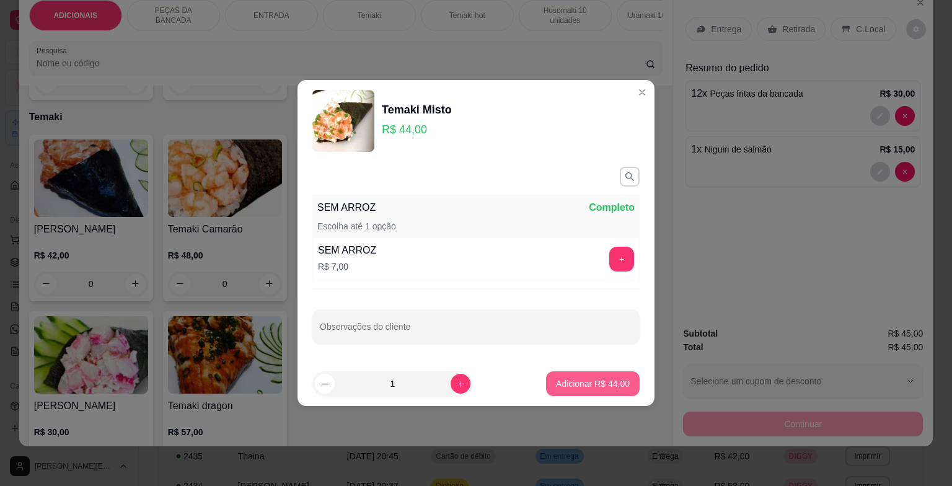
click at [560, 374] on button "Adicionar R$ 44,00" at bounding box center [593, 383] width 94 height 25
type input "1"
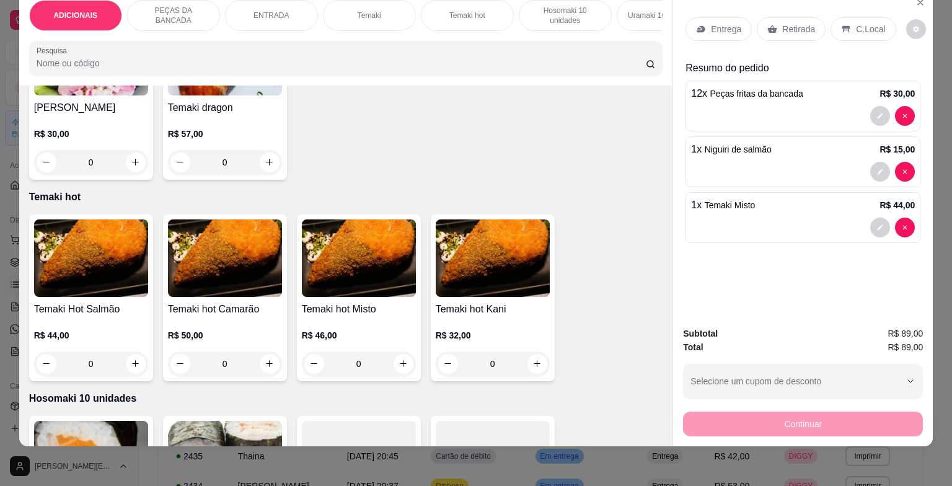
scroll to position [1363, 0]
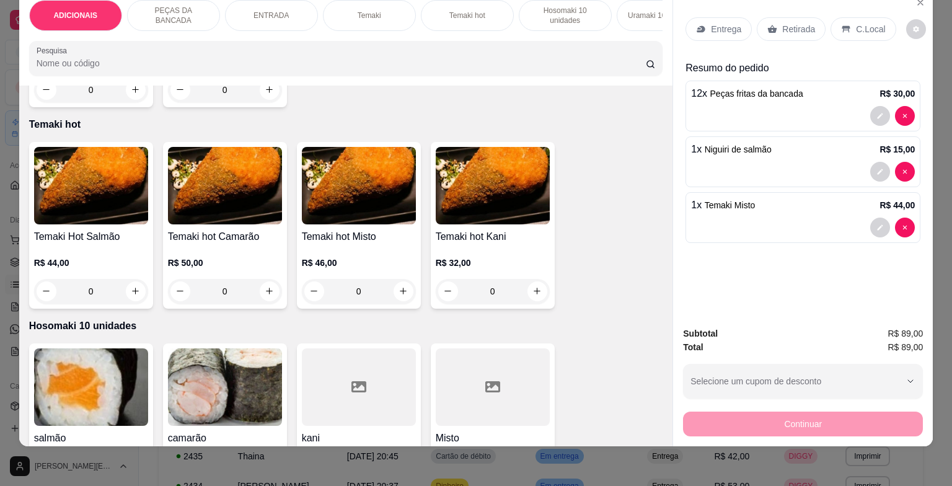
click at [135, 287] on div "0" at bounding box center [91, 291] width 114 height 25
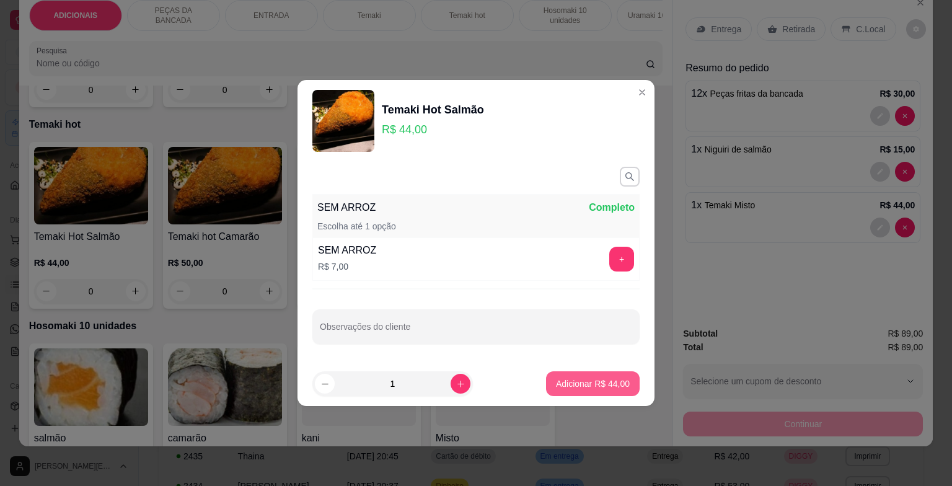
click at [556, 382] on p "Adicionar R$ 44,00" at bounding box center [593, 383] width 74 height 12
type input "1"
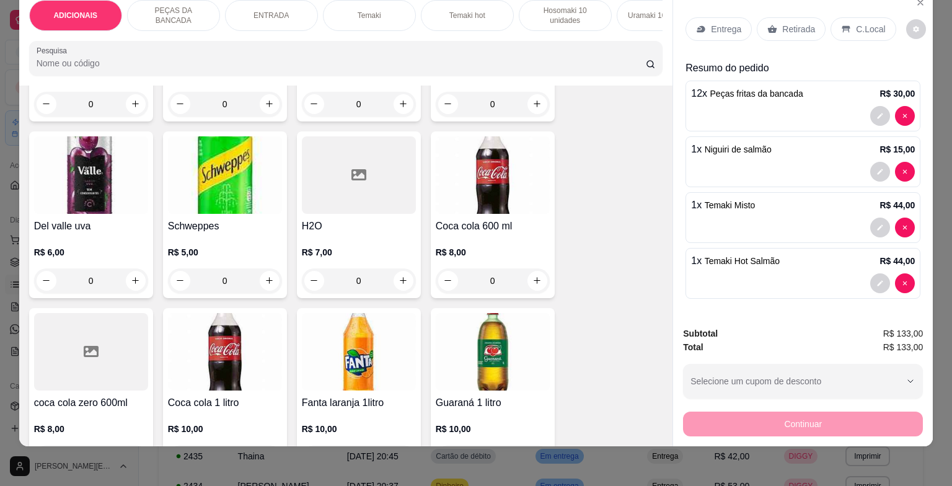
scroll to position [4338, 0]
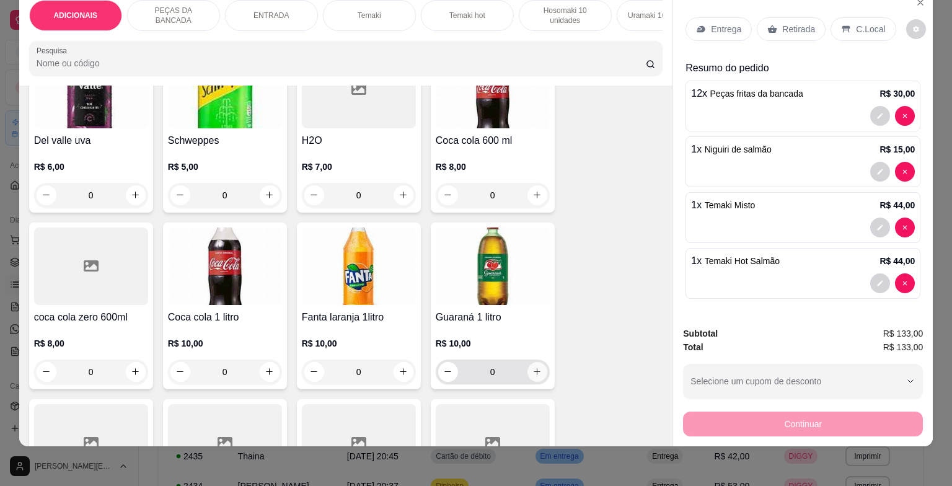
click at [533, 363] on button "increase-product-quantity" at bounding box center [537, 372] width 20 height 20
type input "1"
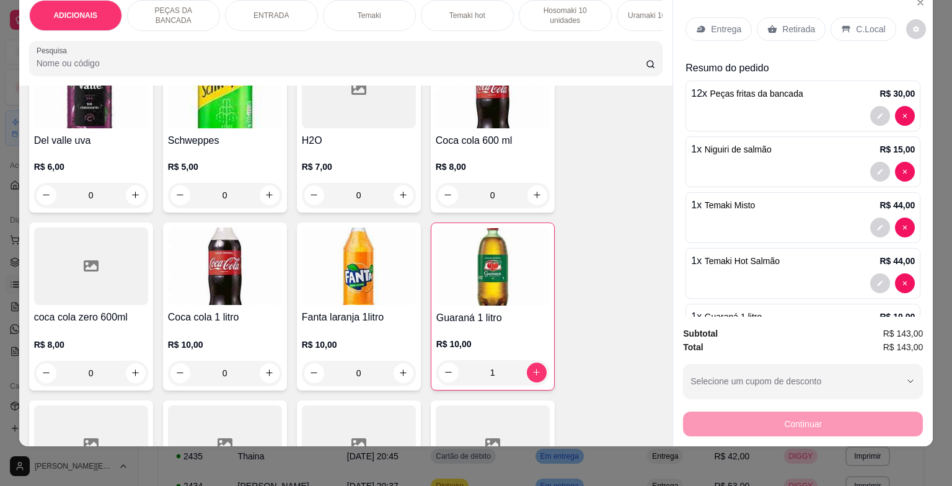
click at [847, 19] on div "C.Local" at bounding box center [862, 29] width 65 height 24
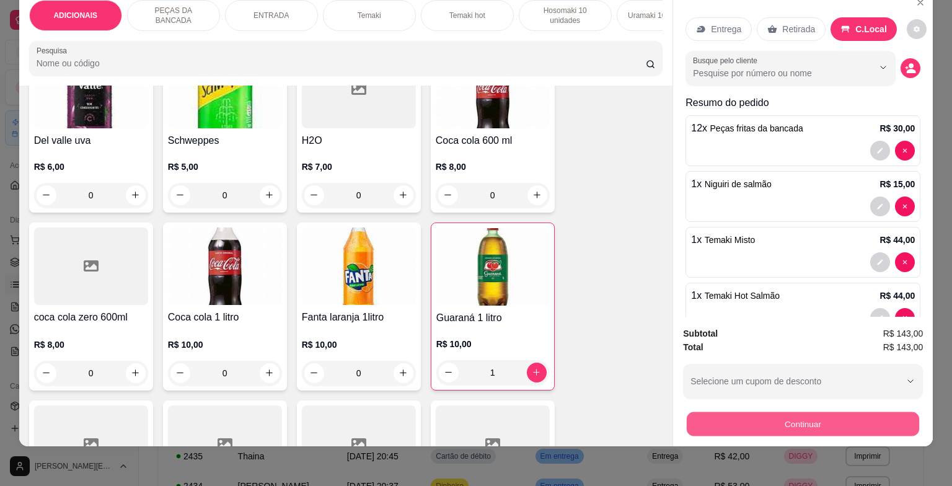
click at [831, 414] on button "Continuar" at bounding box center [803, 424] width 232 height 24
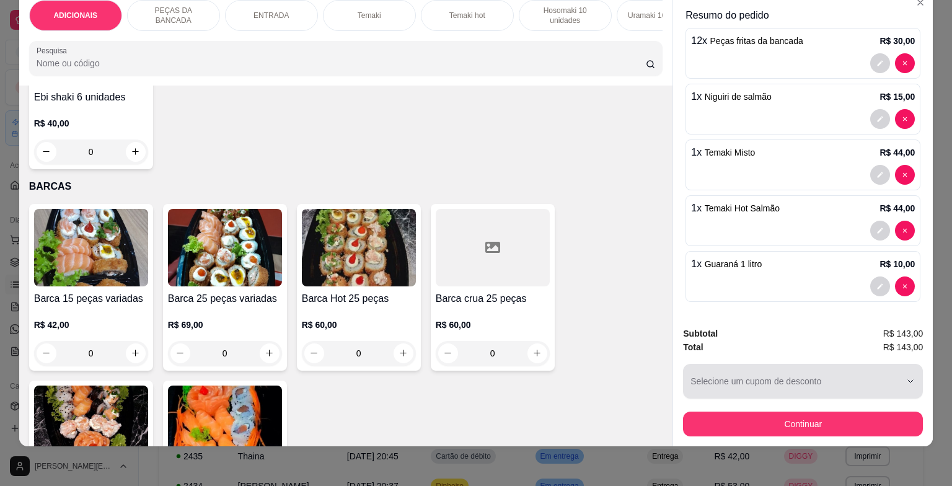
scroll to position [3099, 0]
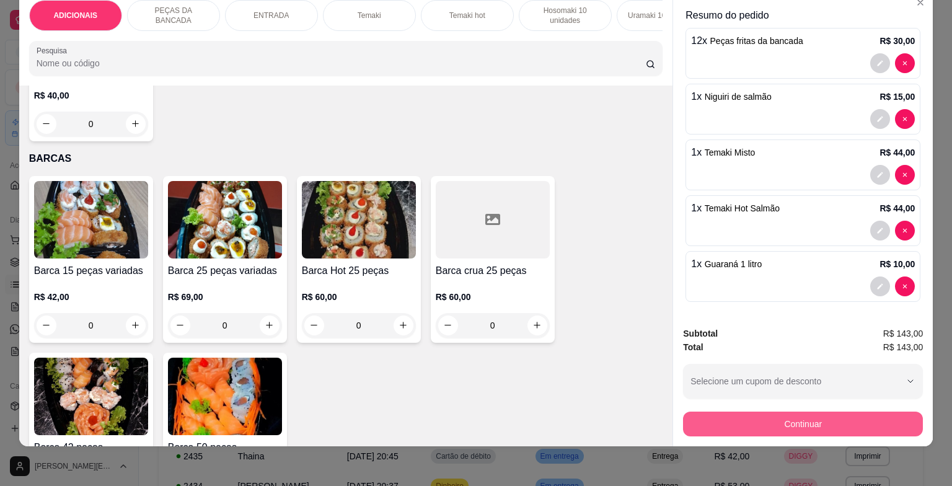
click at [746, 413] on button "Continuar" at bounding box center [803, 424] width 240 height 25
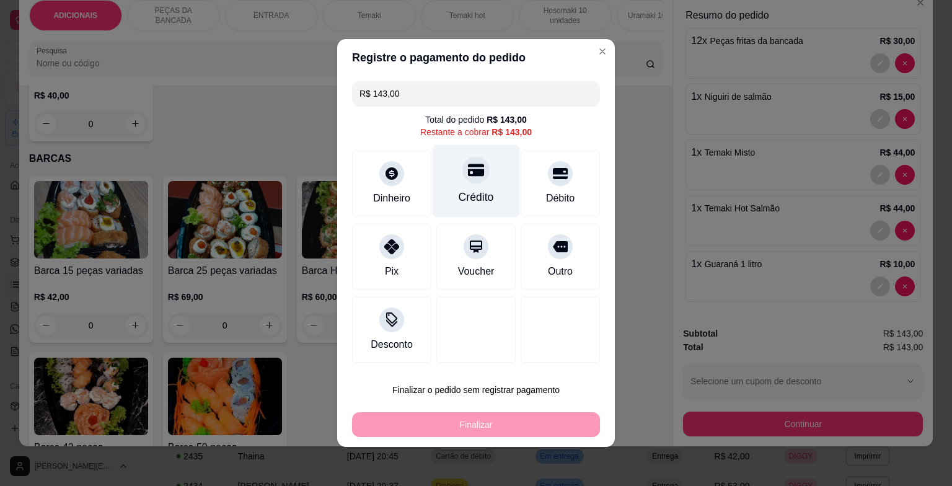
click at [466, 185] on div "Crédito" at bounding box center [476, 181] width 87 height 73
type input "R$ 0,00"
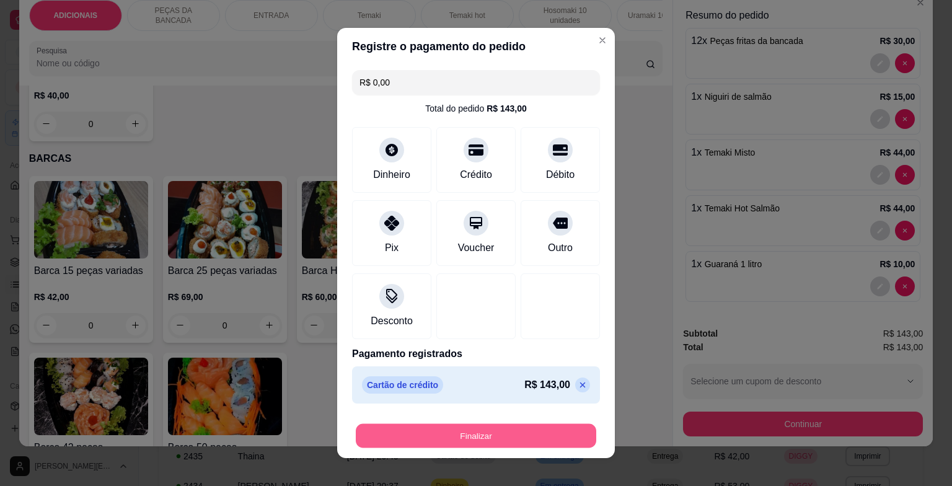
click at [520, 442] on button "Finalizar" at bounding box center [476, 436] width 240 height 24
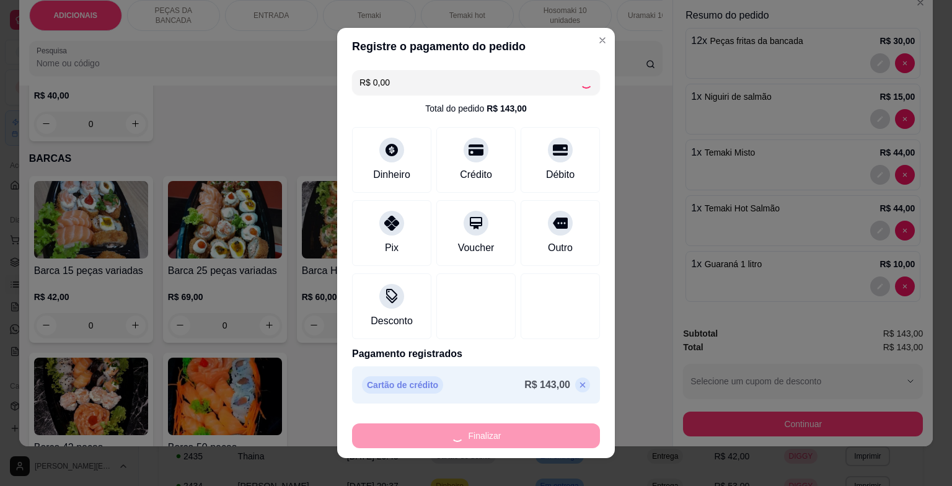
type input "0"
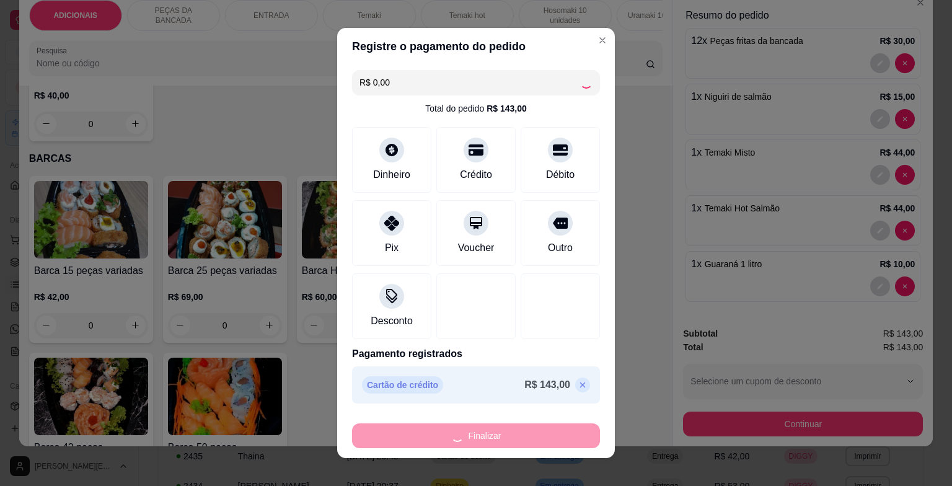
type input "-R$ 143,00"
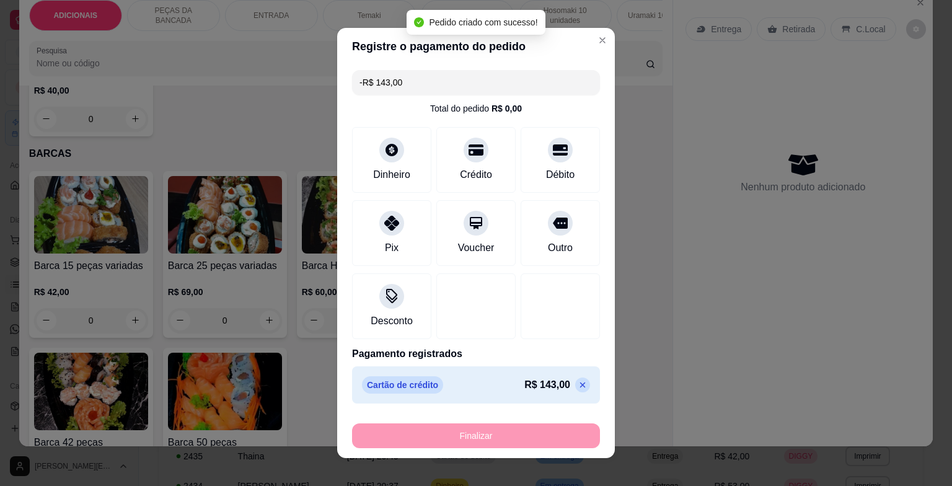
scroll to position [3094, 0]
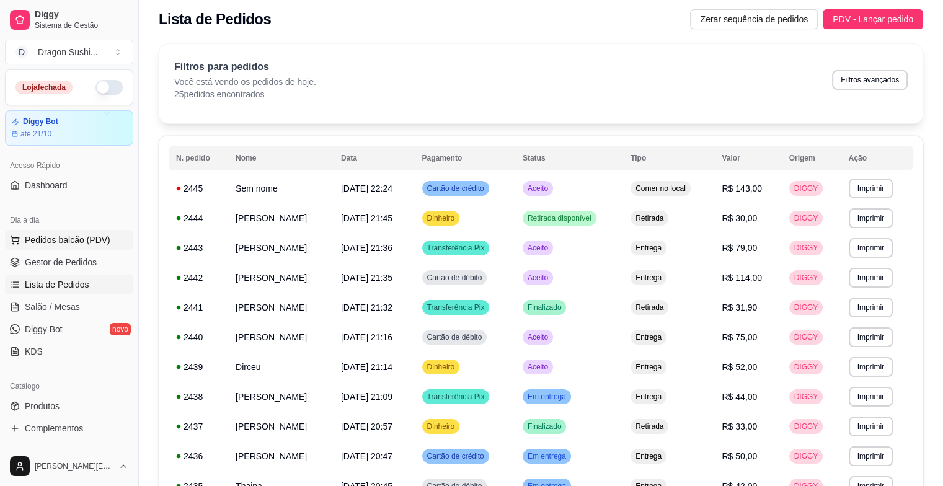
click at [109, 236] on button "Pedidos balcão (PDV)" at bounding box center [69, 240] width 128 height 20
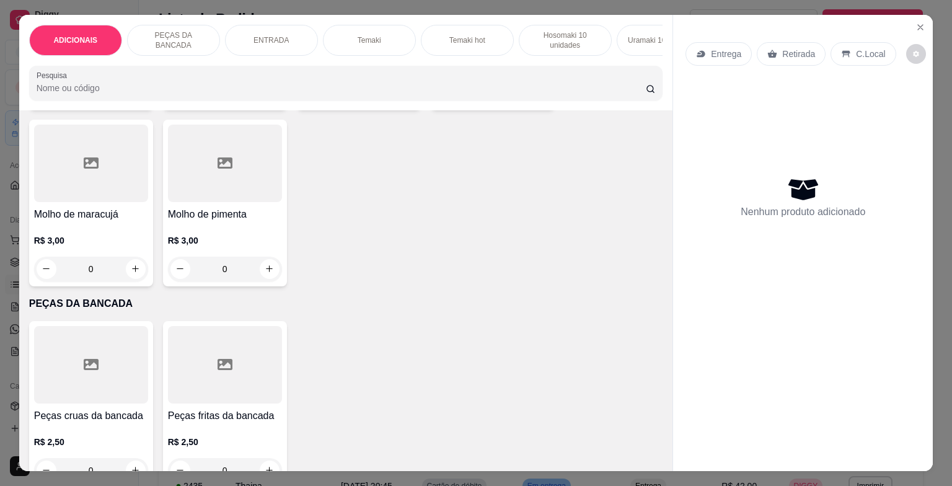
scroll to position [372, 0]
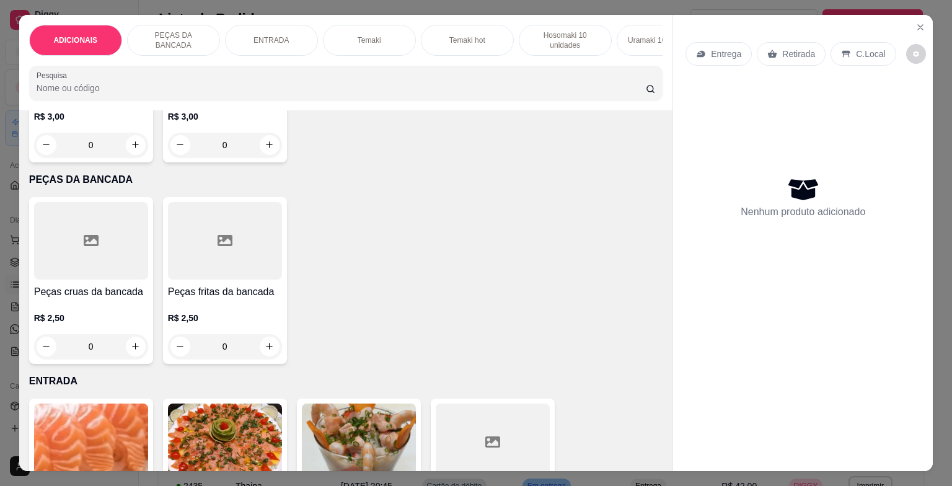
click at [232, 350] on input "0" at bounding box center [224, 346] width 69 height 25
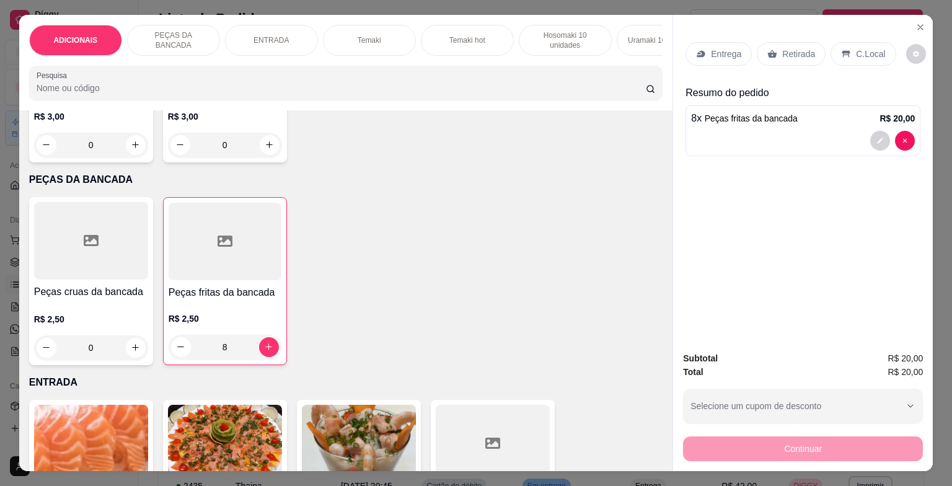
type input "8"
click at [847, 47] on div "C.Local" at bounding box center [862, 54] width 65 height 24
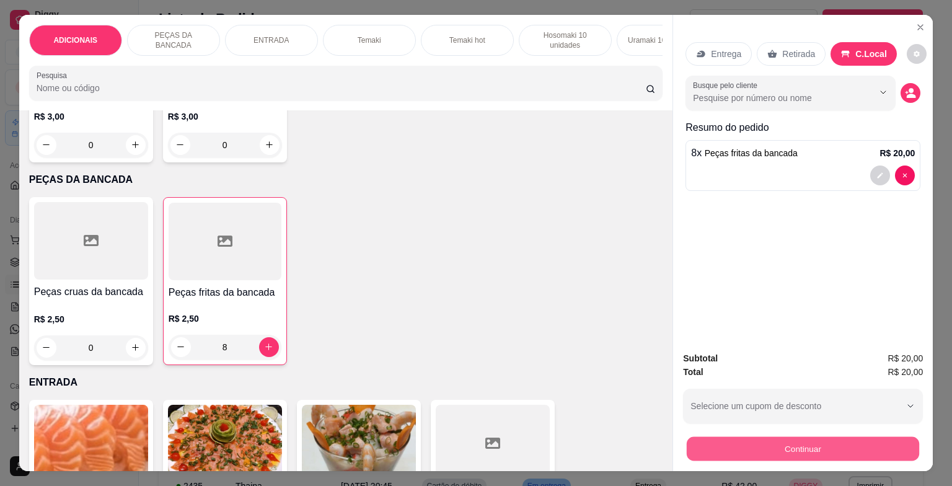
click at [818, 439] on button "Continuar" at bounding box center [803, 449] width 232 height 24
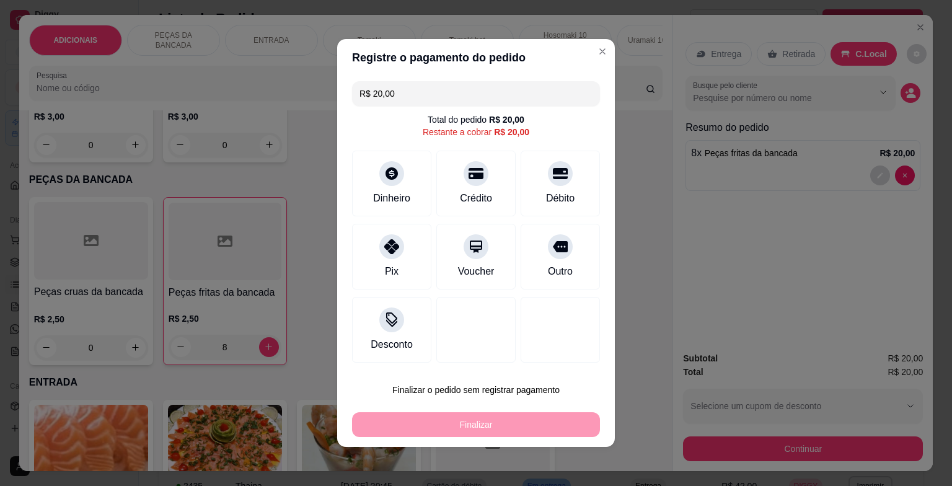
drag, startPoint x: 540, startPoint y: 183, endPoint x: 544, endPoint y: 196, distance: 13.1
click at [539, 183] on div "Débito" at bounding box center [560, 184] width 79 height 66
type input "R$ 0,00"
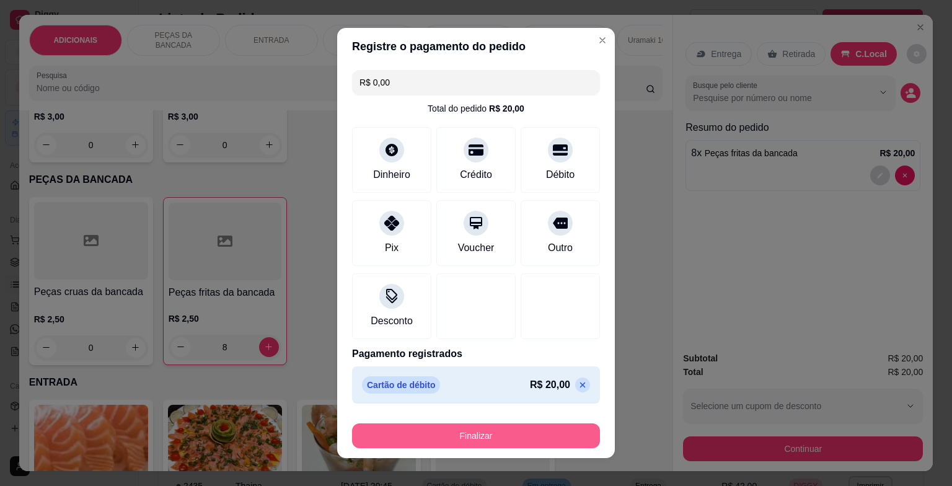
click at [533, 438] on button "Finalizar" at bounding box center [476, 435] width 248 height 25
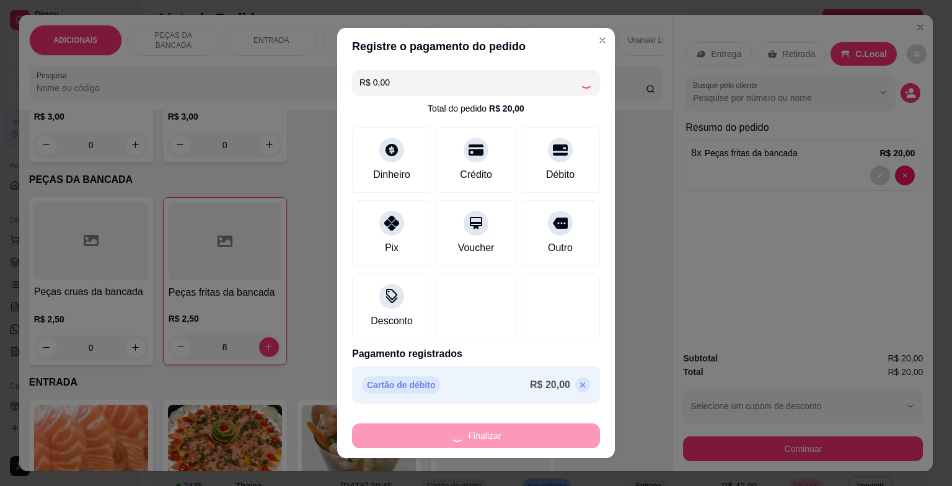
type input "0"
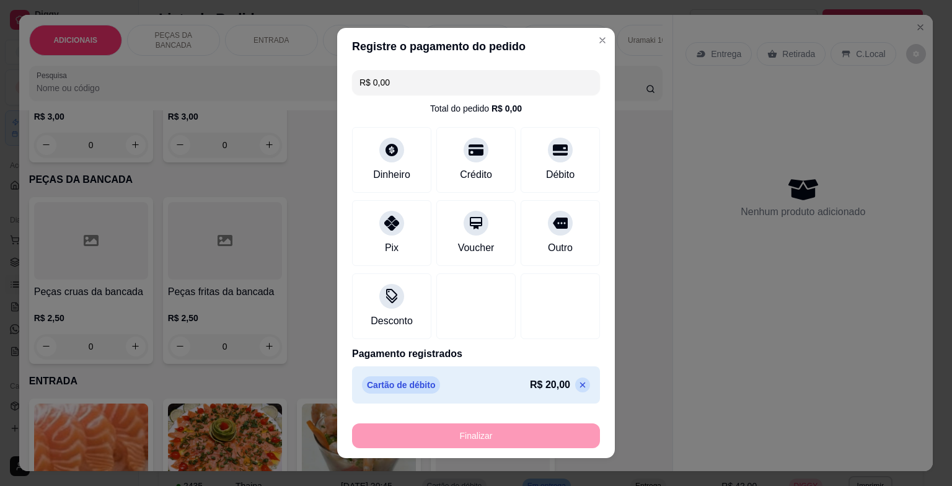
type input "-R$ 20,00"
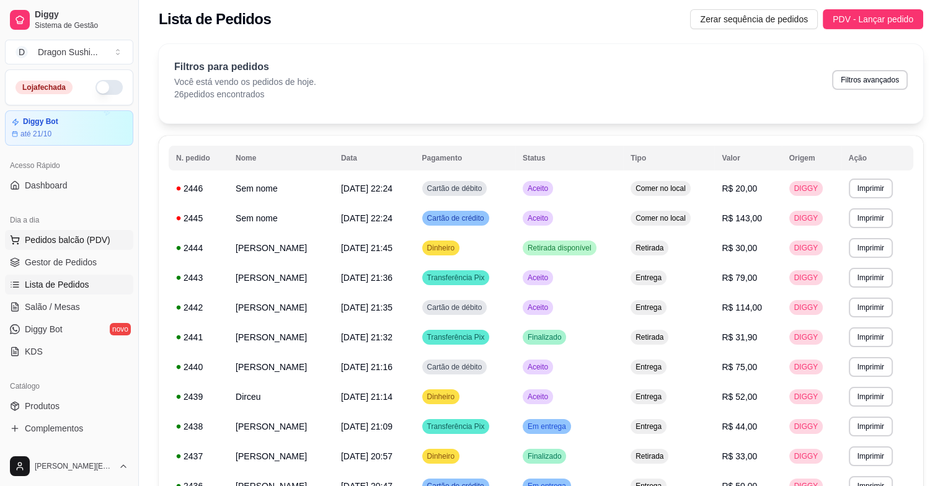
click at [107, 238] on button "Pedidos balcão (PDV)" at bounding box center [69, 240] width 128 height 20
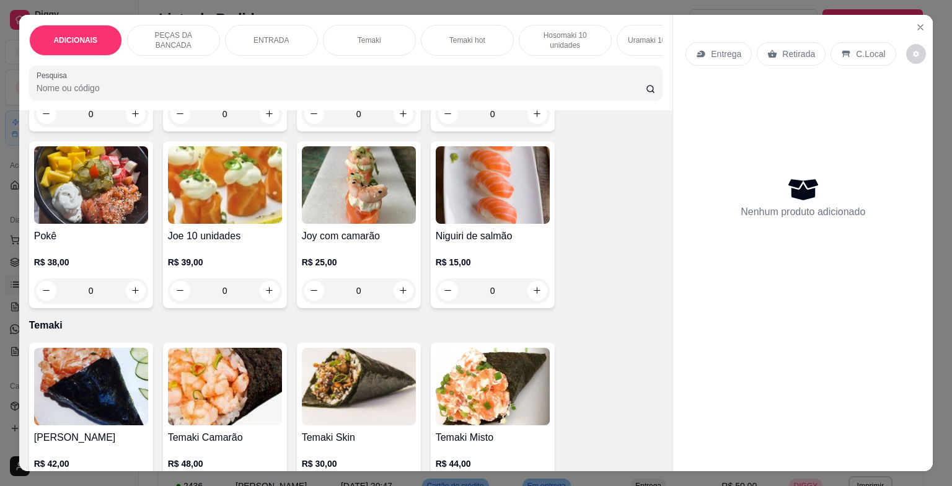
scroll to position [1054, 0]
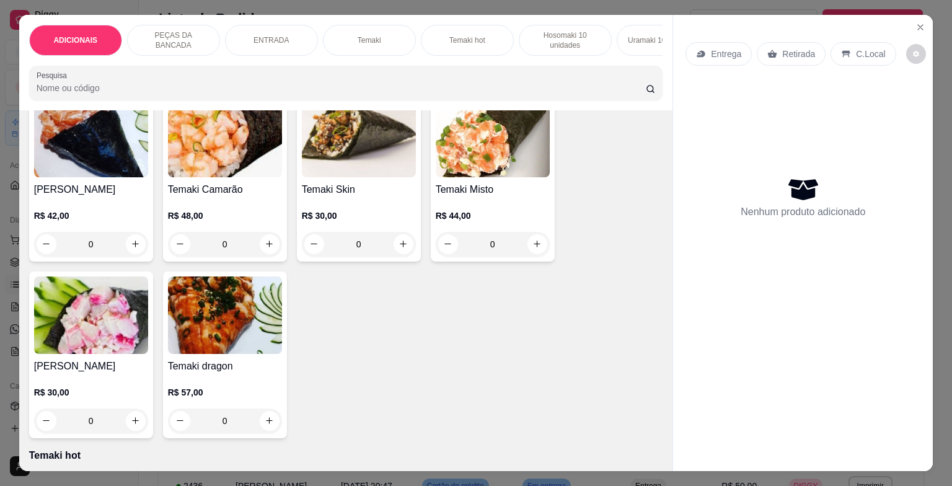
click at [130, 246] on div "0" at bounding box center [91, 244] width 114 height 25
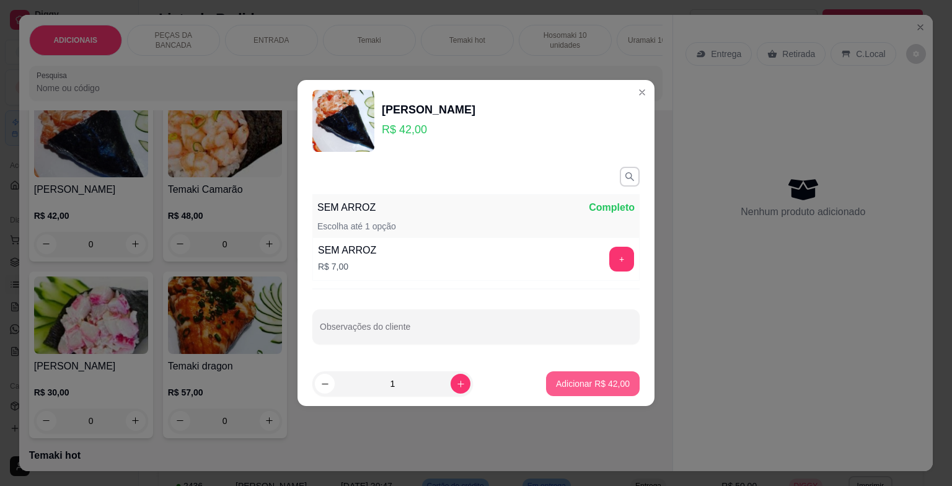
click at [581, 376] on button "Adicionar R$ 42,00" at bounding box center [593, 383] width 94 height 25
type input "1"
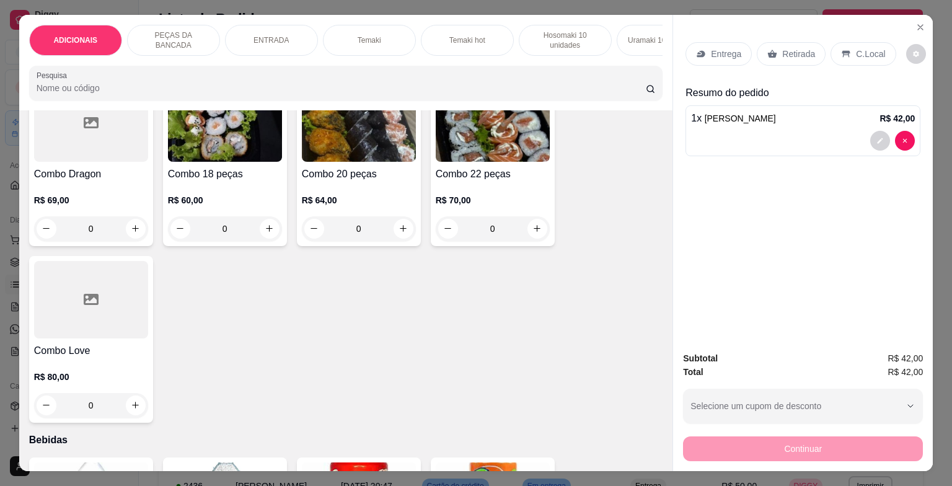
scroll to position [3904, 0]
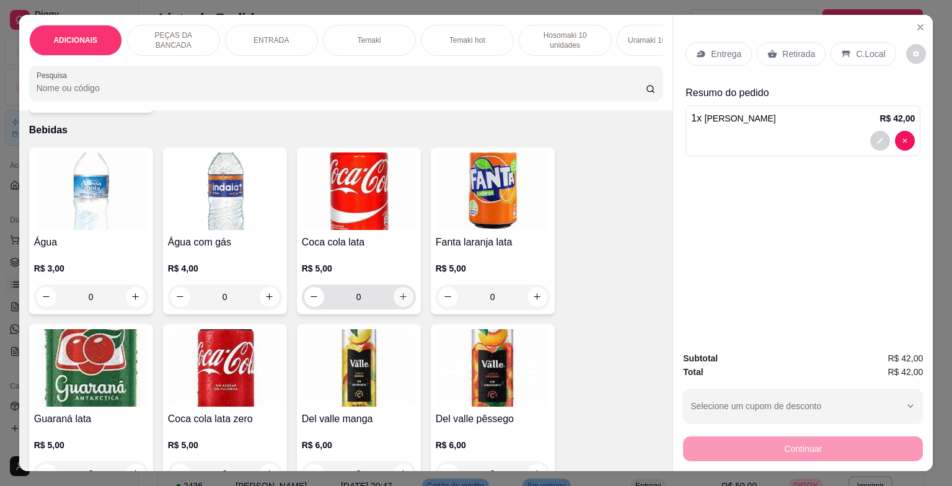
click at [397, 291] on button "increase-product-quantity" at bounding box center [404, 297] width 20 height 20
type input "1"
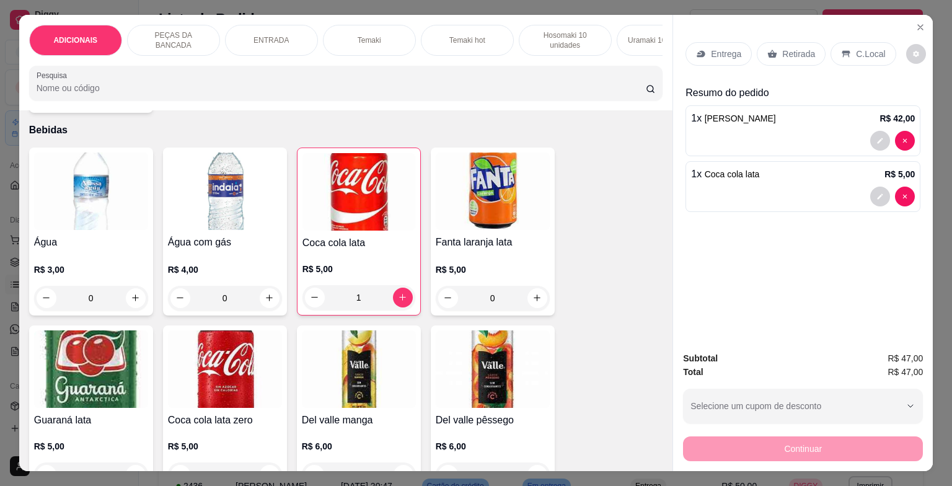
click at [830, 53] on div "C.Local" at bounding box center [862, 54] width 65 height 24
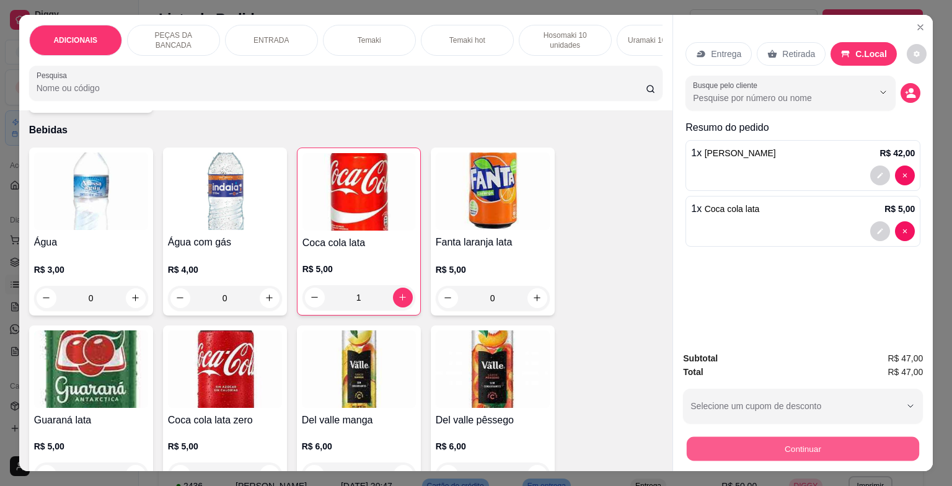
click at [780, 441] on button "Continuar" at bounding box center [803, 449] width 232 height 24
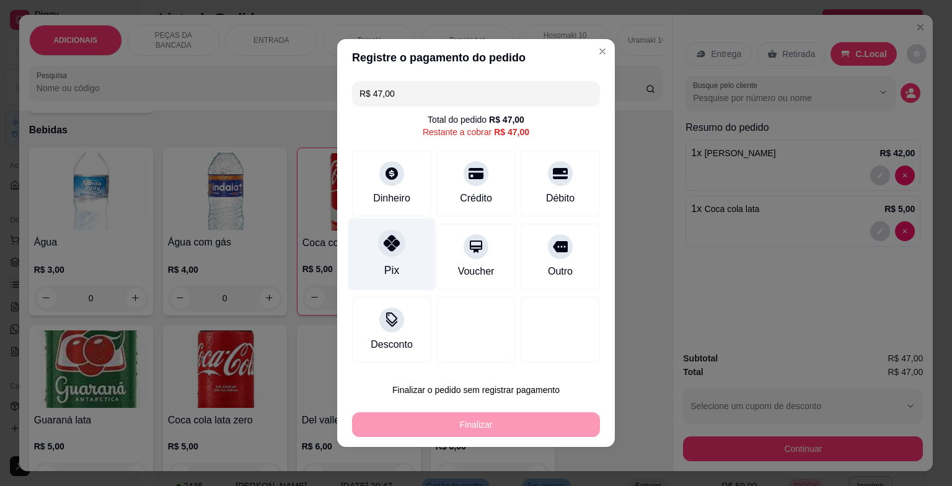
click at [371, 260] on div "Pix" at bounding box center [391, 254] width 87 height 73
type input "R$ 0,00"
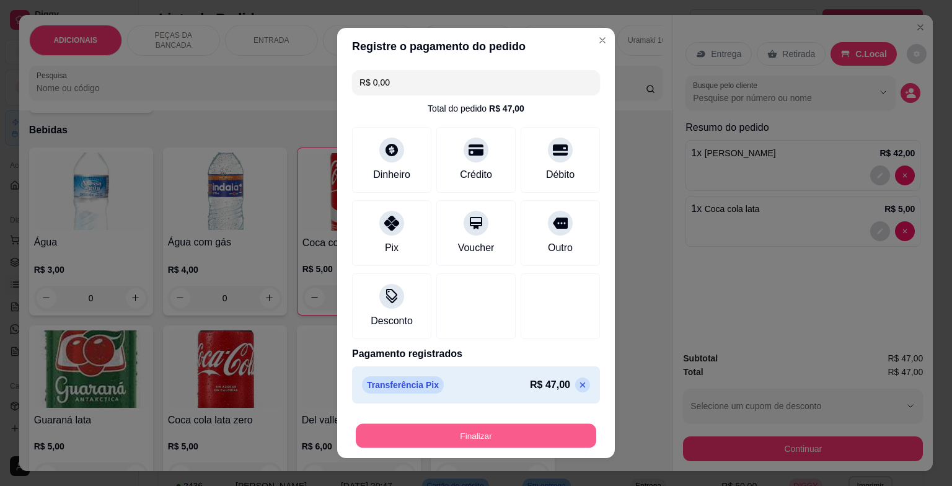
click at [459, 431] on button "Finalizar" at bounding box center [476, 436] width 240 height 24
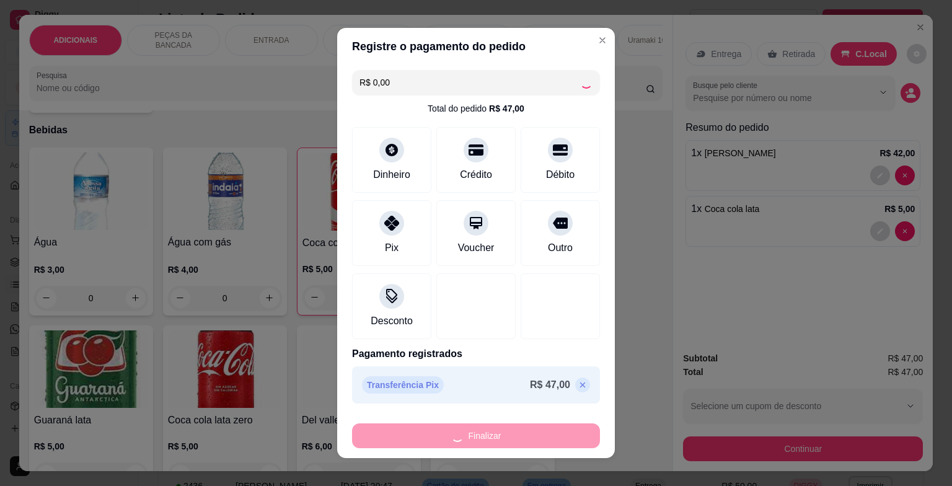
type input "0"
type input "-R$ 47,00"
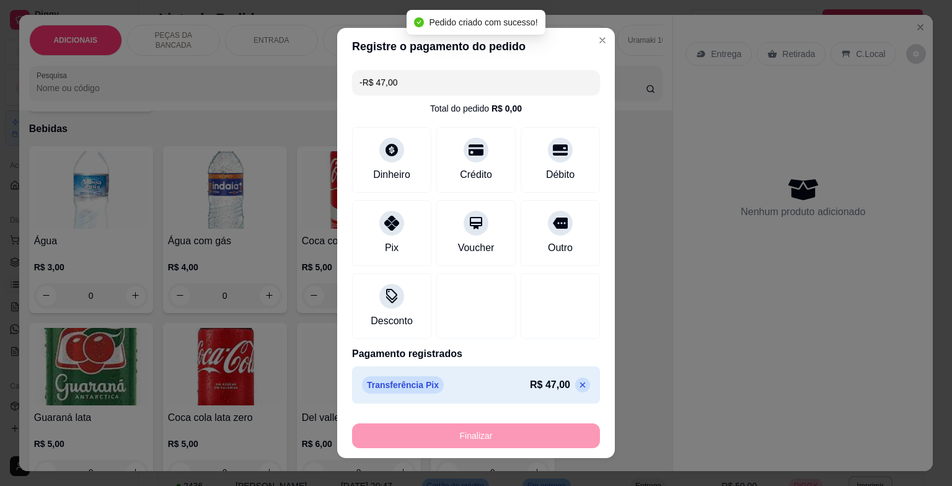
scroll to position [3904, 0]
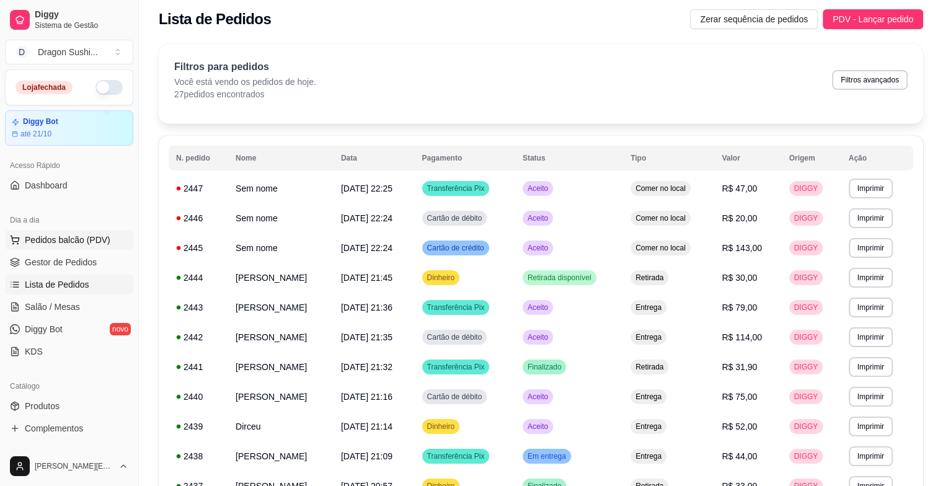
click at [114, 241] on button "Pedidos balcão (PDV)" at bounding box center [69, 240] width 128 height 20
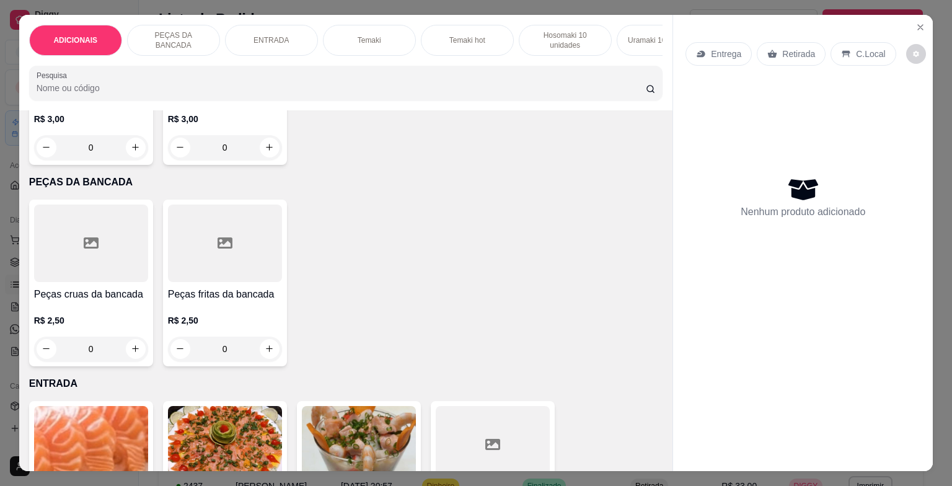
scroll to position [372, 0]
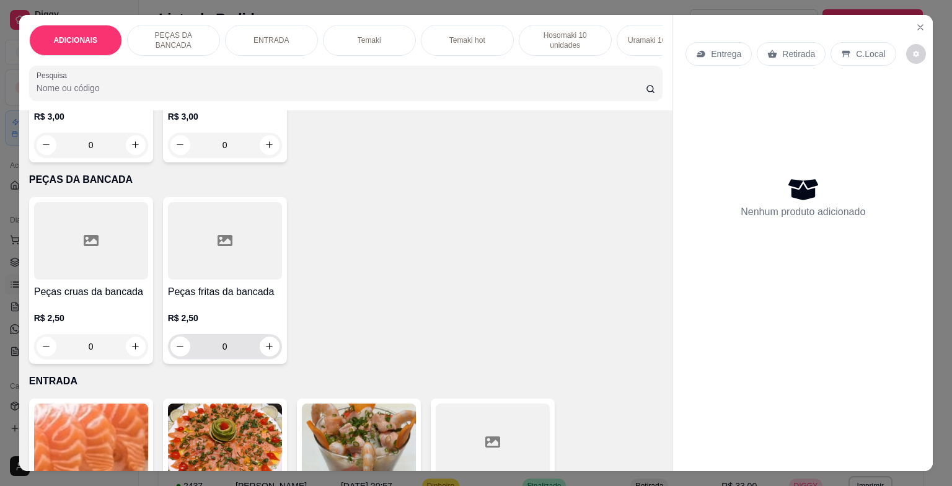
click at [243, 350] on input "0" at bounding box center [224, 346] width 69 height 25
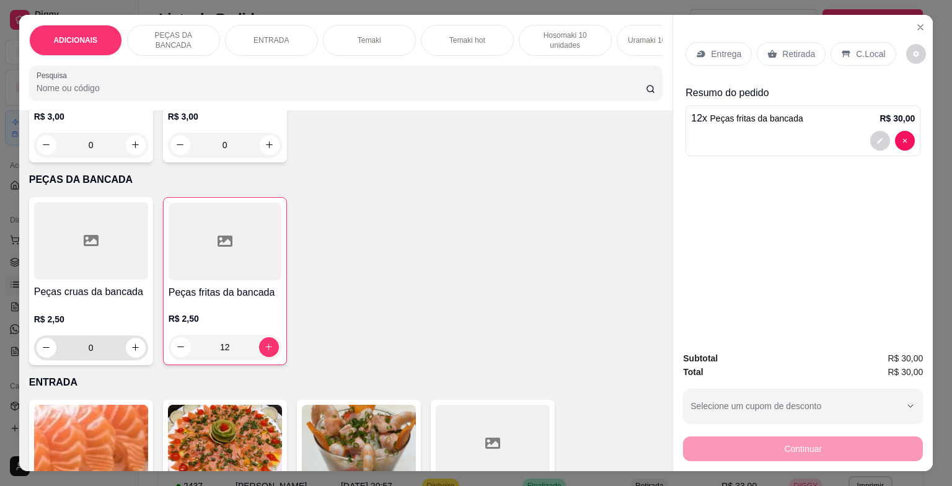
type input "12"
click at [120, 364] on div "Peças cruas da bancada R$ 2,50 0" at bounding box center [91, 281] width 124 height 168
click at [103, 352] on input "0" at bounding box center [90, 347] width 69 height 25
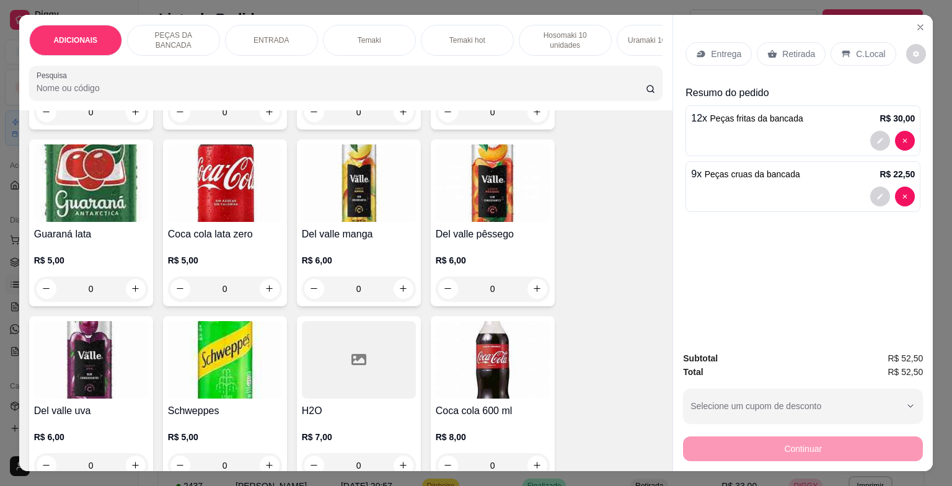
scroll to position [4338, 0]
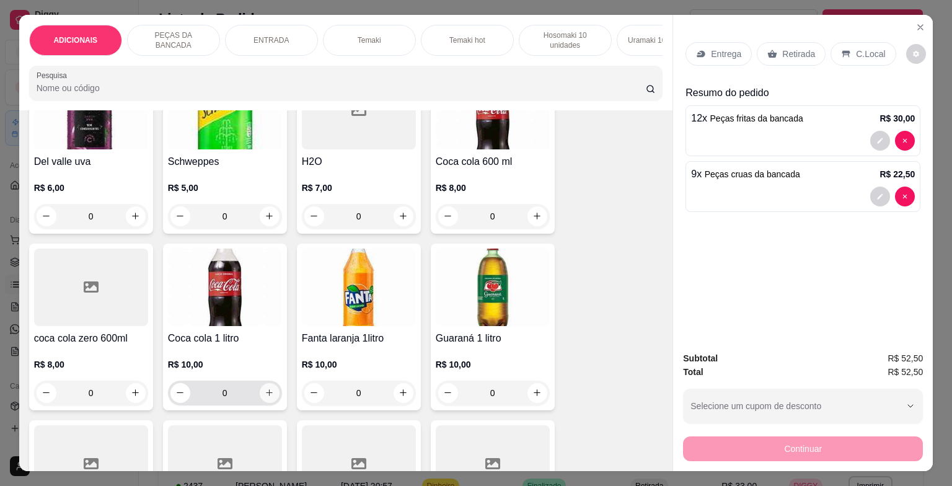
type input "9"
click at [265, 397] on icon "increase-product-quantity" at bounding box center [269, 392] width 9 height 9
type input "1"
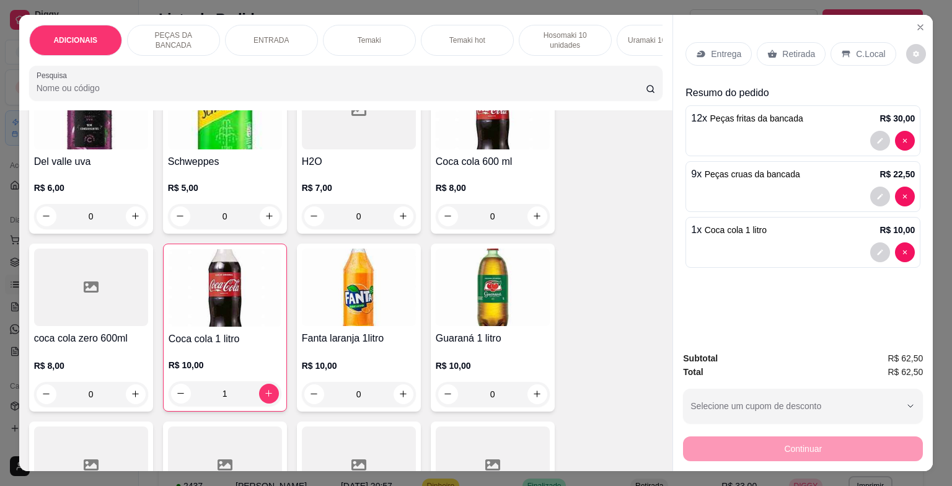
click at [857, 51] on p "C.Local" at bounding box center [870, 54] width 29 height 12
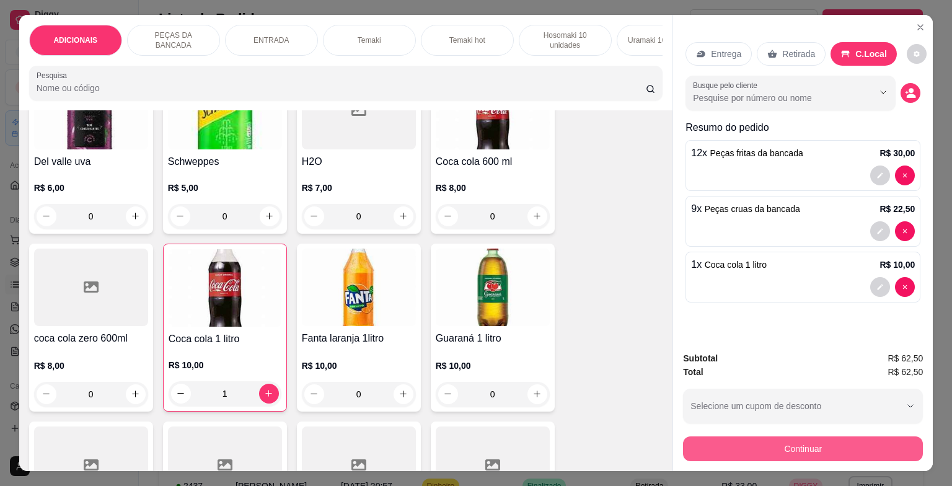
click at [795, 449] on button "Continuar" at bounding box center [803, 448] width 240 height 25
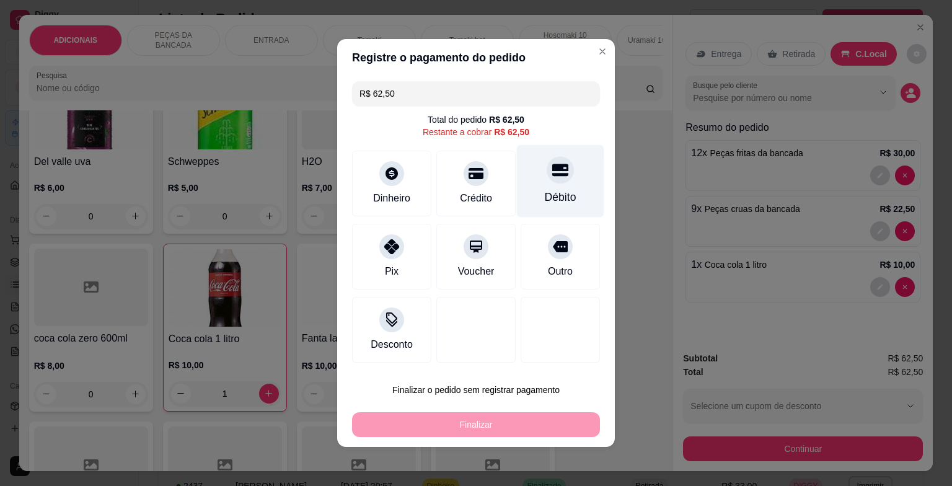
click at [545, 204] on div "Débito" at bounding box center [561, 197] width 32 height 16
type input "R$ 0,00"
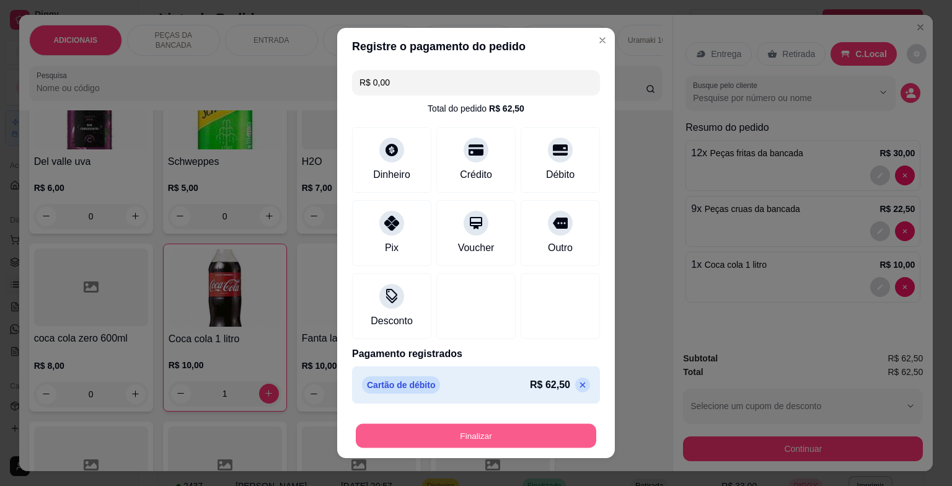
click at [488, 426] on button "Finalizar" at bounding box center [476, 436] width 240 height 24
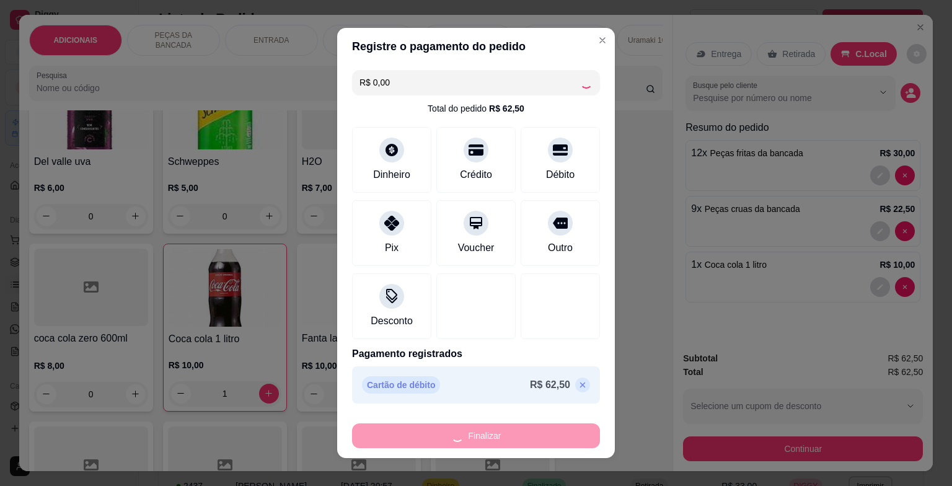
type input "0"
type input "-R$ 62,50"
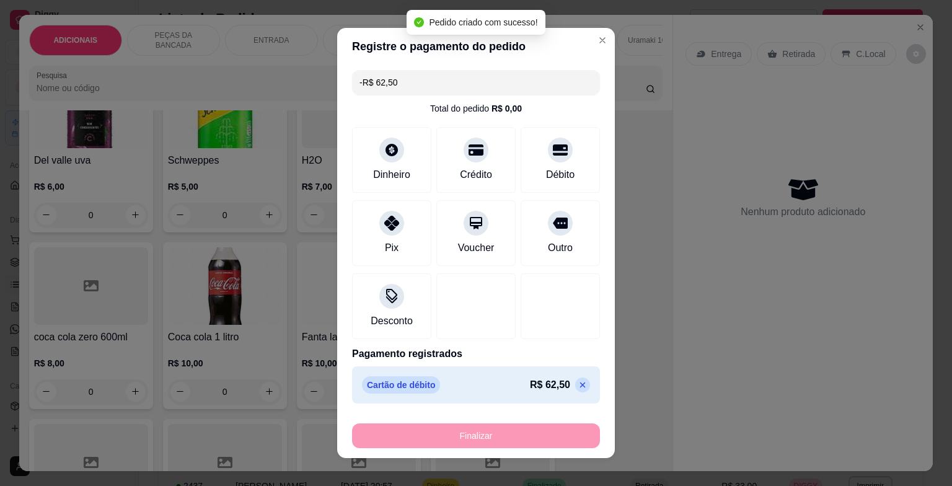
scroll to position [4337, 0]
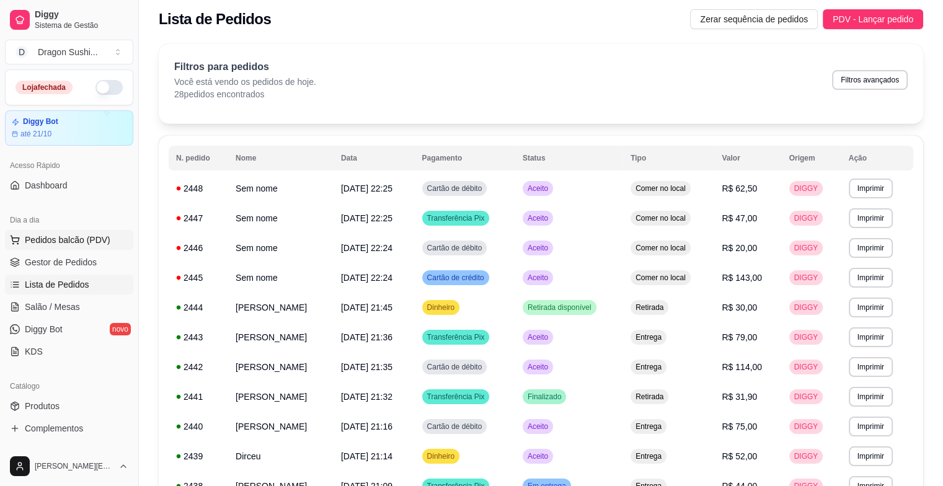
click at [92, 234] on span "Pedidos balcão (PDV)" at bounding box center [68, 240] width 86 height 12
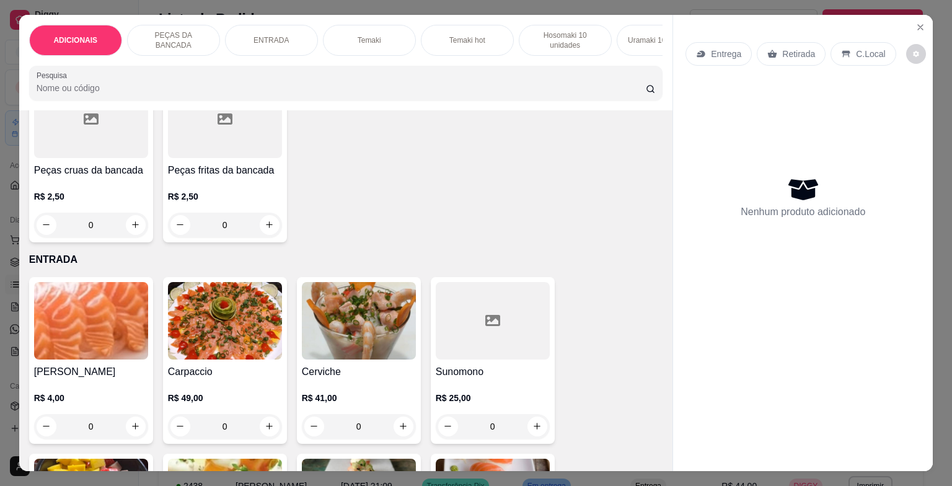
scroll to position [496, 0]
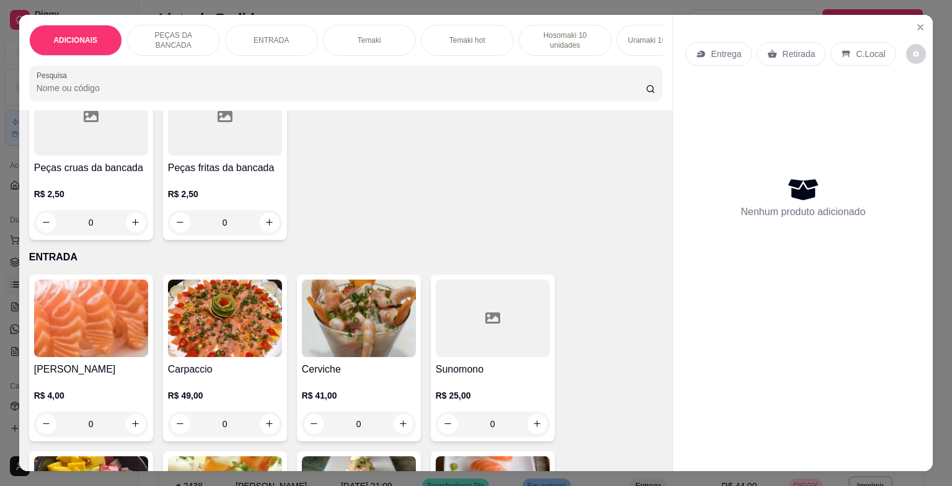
click at [227, 240] on div "Peças fritas da bancada R$ 2,50 0" at bounding box center [225, 156] width 124 height 167
click at [231, 233] on input "0" at bounding box center [224, 222] width 69 height 25
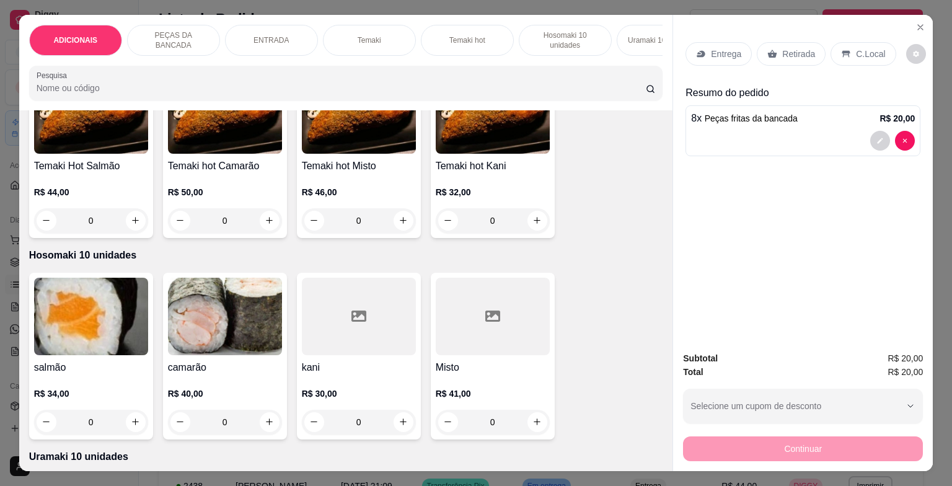
scroll to position [1487, 0]
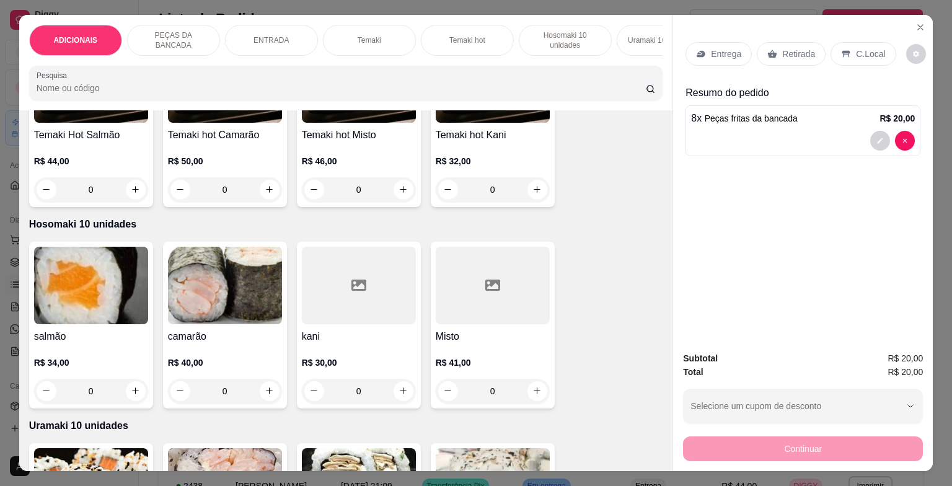
type input "8"
click at [129, 194] on div "0" at bounding box center [91, 189] width 114 height 25
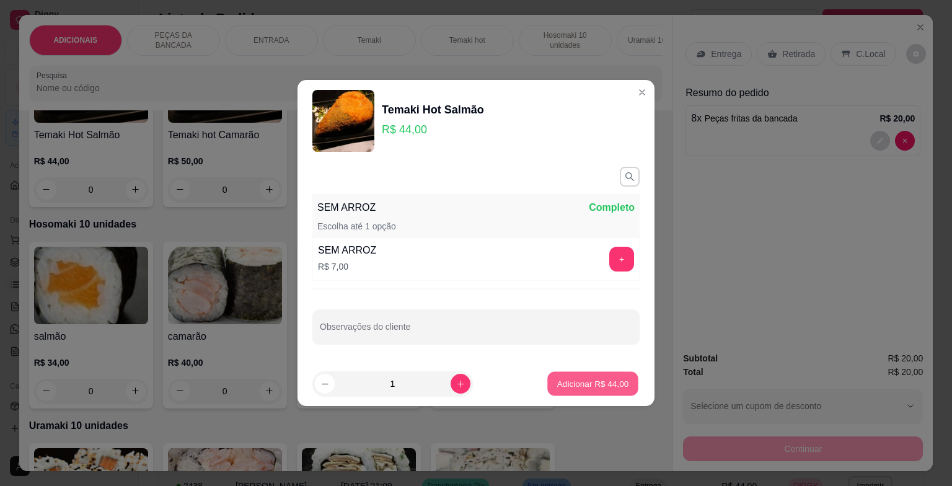
click at [576, 377] on p "Adicionar R$ 44,00" at bounding box center [593, 383] width 72 height 12
type input "1"
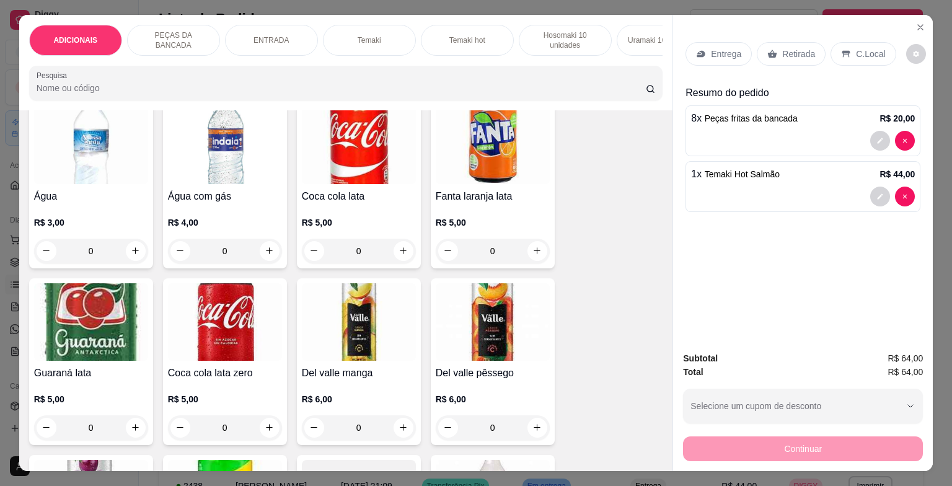
scroll to position [3966, 0]
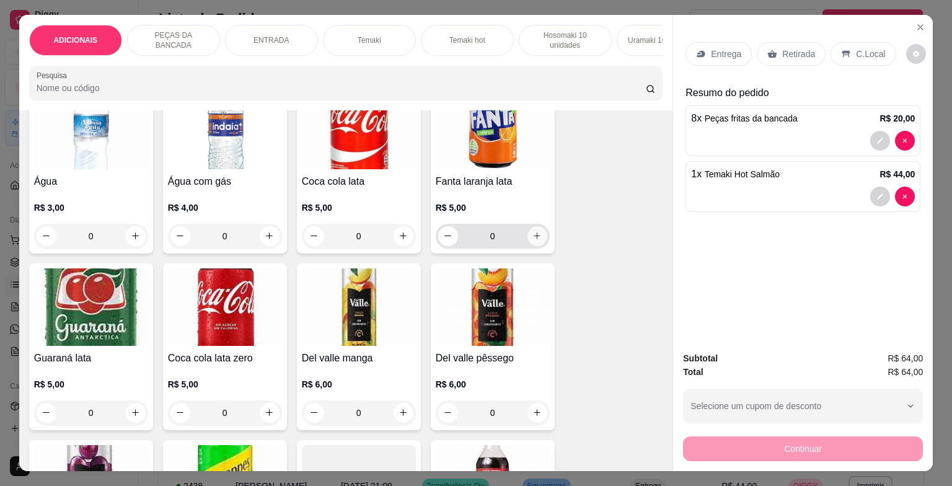
click at [532, 236] on icon "increase-product-quantity" at bounding box center [536, 235] width 9 height 9
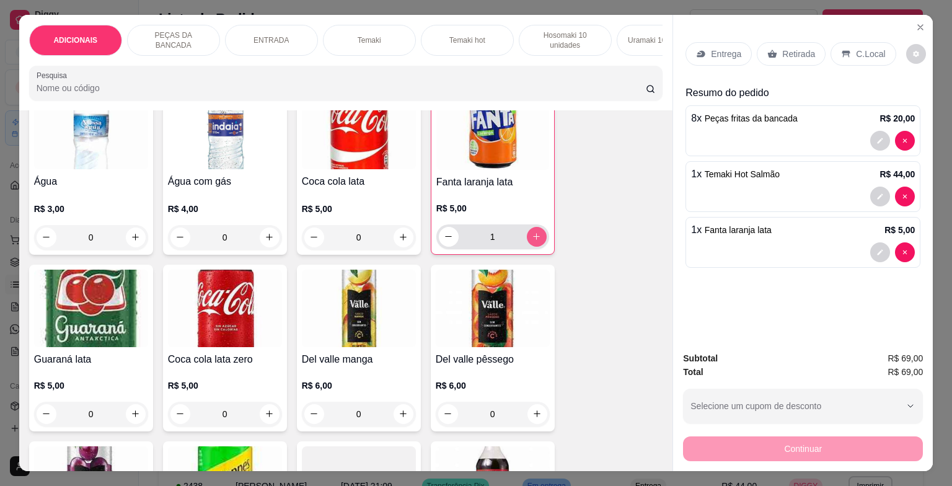
type input "1"
click at [843, 49] on icon at bounding box center [846, 54] width 10 height 10
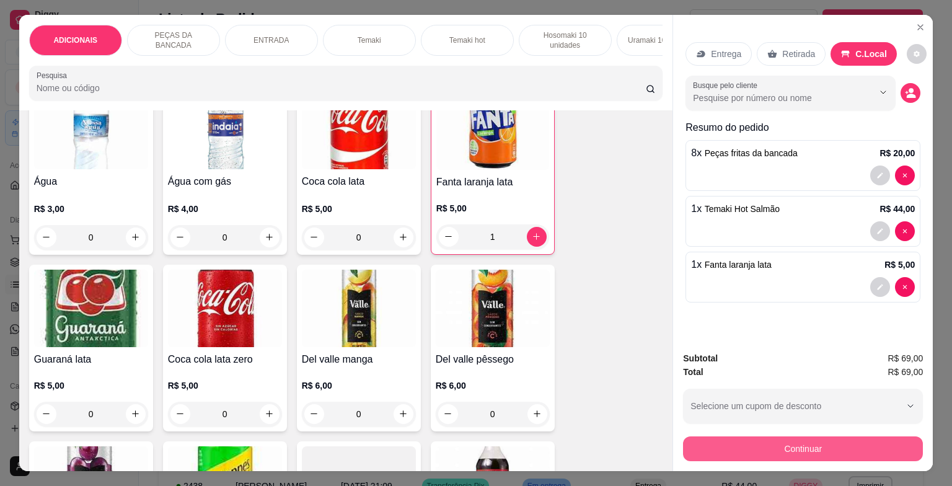
click at [798, 446] on button "Continuar" at bounding box center [803, 448] width 240 height 25
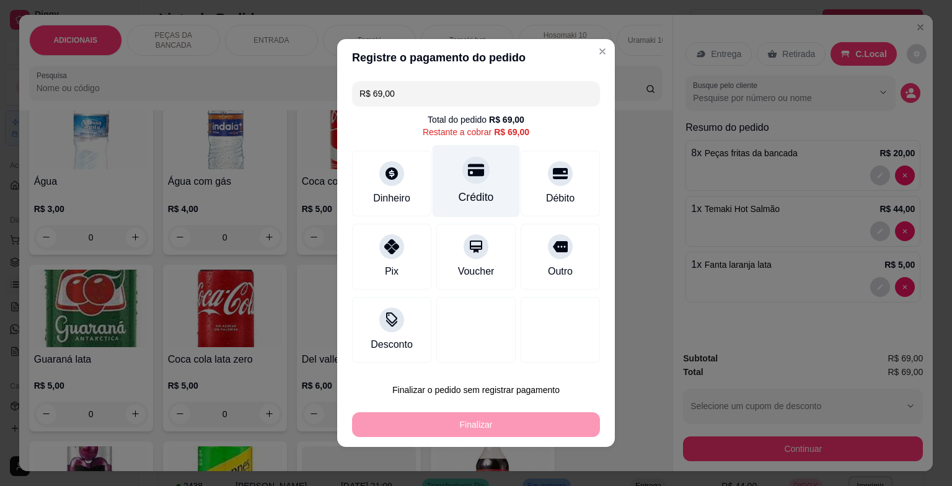
click at [481, 193] on div "Crédito" at bounding box center [476, 197] width 35 height 16
type input "R$ 0,00"
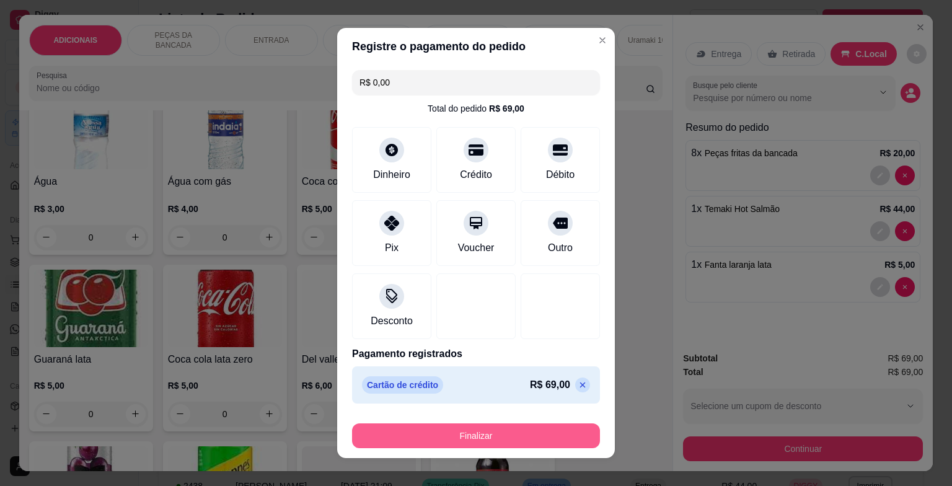
click at [527, 447] on button "Finalizar" at bounding box center [476, 435] width 248 height 25
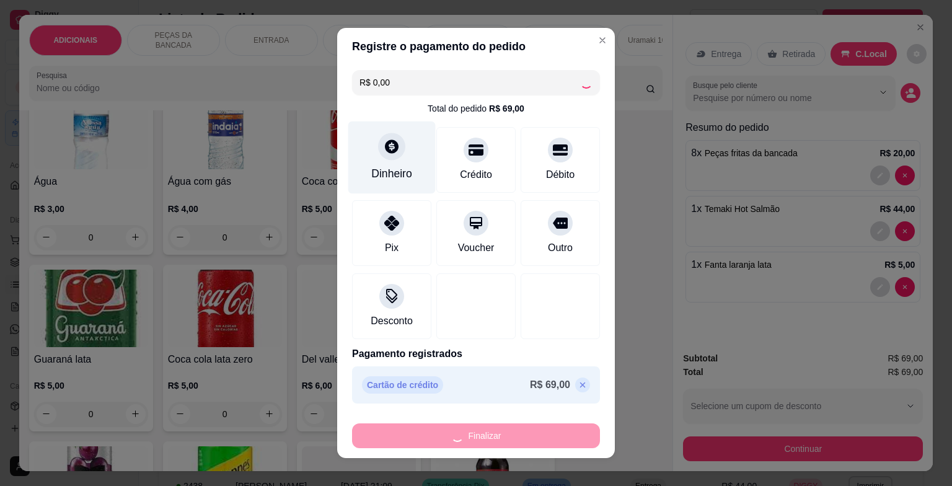
type input "0"
type input "-R$ 69,00"
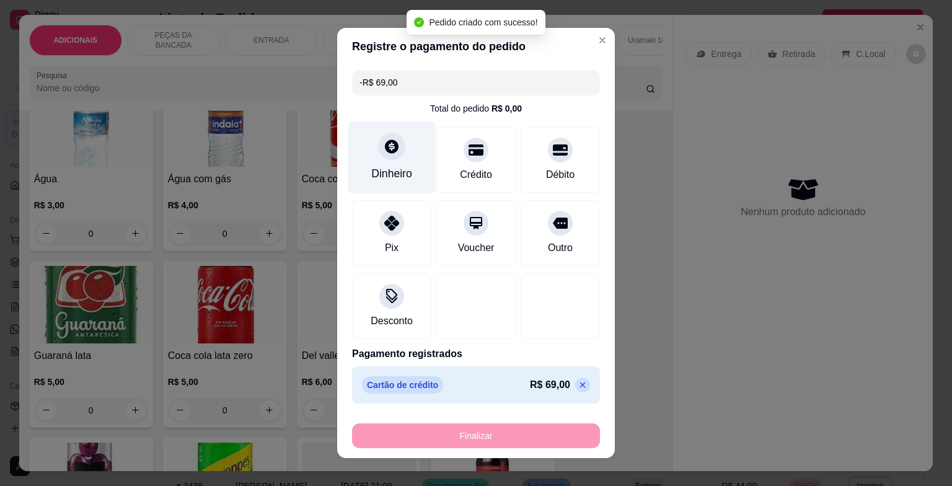
scroll to position [3965, 0]
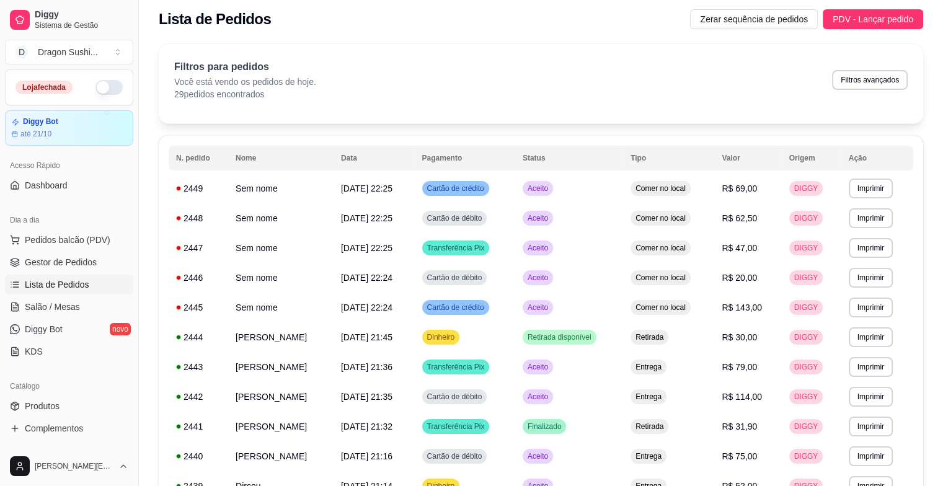
click at [125, 241] on div "Dia a dia Pedidos balcão (PDV) Gestor de Pedidos Lista de Pedidos Salão / Mesas…" at bounding box center [69, 285] width 138 height 161
click at [112, 239] on button "Pedidos balcão (PDV)" at bounding box center [69, 240] width 128 height 20
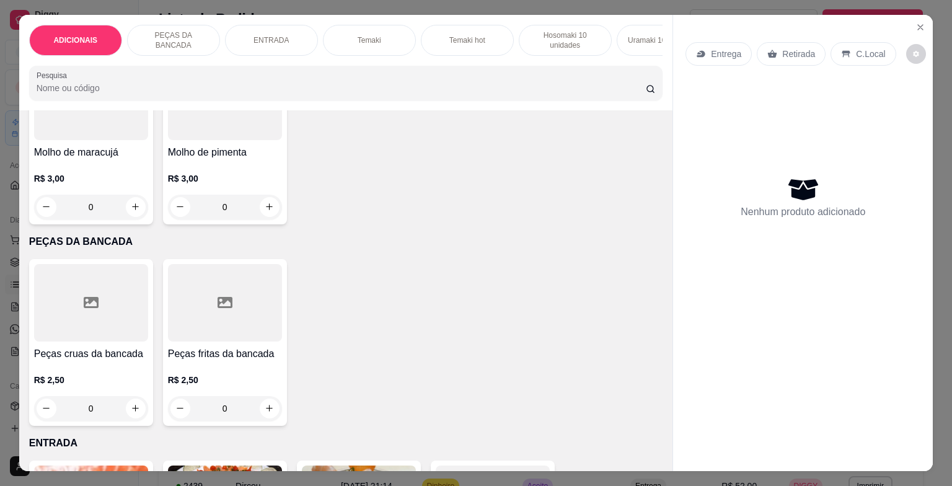
scroll to position [372, 0]
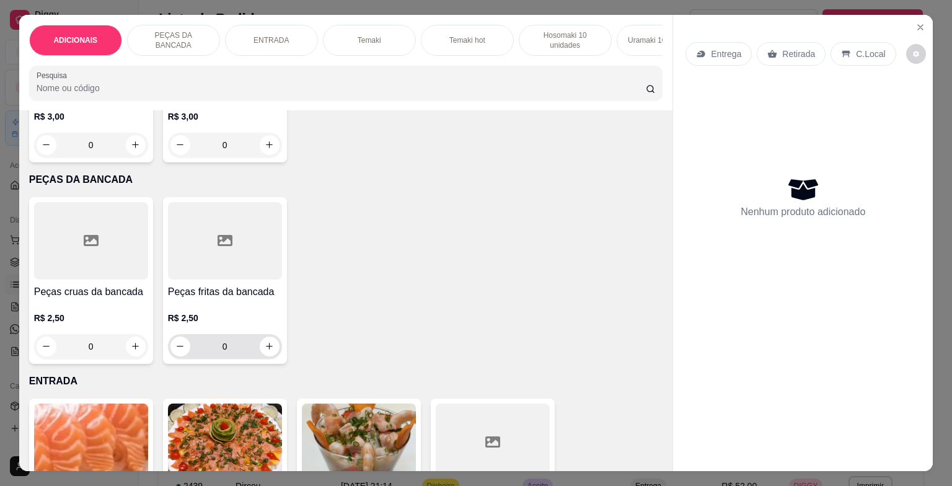
click at [248, 357] on input "0" at bounding box center [224, 346] width 69 height 25
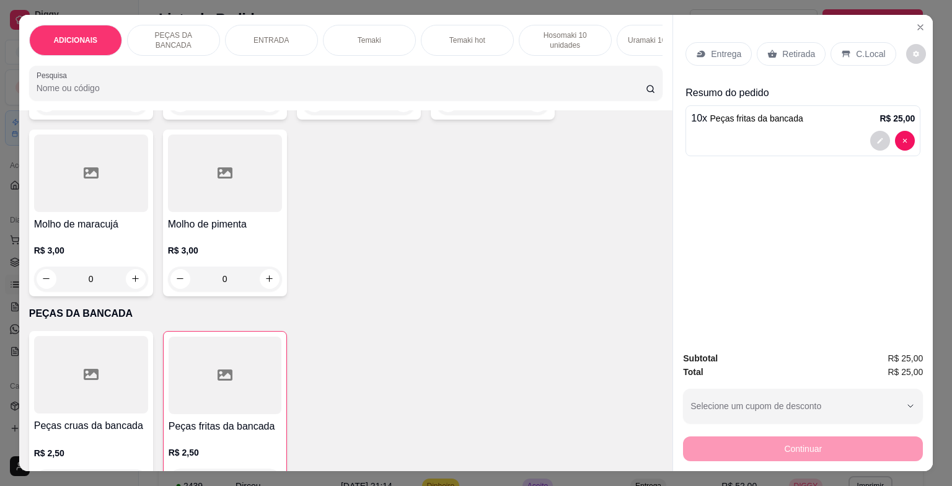
scroll to position [0, 0]
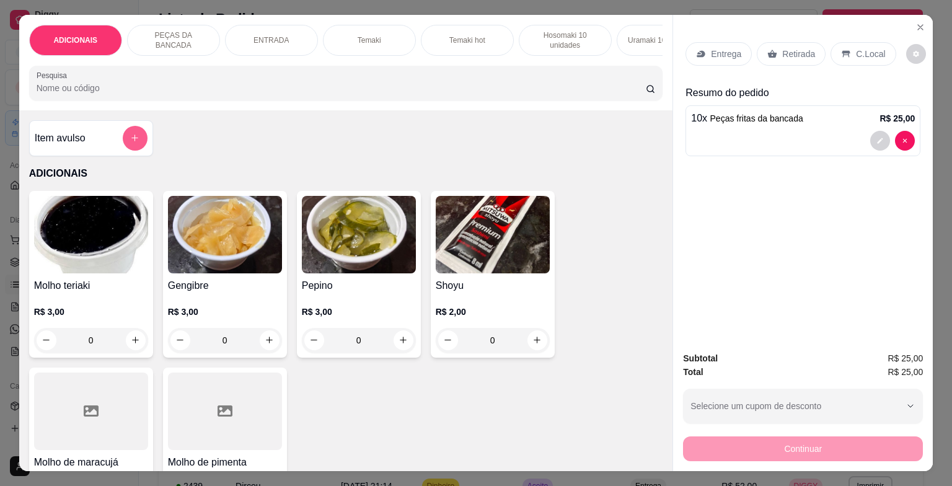
type input "10"
click at [126, 134] on button "add-separate-item" at bounding box center [135, 138] width 25 height 25
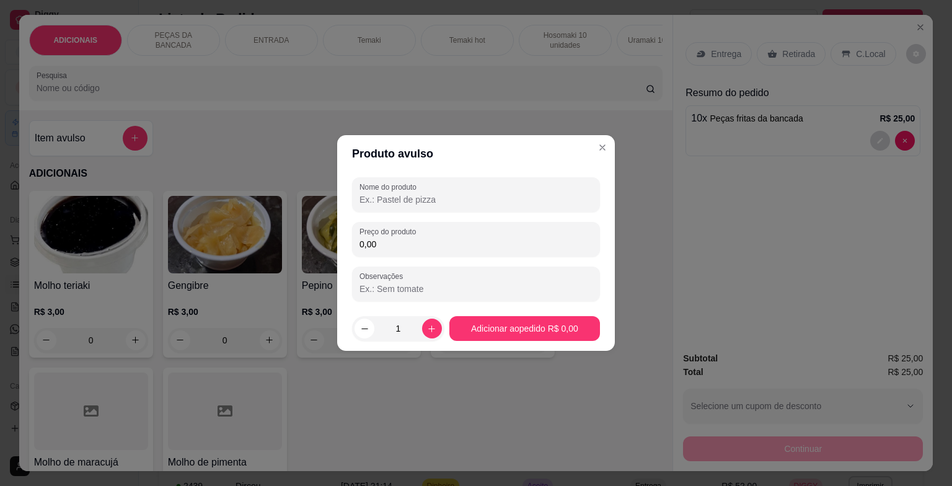
click at [429, 259] on div "Nome do produto Preço do produto 0,00 Observações" at bounding box center [476, 239] width 248 height 124
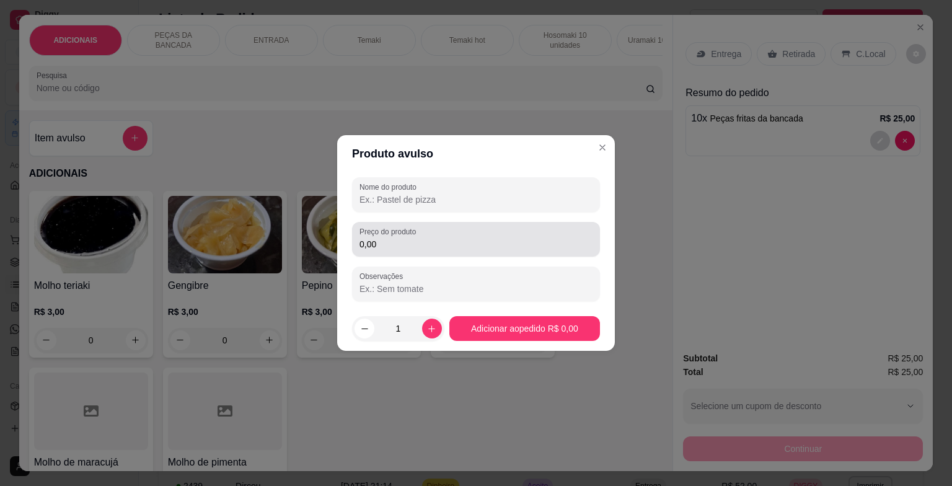
click at [429, 250] on div "0,00" at bounding box center [475, 239] width 233 height 25
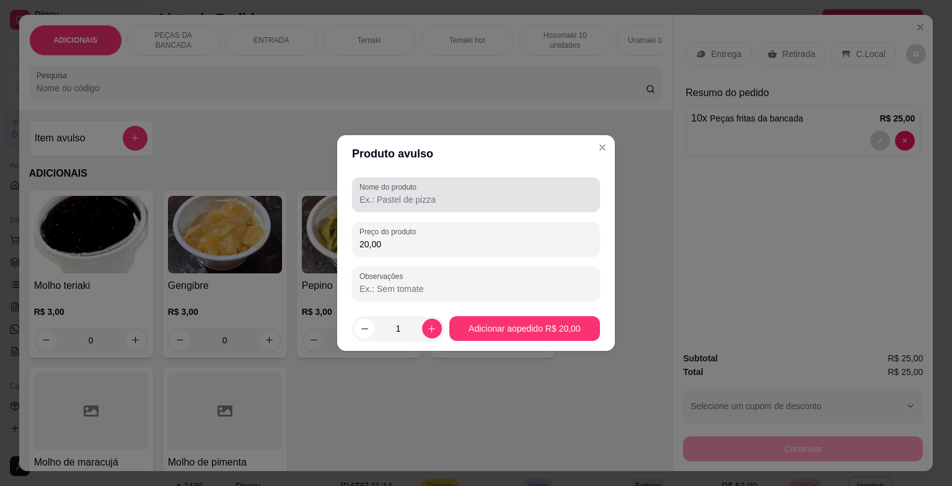
type input "20,00"
click at [416, 182] on label "Nome do produto" at bounding box center [389, 187] width 61 height 11
click at [416, 193] on input "Nome do produto" at bounding box center [475, 199] width 233 height 12
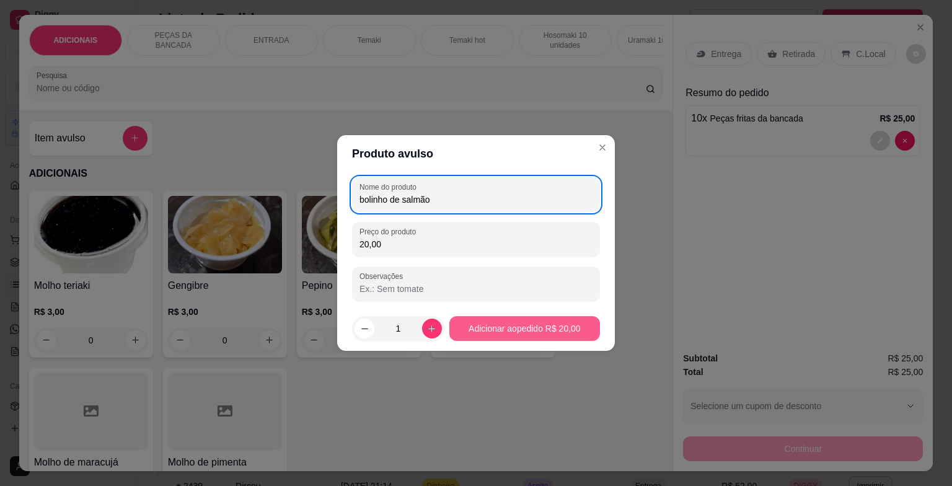
type input "bolinho de salmão"
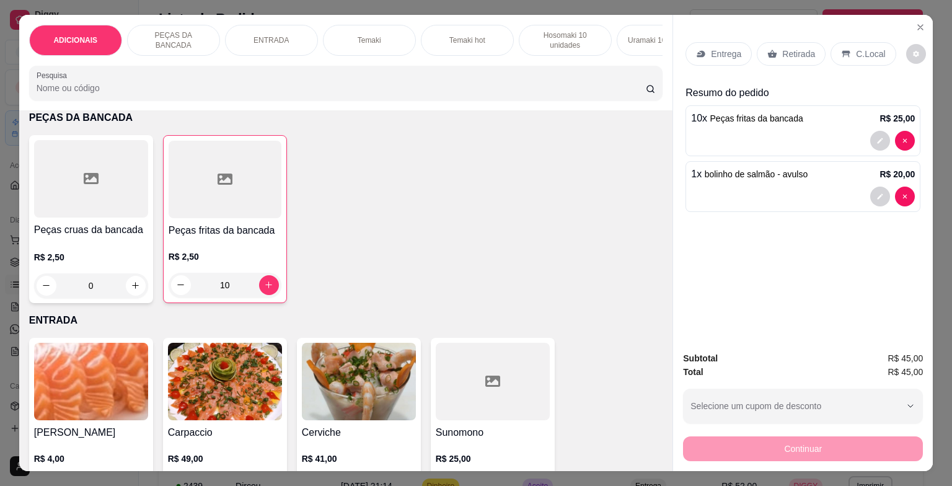
scroll to position [744, 0]
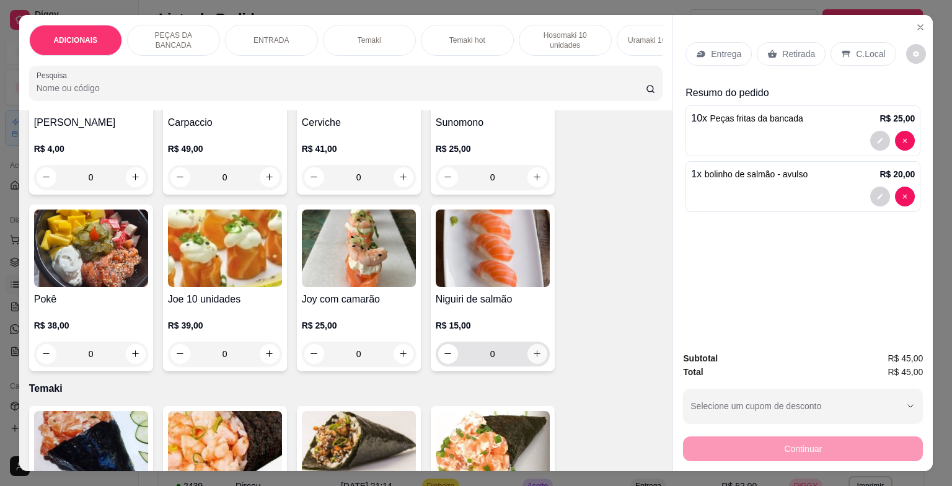
click at [536, 358] on icon "increase-product-quantity" at bounding box center [536, 353] width 9 height 9
type input "1"
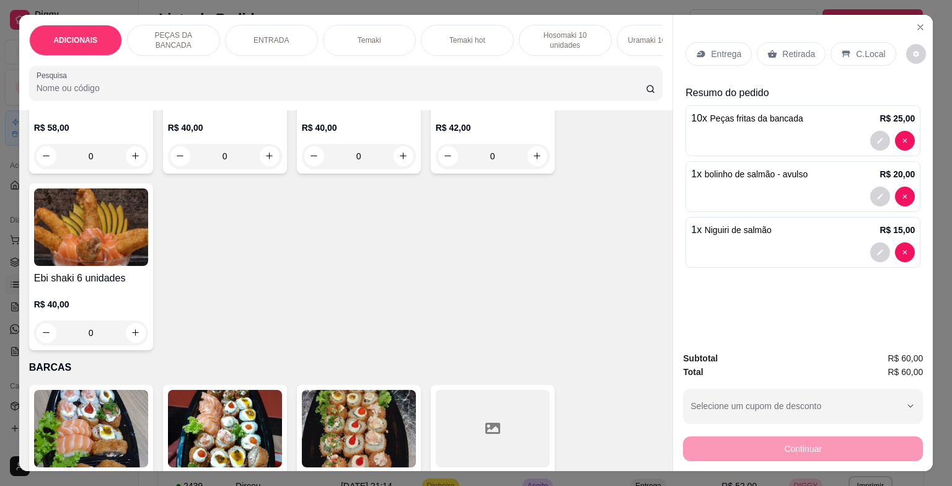
scroll to position [2975, 0]
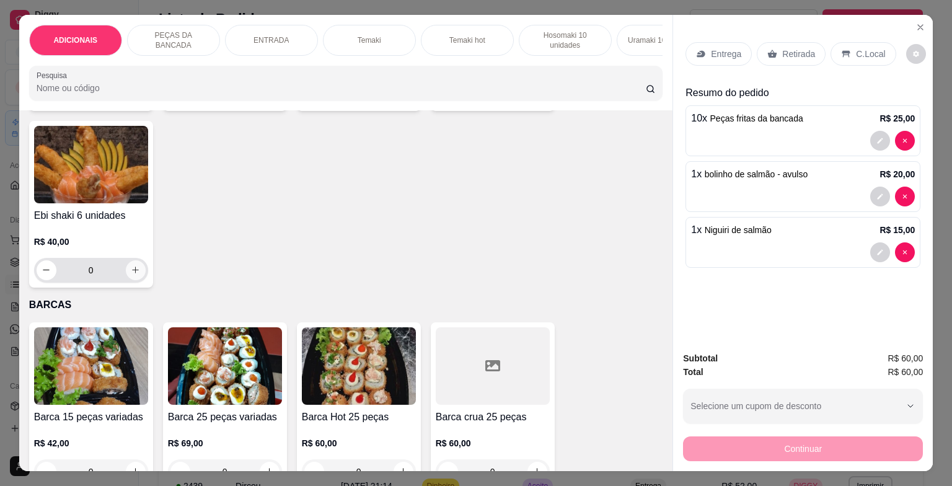
click at [134, 274] on icon "increase-product-quantity" at bounding box center [135, 269] width 9 height 9
type input "1"
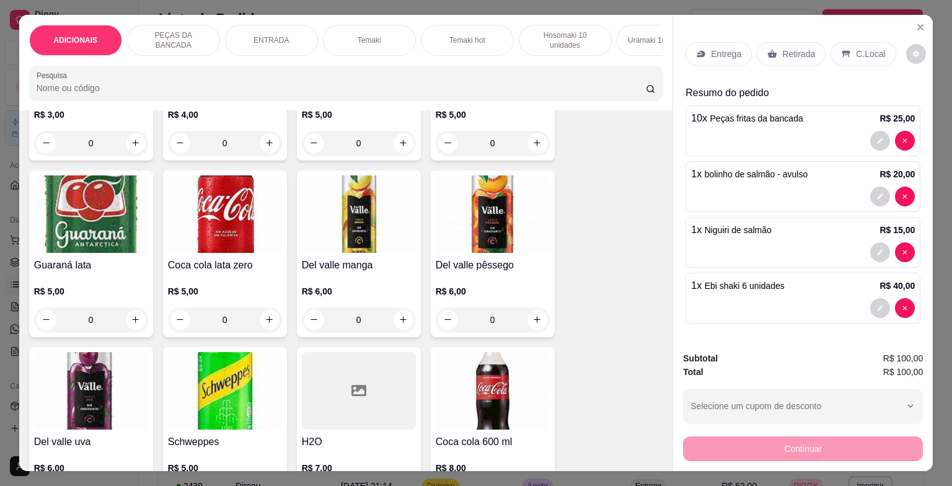
scroll to position [4214, 0]
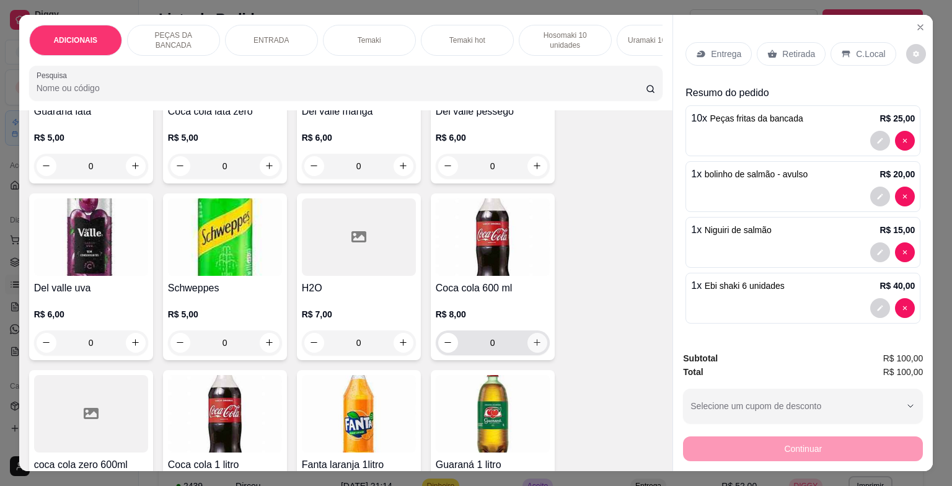
click at [537, 351] on button "increase-product-quantity" at bounding box center [537, 343] width 20 height 20
type input "1"
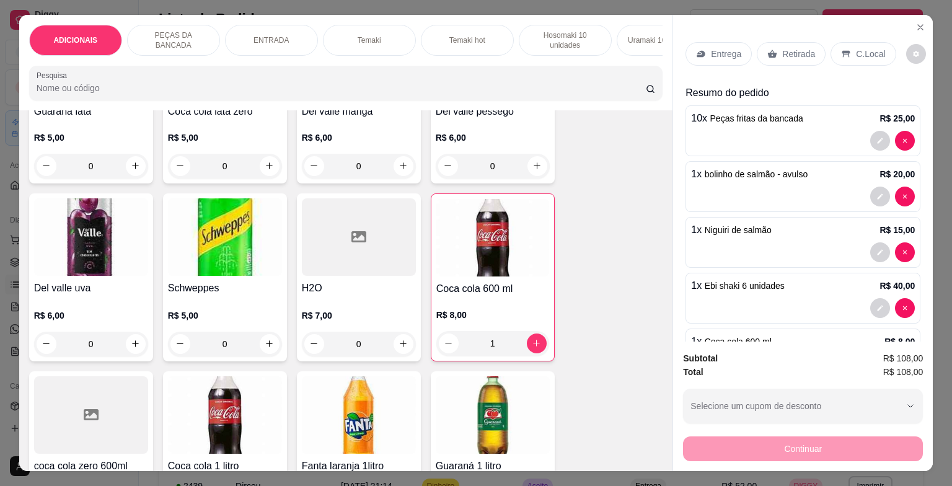
click at [863, 51] on p "C.Local" at bounding box center [870, 54] width 29 height 12
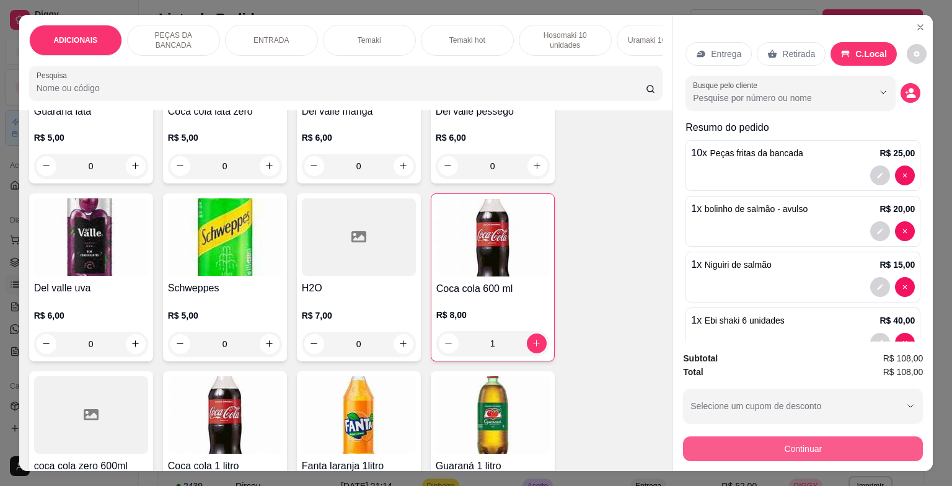
click at [833, 440] on button "Continuar" at bounding box center [803, 448] width 240 height 25
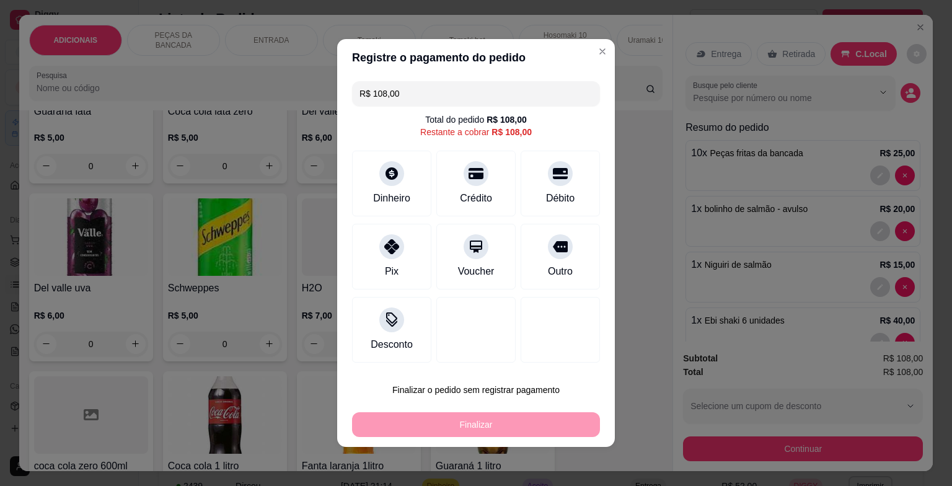
click at [472, 89] on input "R$ 108,00" at bounding box center [475, 93] width 233 height 25
type input "R$ 60,00"
click at [364, 180] on div "Dinheiro" at bounding box center [391, 181] width 87 height 73
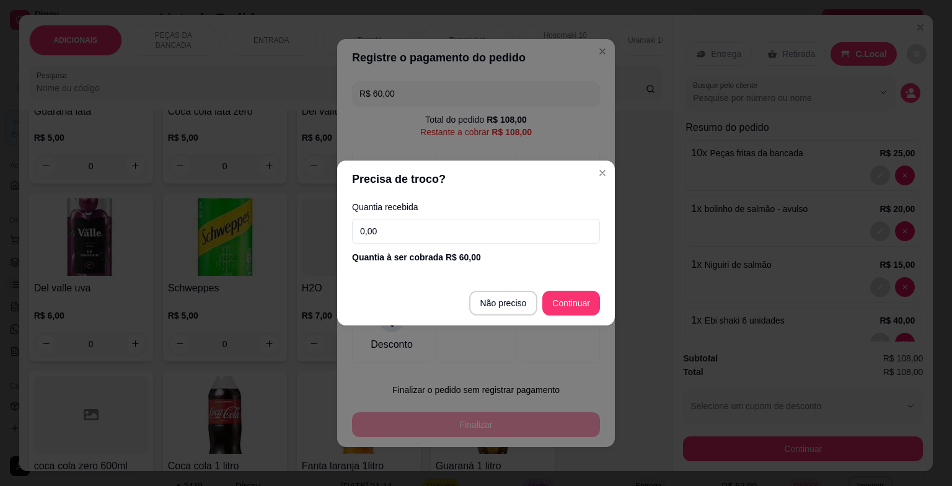
click at [461, 237] on input "0,00" at bounding box center [476, 231] width 248 height 25
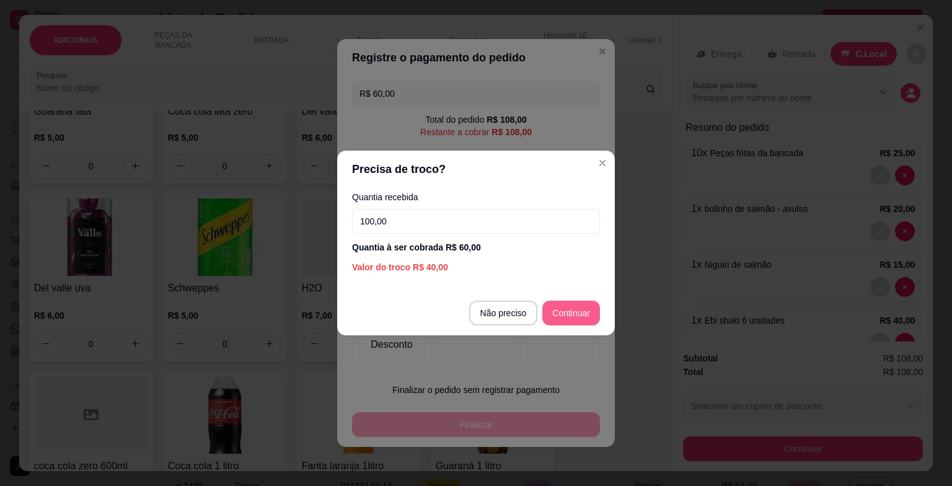
type input "100,00"
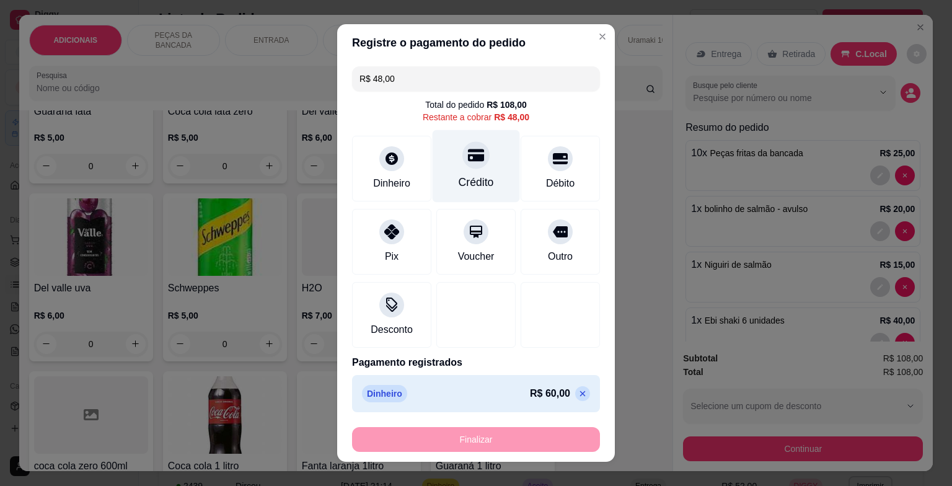
click at [473, 169] on div "Crédito" at bounding box center [476, 166] width 87 height 73
type input "R$ 0,00"
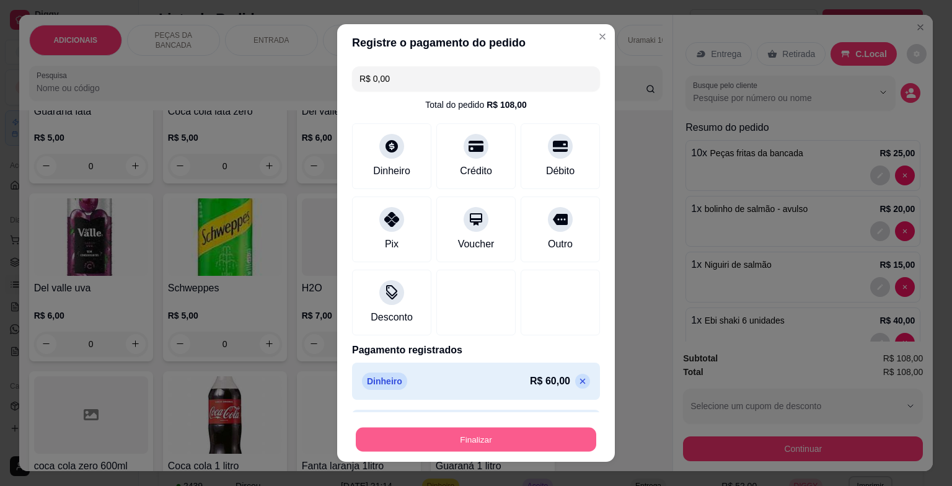
click at [501, 446] on button "Finalizar" at bounding box center [476, 439] width 240 height 24
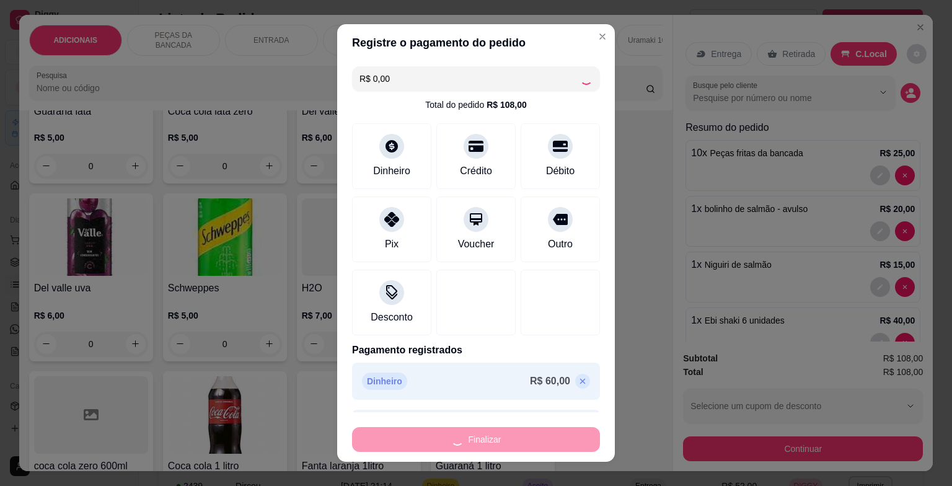
type input "0"
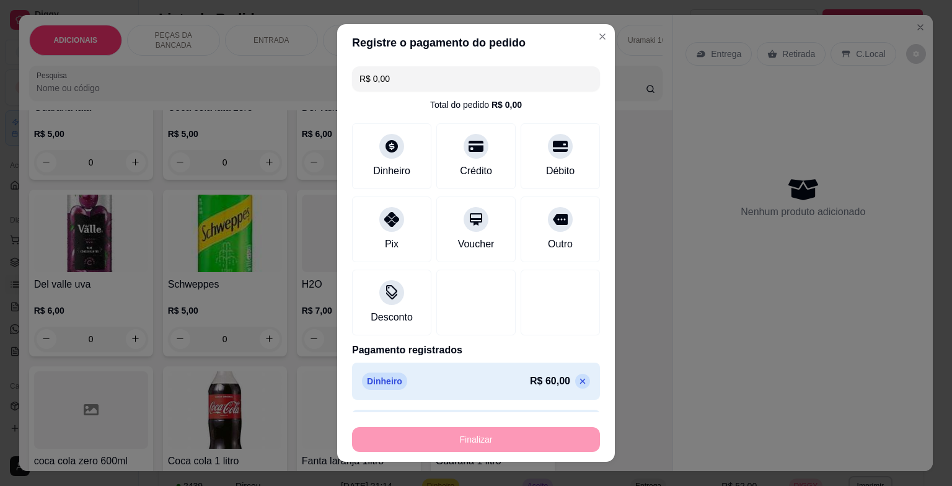
type input "-R$ 108,00"
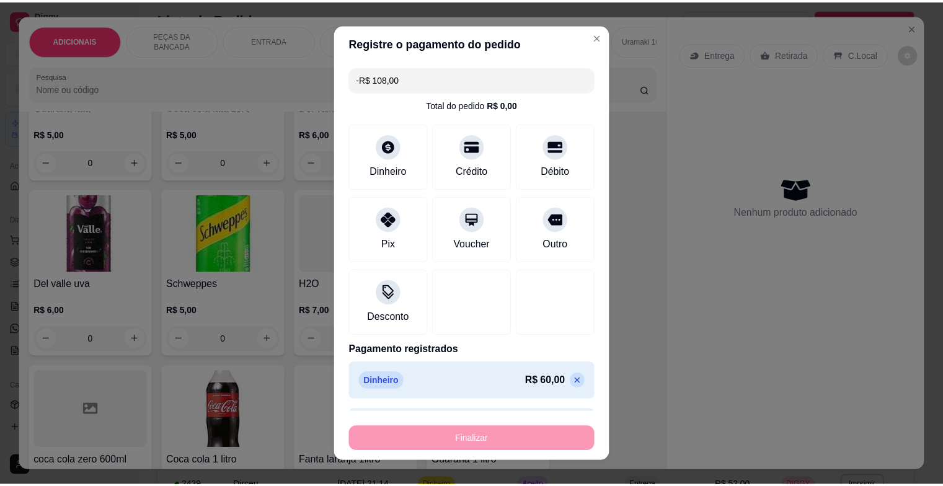
scroll to position [4211, 0]
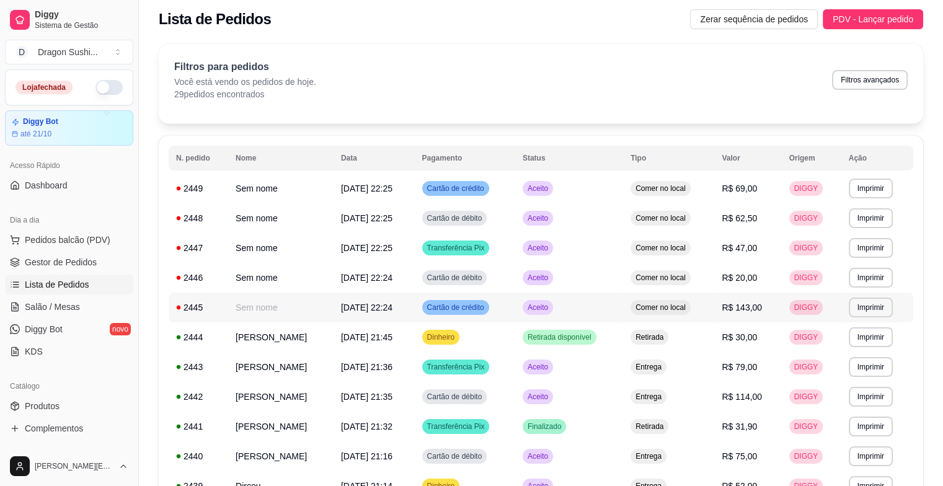
click at [550, 310] on span "Aceito" at bounding box center [537, 307] width 25 height 10
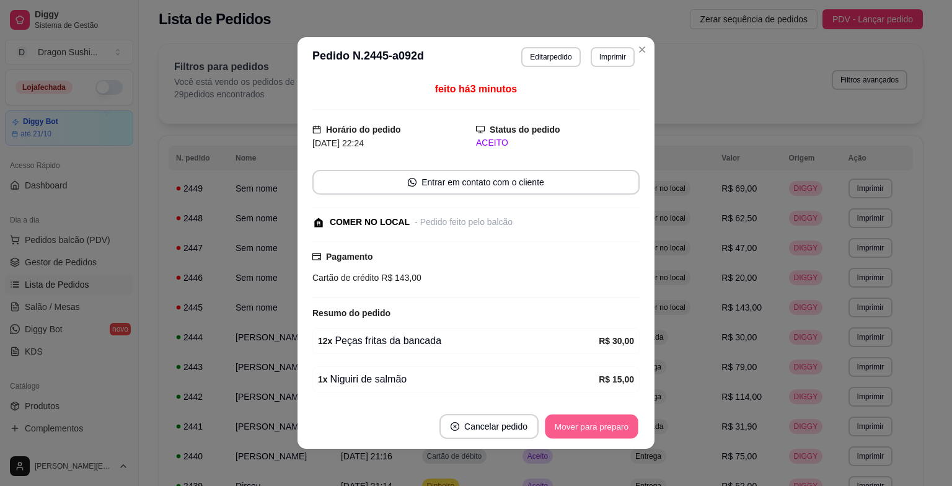
click at [551, 423] on button "Mover para preparo" at bounding box center [591, 427] width 93 height 24
click at [551, 423] on div "Mover para preparo" at bounding box center [582, 426] width 113 height 25
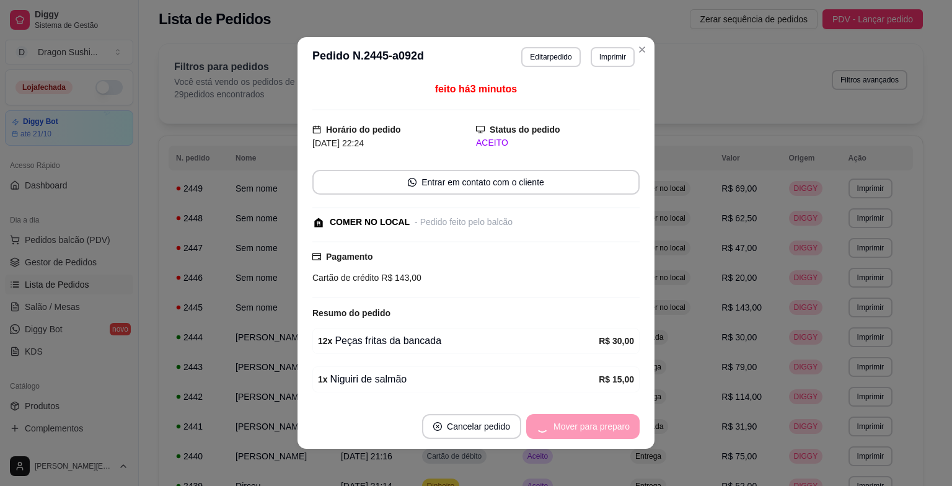
click at [551, 423] on div "Mover para preparo" at bounding box center [582, 426] width 113 height 25
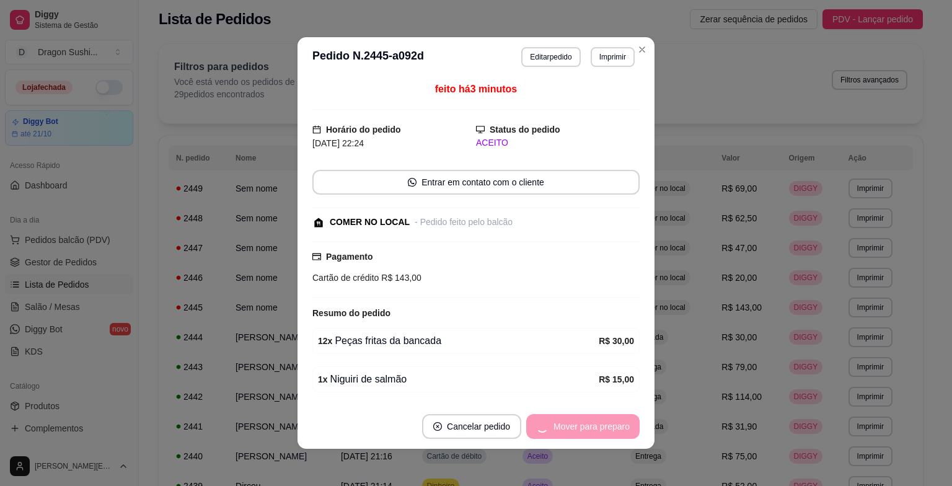
click at [551, 423] on div "Mover para preparo" at bounding box center [582, 426] width 113 height 25
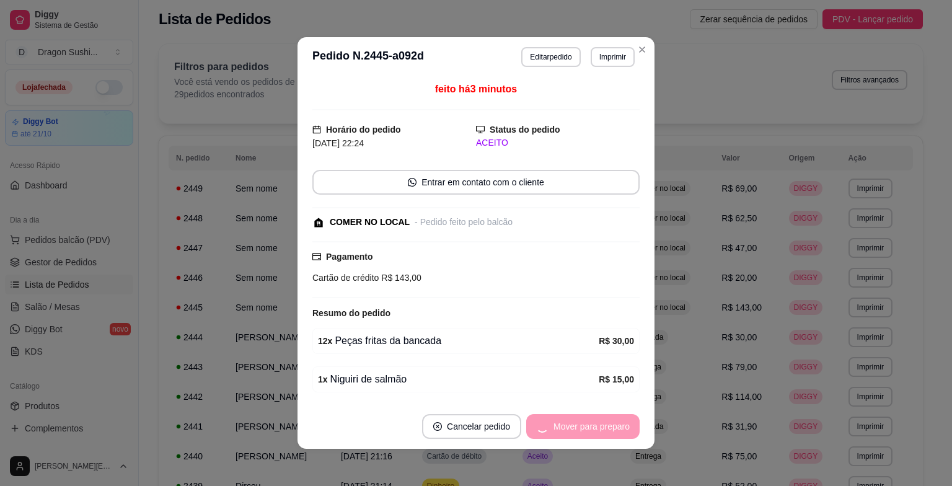
click at [551, 423] on div "Mover para preparo" at bounding box center [582, 426] width 113 height 25
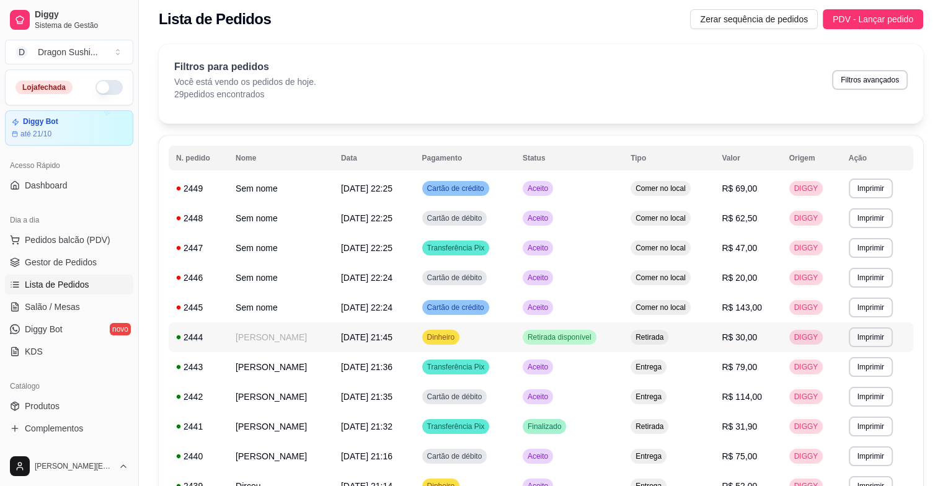
click at [575, 340] on span "Retirada disponível" at bounding box center [559, 337] width 69 height 10
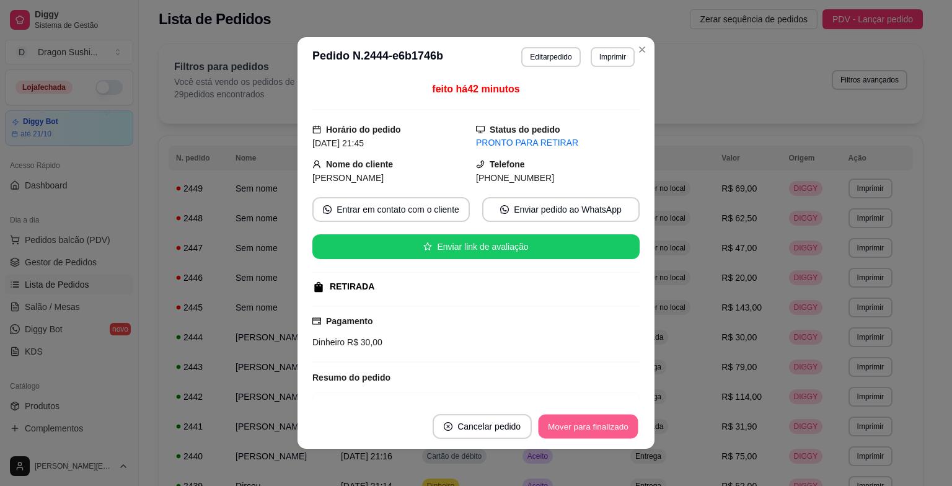
click at [571, 431] on button "Mover para finalizado" at bounding box center [589, 427] width 100 height 24
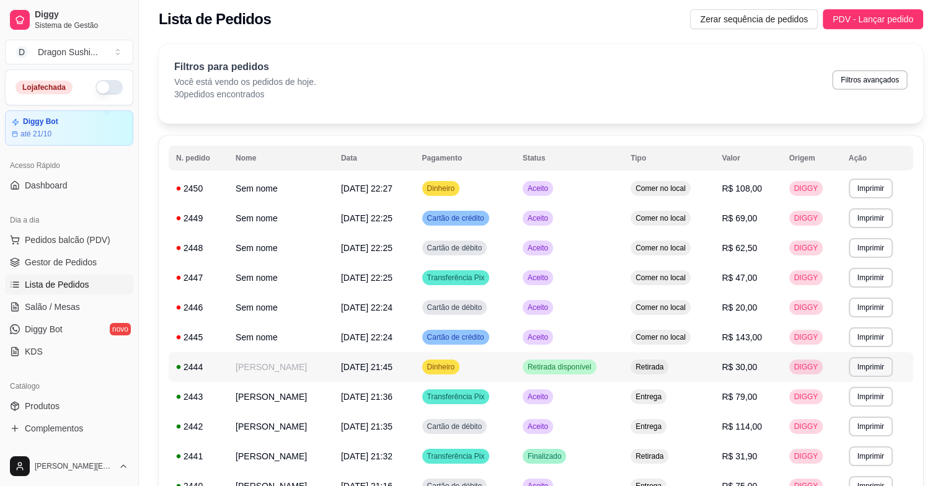
click at [594, 367] on span "Retirada disponível" at bounding box center [559, 367] width 69 height 10
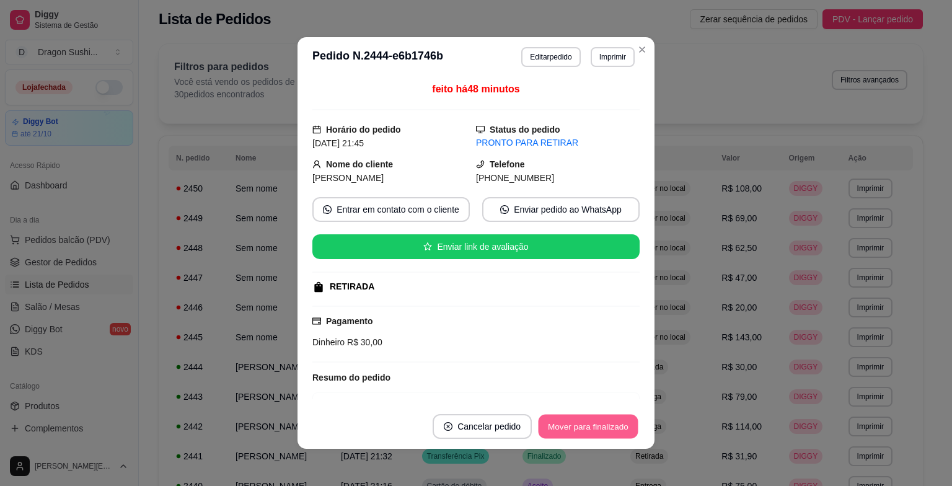
click at [585, 423] on button "Mover para finalizado" at bounding box center [589, 427] width 100 height 24
click at [604, 416] on button "Mover para finalizado" at bounding box center [589, 427] width 100 height 24
click at [606, 429] on button "Mover para finalizado" at bounding box center [589, 427] width 100 height 24
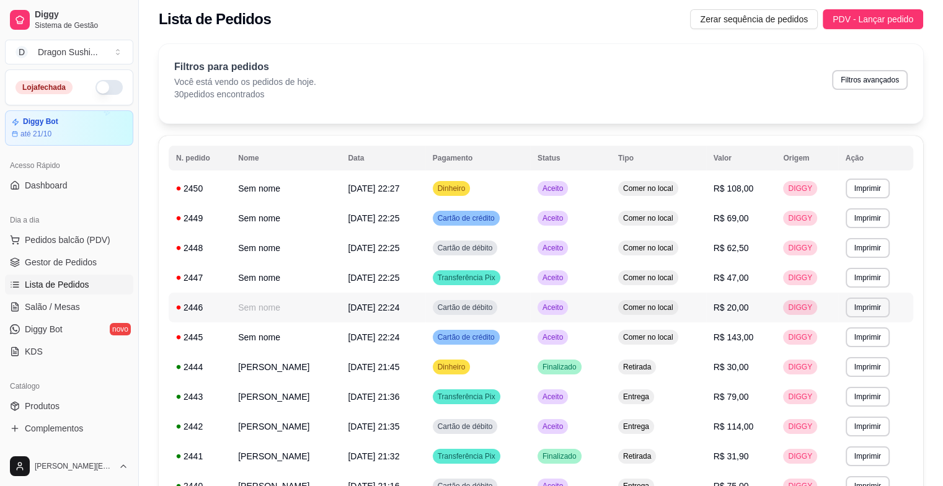
click at [738, 306] on span "R$ 20,00" at bounding box center [730, 307] width 35 height 10
click at [596, 345] on td "Aceito" at bounding box center [570, 337] width 81 height 30
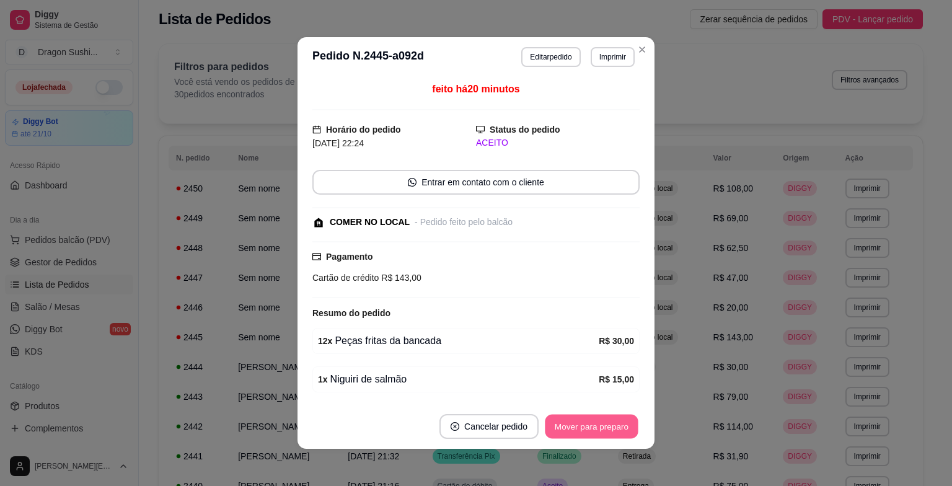
click at [600, 421] on button "Mover para preparo" at bounding box center [591, 427] width 93 height 24
click at [600, 421] on button "Mover para retirada disponível" at bounding box center [571, 426] width 137 height 25
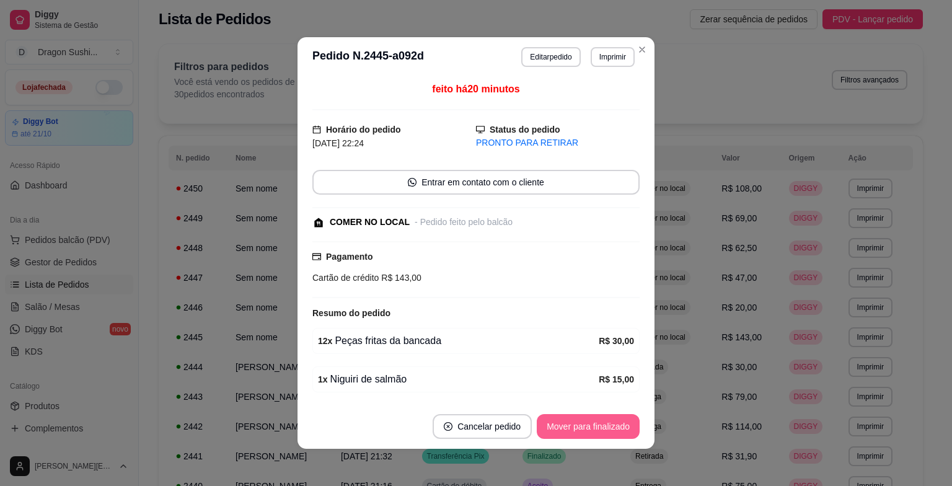
click at [600, 421] on button "Mover para finalizado" at bounding box center [588, 426] width 103 height 25
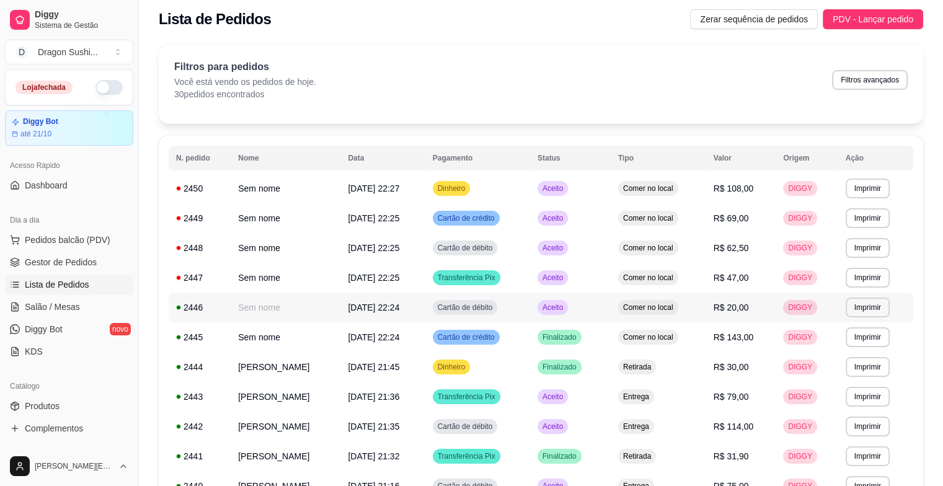
click at [568, 300] on div "Aceito" at bounding box center [552, 307] width 30 height 15
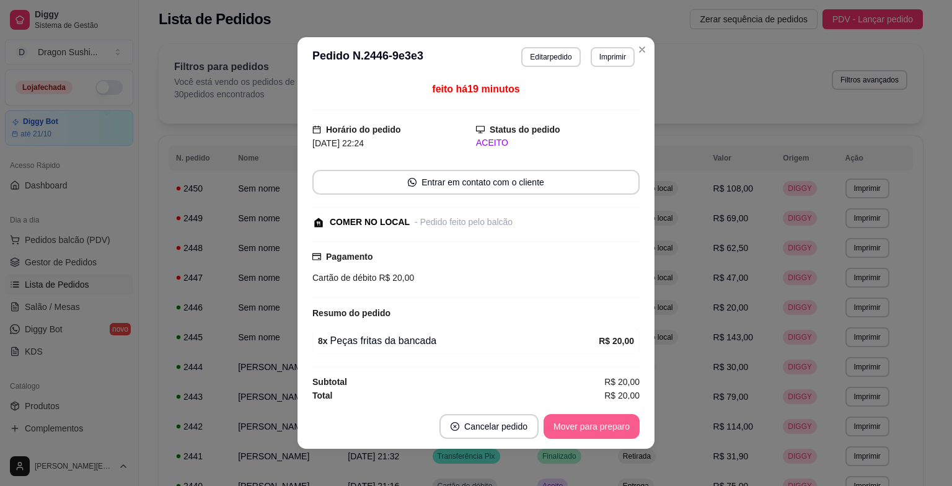
click at [585, 418] on button "Mover para preparo" at bounding box center [592, 426] width 96 height 25
click at [585, 418] on div "Mover para preparo" at bounding box center [582, 426] width 113 height 25
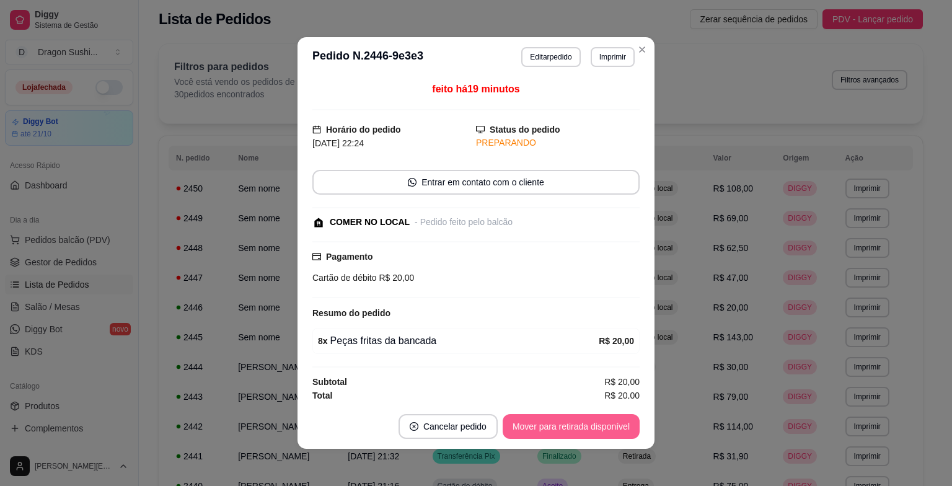
click at [585, 418] on button "Mover para retirada disponível" at bounding box center [571, 426] width 137 height 25
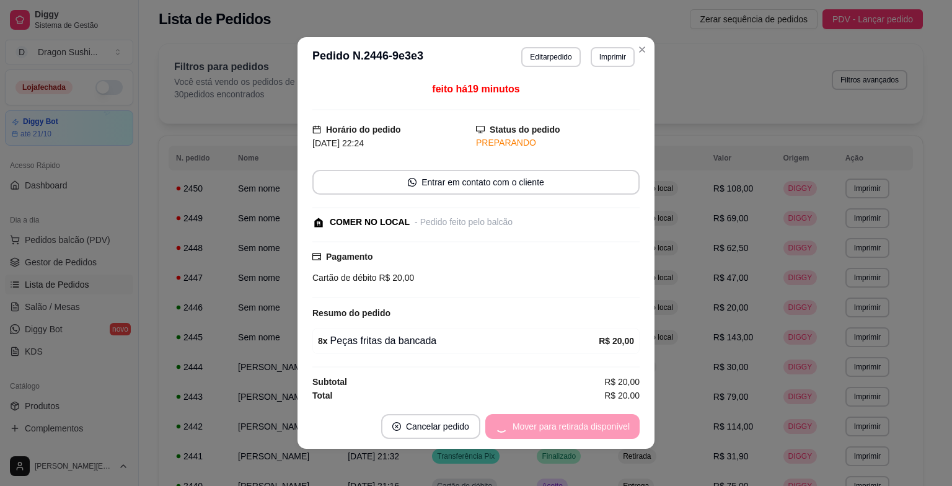
click at [585, 418] on div "Mover para retirada disponível" at bounding box center [562, 426] width 154 height 25
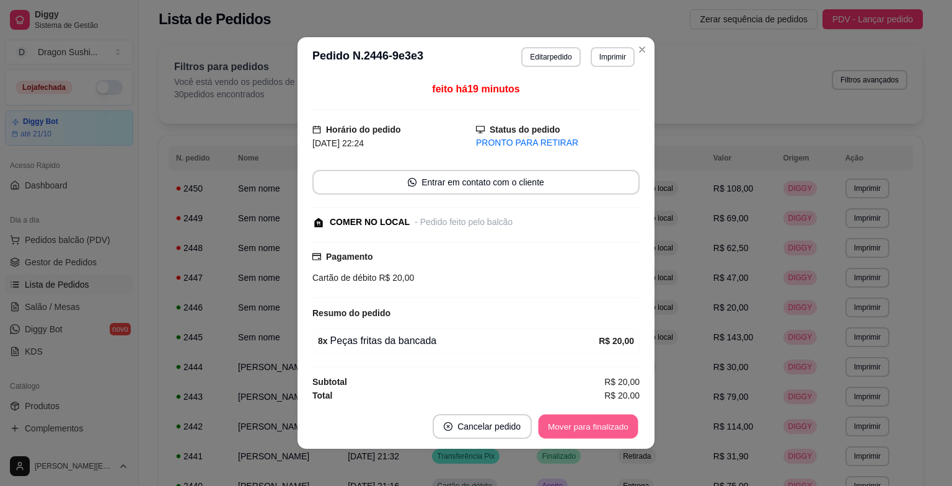
click at [585, 418] on button "Mover para finalizado" at bounding box center [589, 427] width 100 height 24
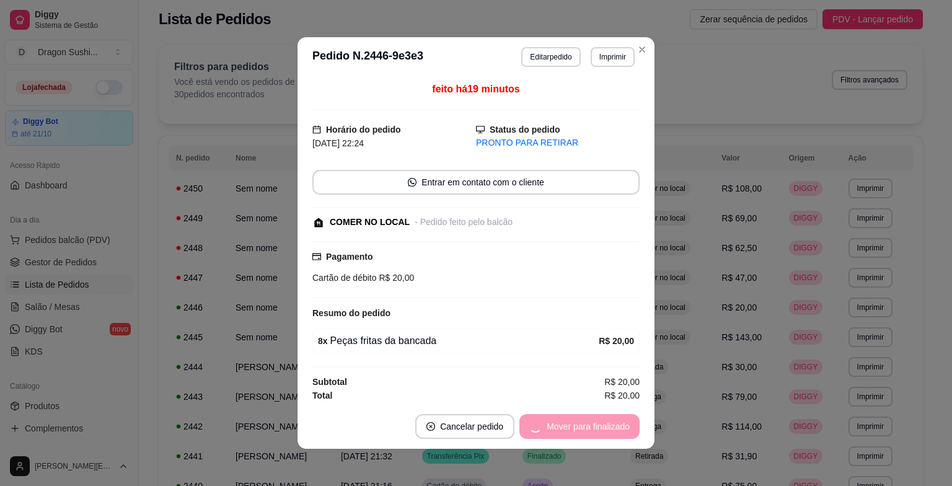
click at [585, 418] on div "Mover para finalizado" at bounding box center [579, 426] width 120 height 25
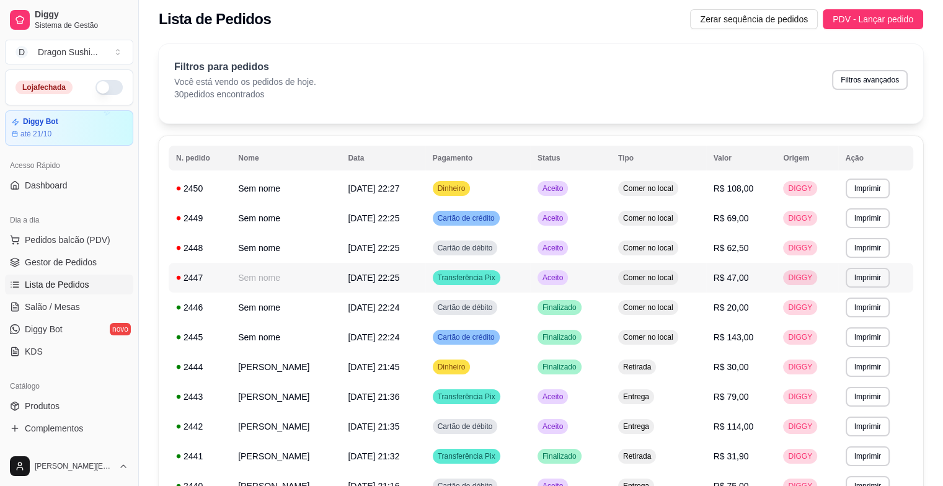
click at [568, 276] on div "Aceito" at bounding box center [552, 277] width 30 height 15
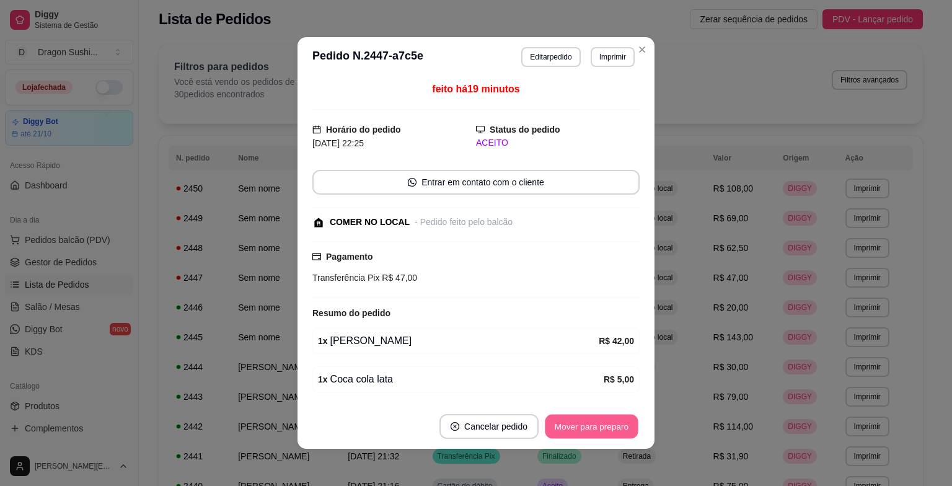
click at [589, 426] on button "Mover para preparo" at bounding box center [591, 427] width 93 height 24
click at [589, 426] on div "Mover para preparo" at bounding box center [582, 426] width 113 height 25
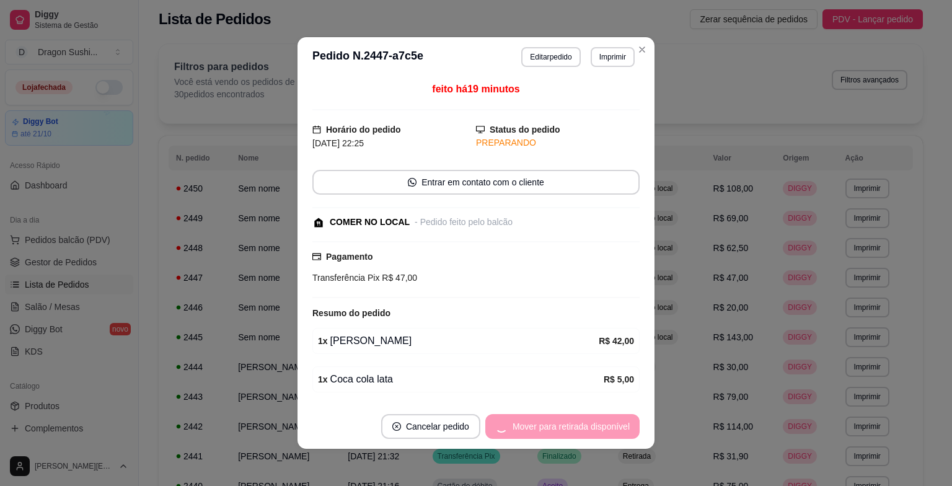
click at [589, 426] on div "Mover para retirada disponível" at bounding box center [562, 426] width 154 height 25
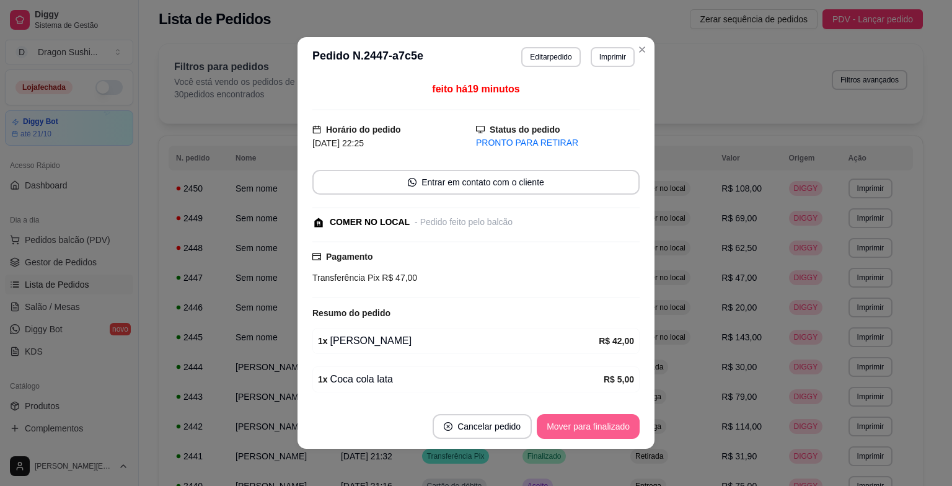
click at [589, 426] on div "Mover para finalizado" at bounding box center [588, 426] width 103 height 25
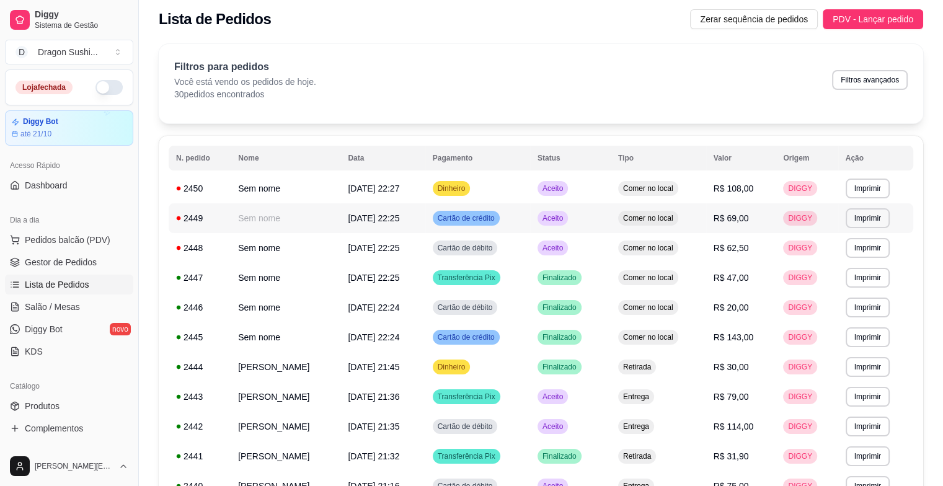
click at [565, 213] on span "Aceito" at bounding box center [552, 218] width 25 height 10
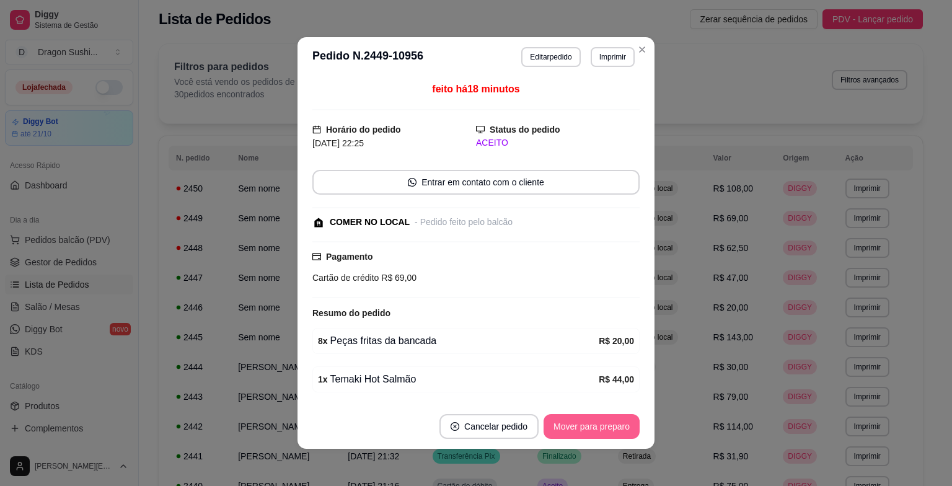
click at [605, 415] on button "Mover para preparo" at bounding box center [592, 426] width 96 height 25
click at [605, 415] on div "Mover para preparo" at bounding box center [582, 426] width 113 height 25
click at [605, 415] on button "Mover para retirada disponível" at bounding box center [571, 426] width 137 height 25
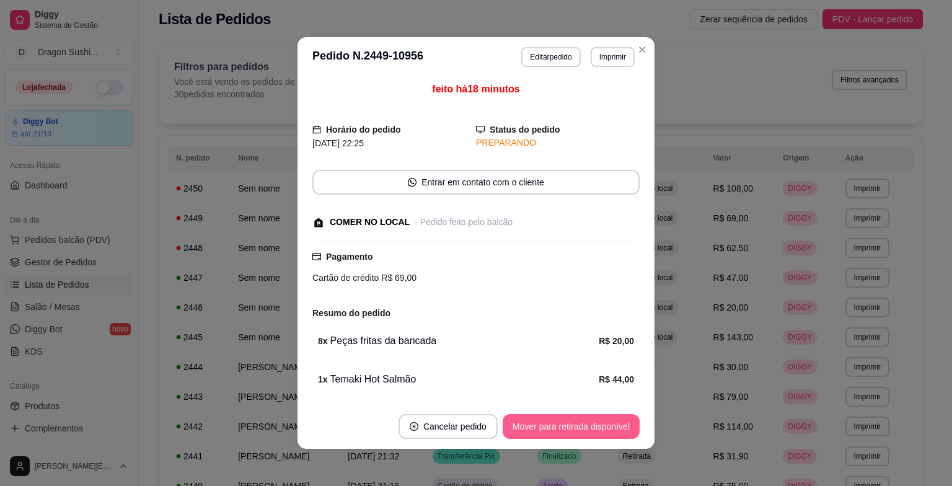
click at [605, 415] on div "Mover para retirada disponível" at bounding box center [571, 426] width 137 height 25
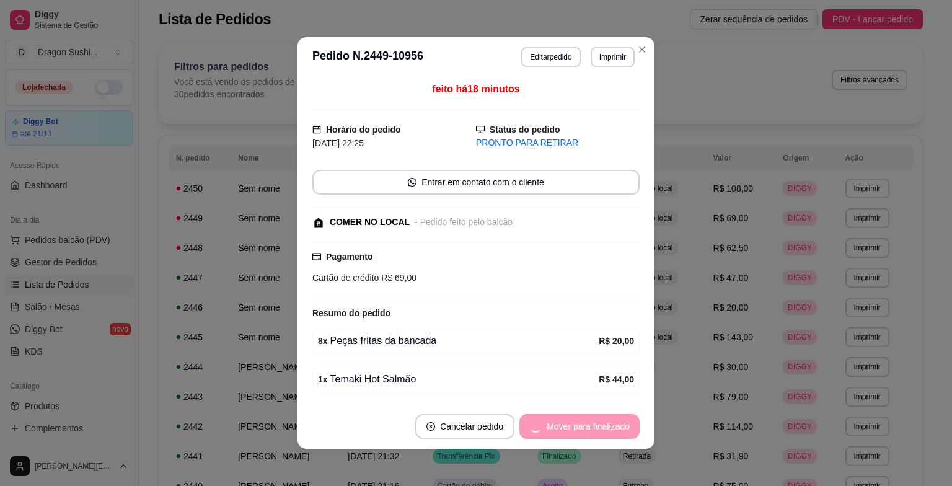
click at [605, 415] on div "Mover para finalizado" at bounding box center [579, 426] width 120 height 25
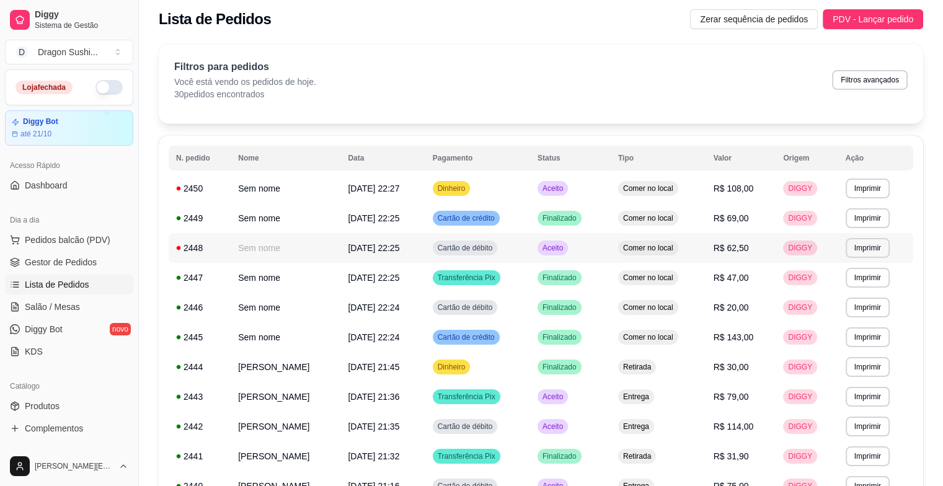
click at [586, 258] on td "Aceito" at bounding box center [570, 248] width 81 height 30
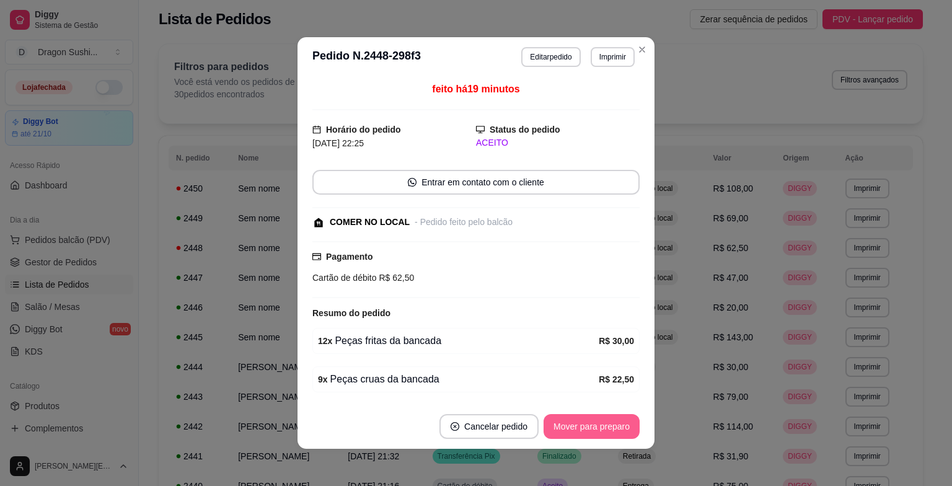
click at [581, 421] on button "Mover para preparo" at bounding box center [592, 426] width 96 height 25
click at [581, 421] on div "Mover para preparo" at bounding box center [582, 426] width 113 height 25
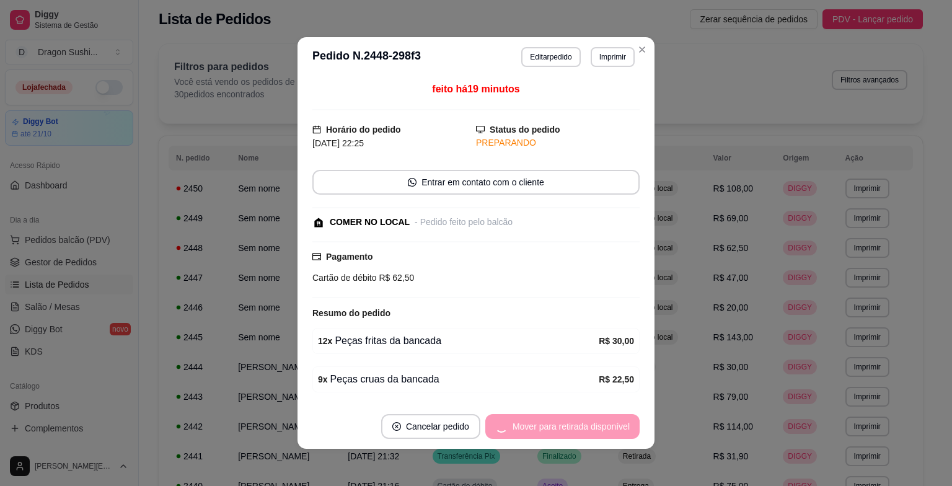
click at [581, 421] on div "Mover para retirada disponível" at bounding box center [562, 426] width 154 height 25
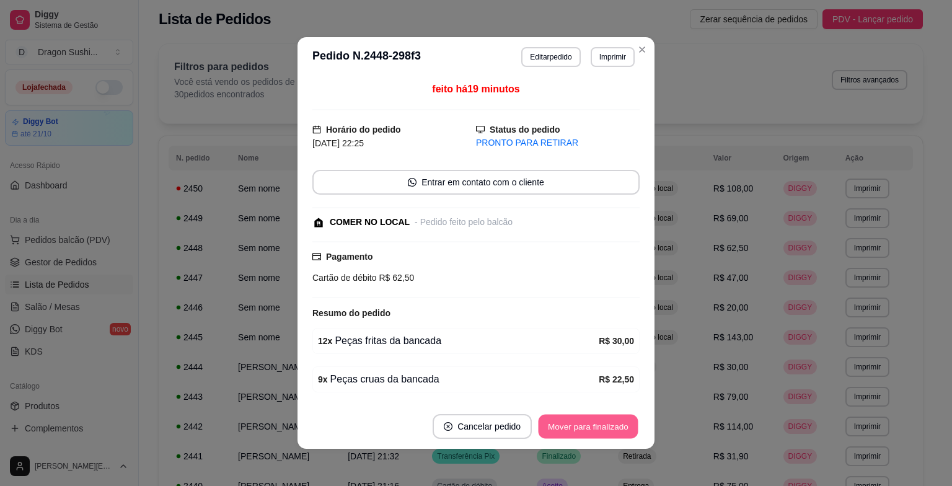
click at [581, 421] on button "Mover para finalizado" at bounding box center [589, 427] width 100 height 24
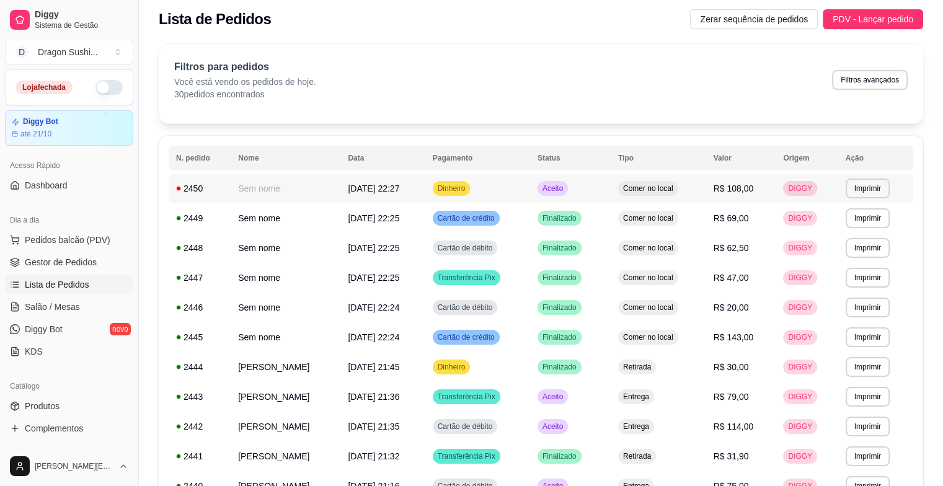
click at [565, 188] on span "Aceito" at bounding box center [552, 188] width 25 height 10
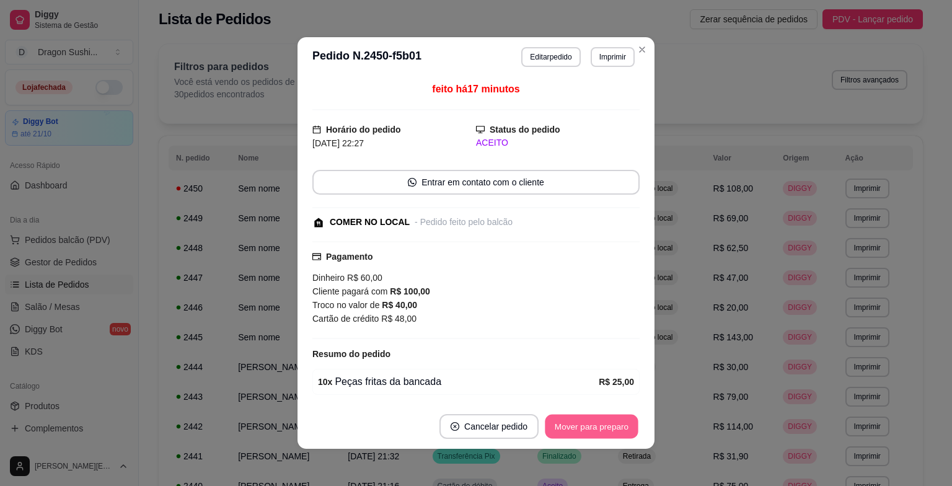
click at [582, 428] on button "Mover para preparo" at bounding box center [591, 427] width 93 height 24
click at [582, 428] on div "Mover para preparo" at bounding box center [592, 426] width 96 height 25
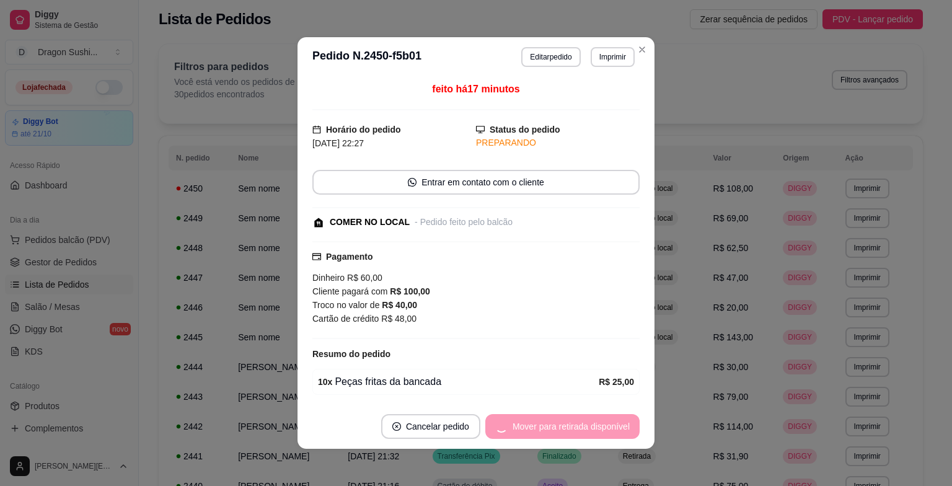
click at [582, 428] on div "Mover para retirada disponível" at bounding box center [562, 426] width 154 height 25
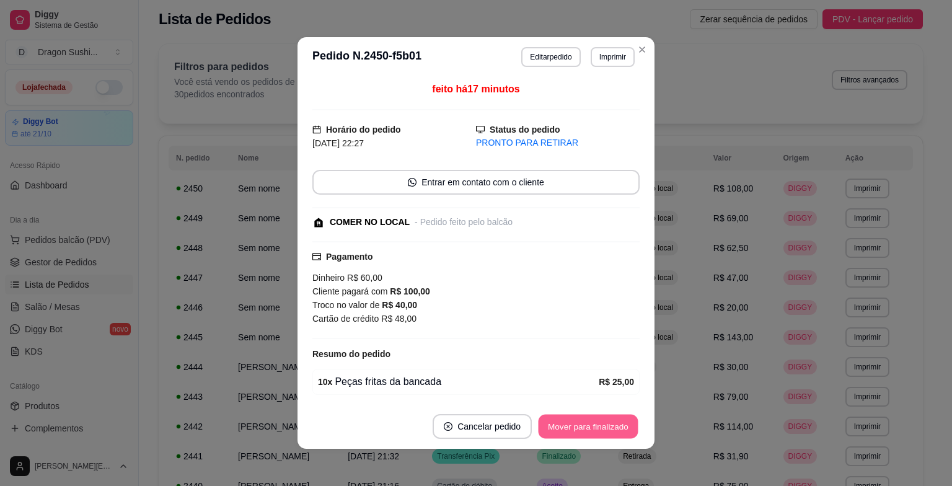
click at [582, 428] on button "Mover para finalizado" at bounding box center [589, 427] width 100 height 24
